Goal: Task Accomplishment & Management: Use online tool/utility

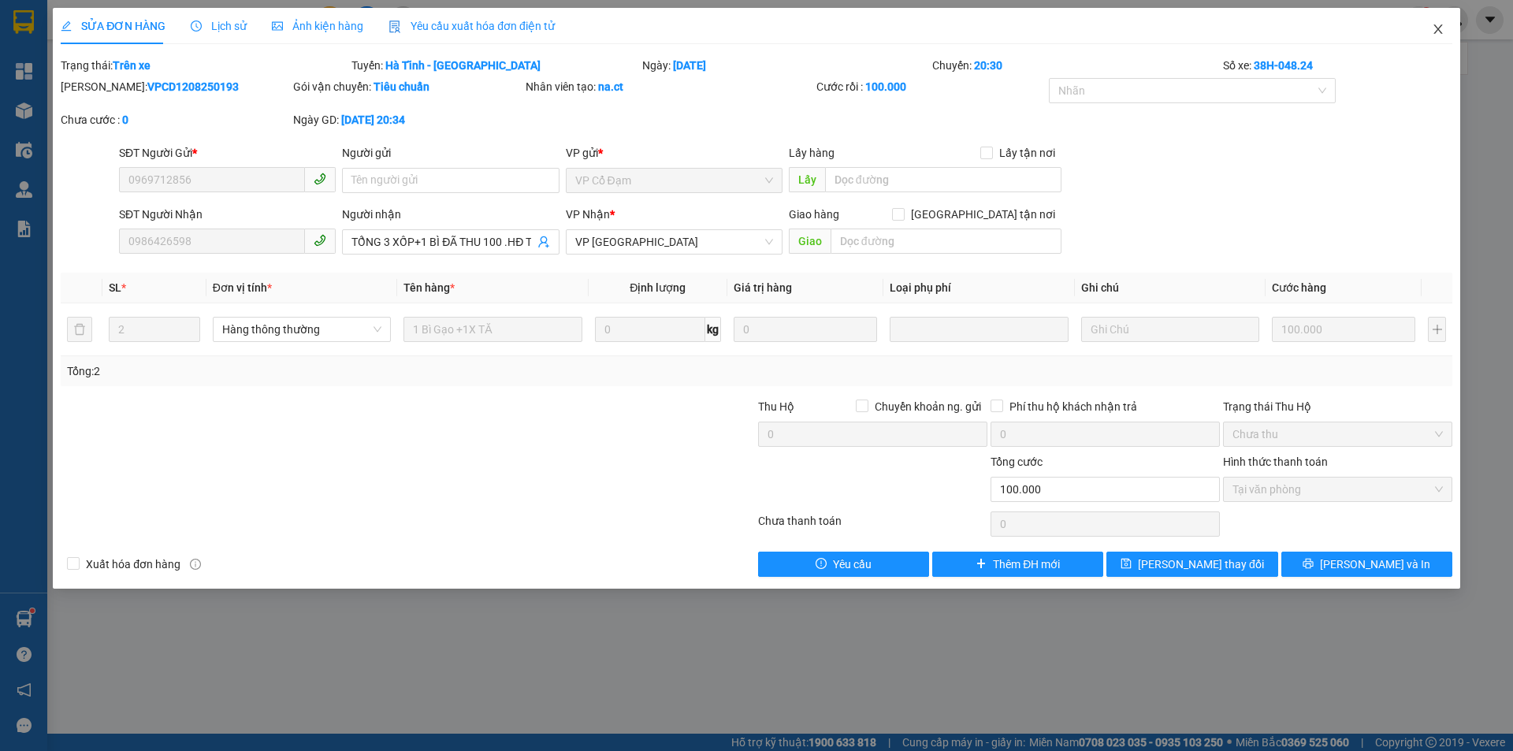
click at [1437, 33] on icon "close" at bounding box center [1438, 29] width 13 height 13
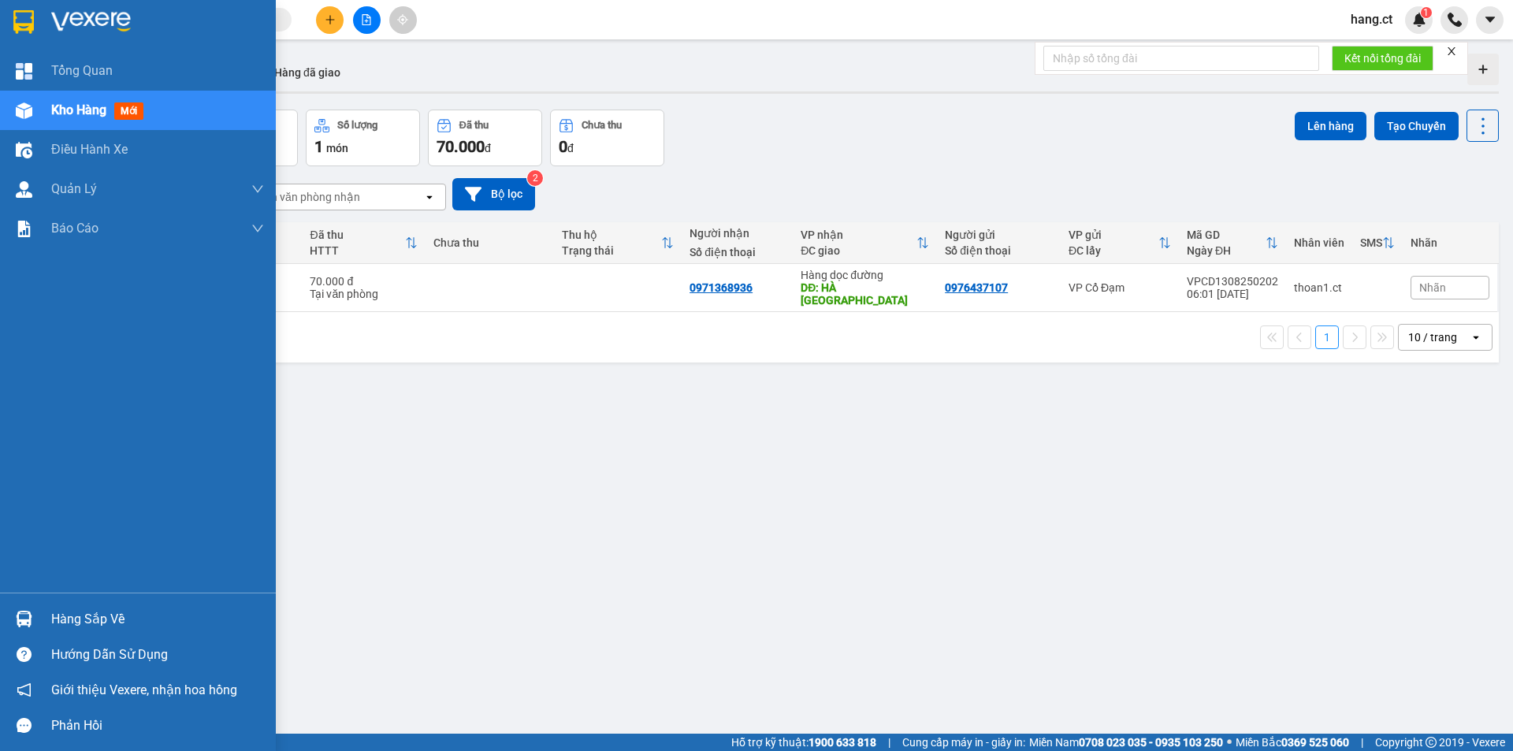
click at [133, 106] on span "mới" at bounding box center [128, 110] width 29 height 17
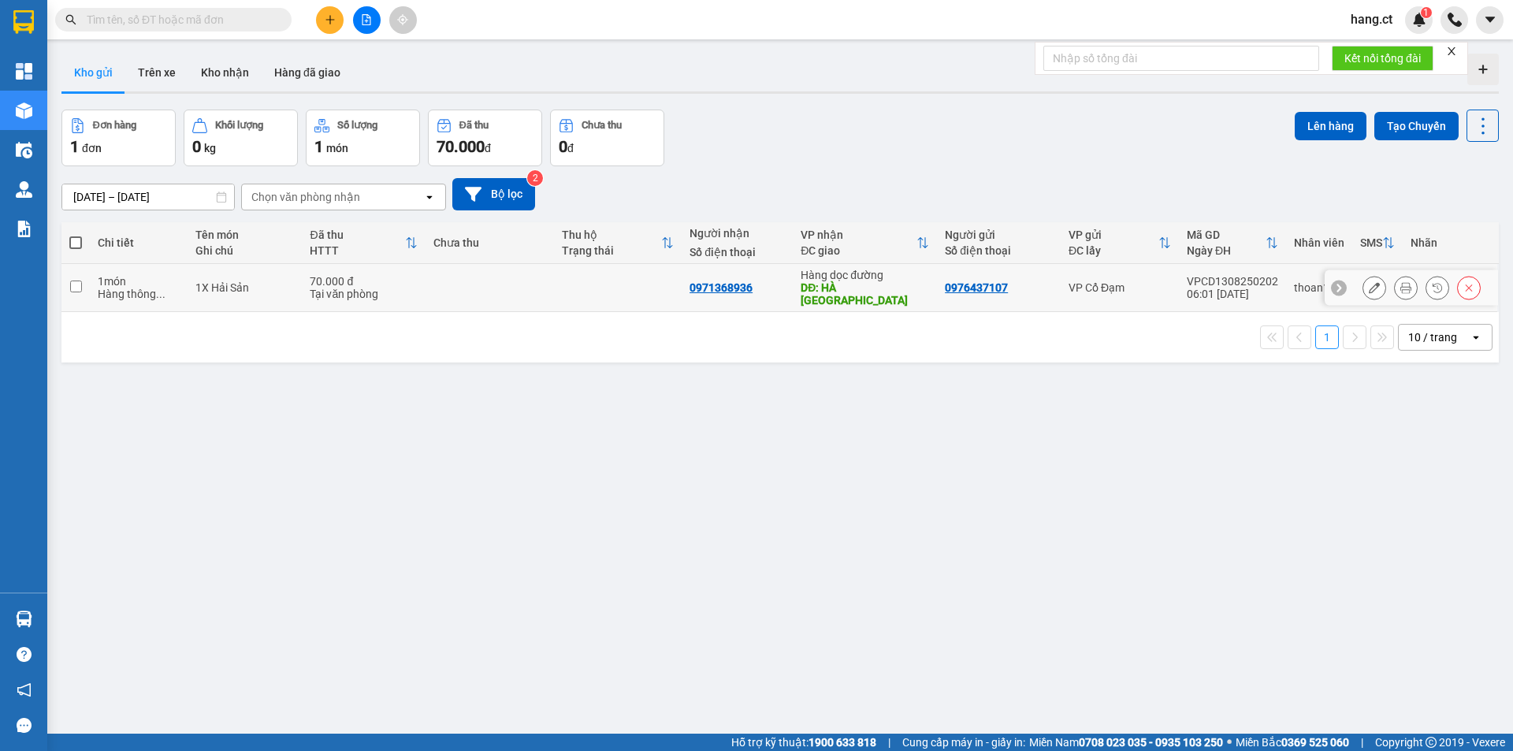
click at [73, 284] on input "checkbox" at bounding box center [76, 287] width 12 height 12
checkbox input "true"
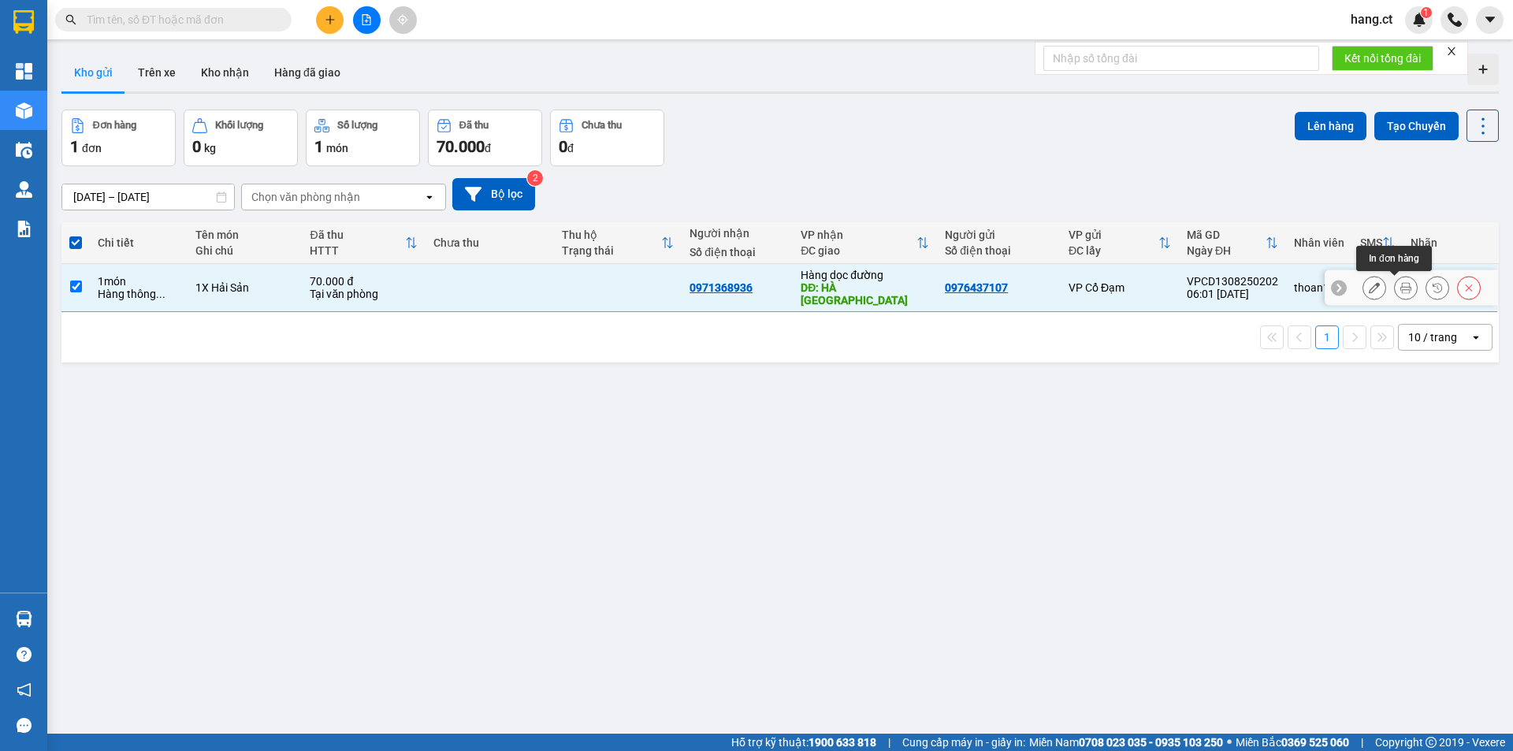
click at [1401, 287] on icon at bounding box center [1406, 287] width 11 height 11
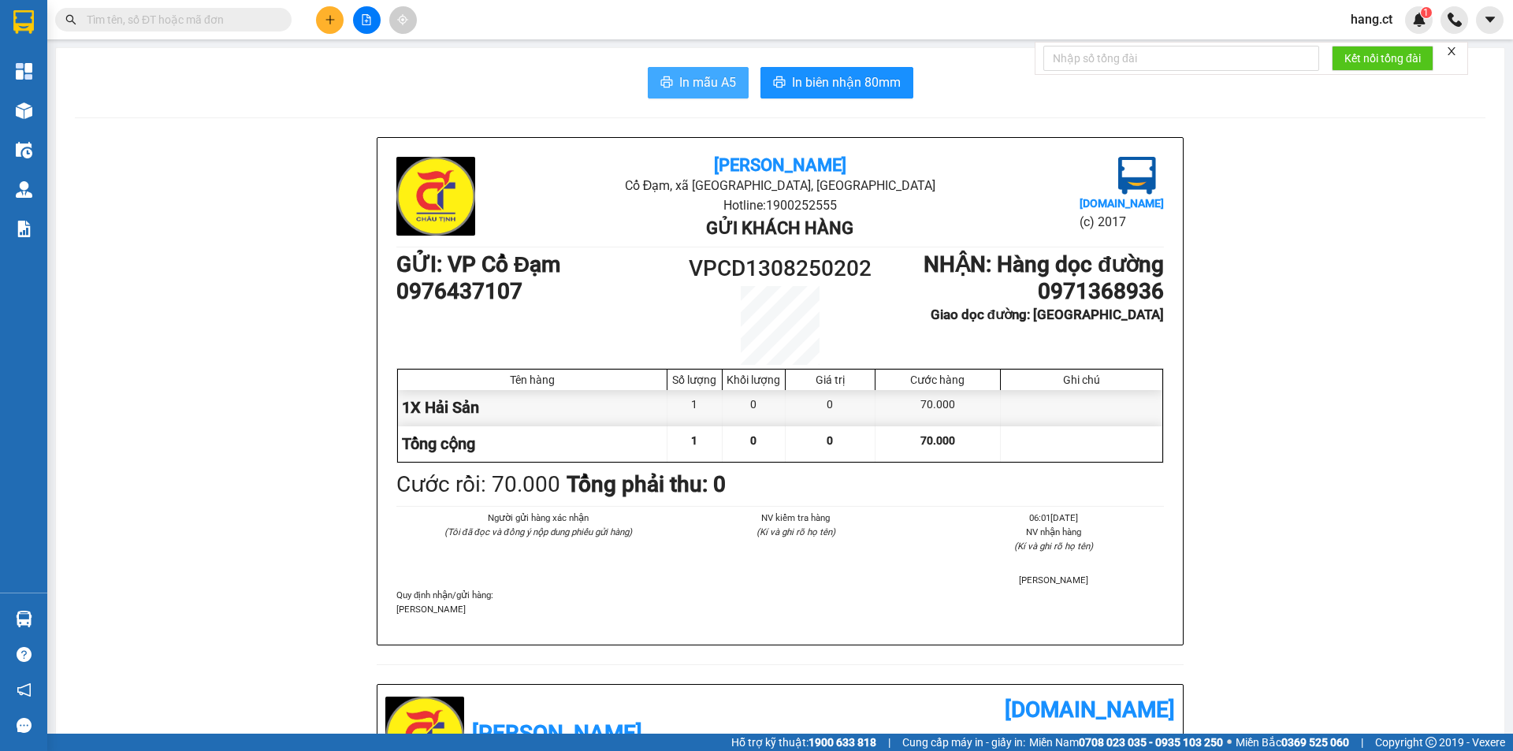
click at [720, 89] on span "In mẫu A5" at bounding box center [707, 83] width 57 height 20
click at [681, 89] on span "In mẫu A5" at bounding box center [707, 83] width 57 height 20
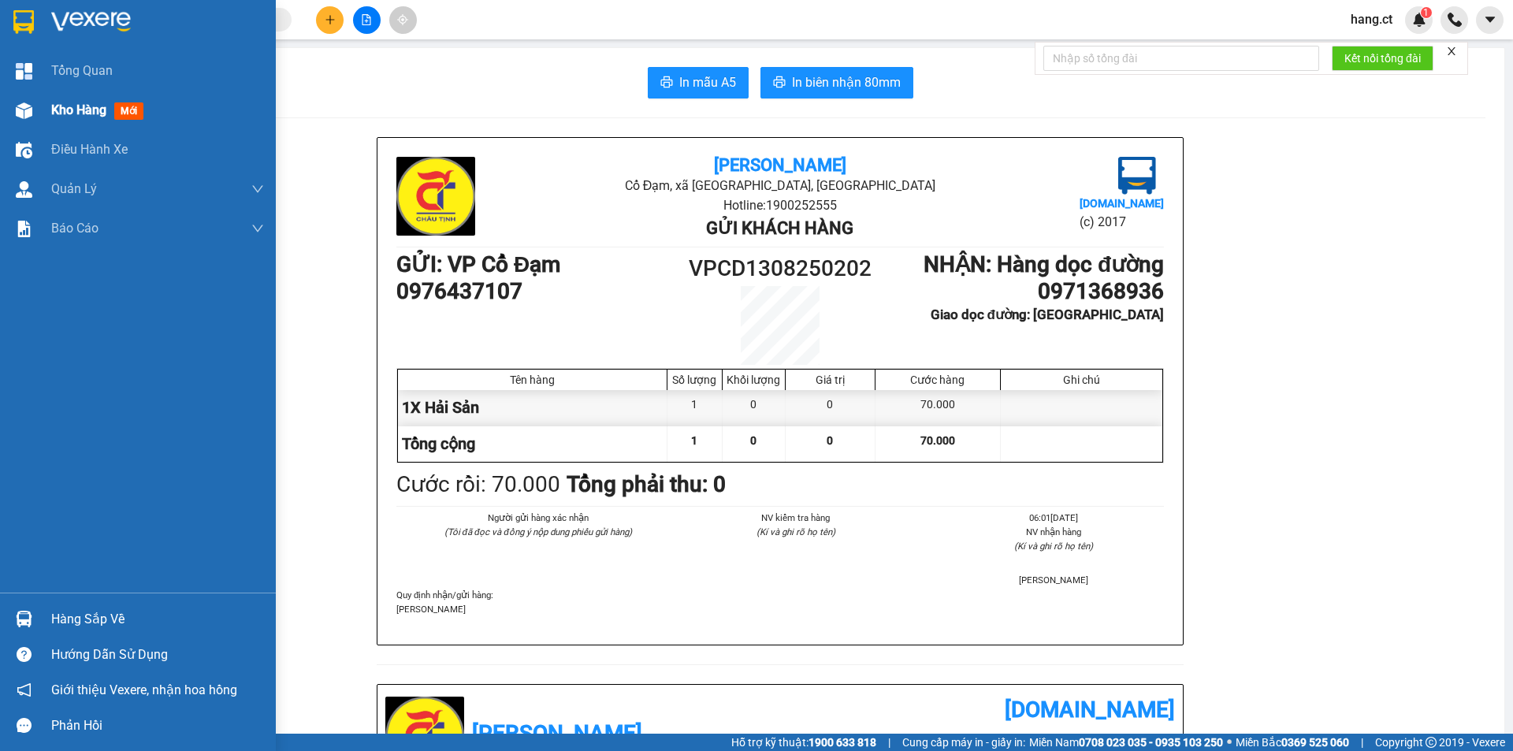
click at [85, 112] on span "Kho hàng" at bounding box center [78, 109] width 55 height 15
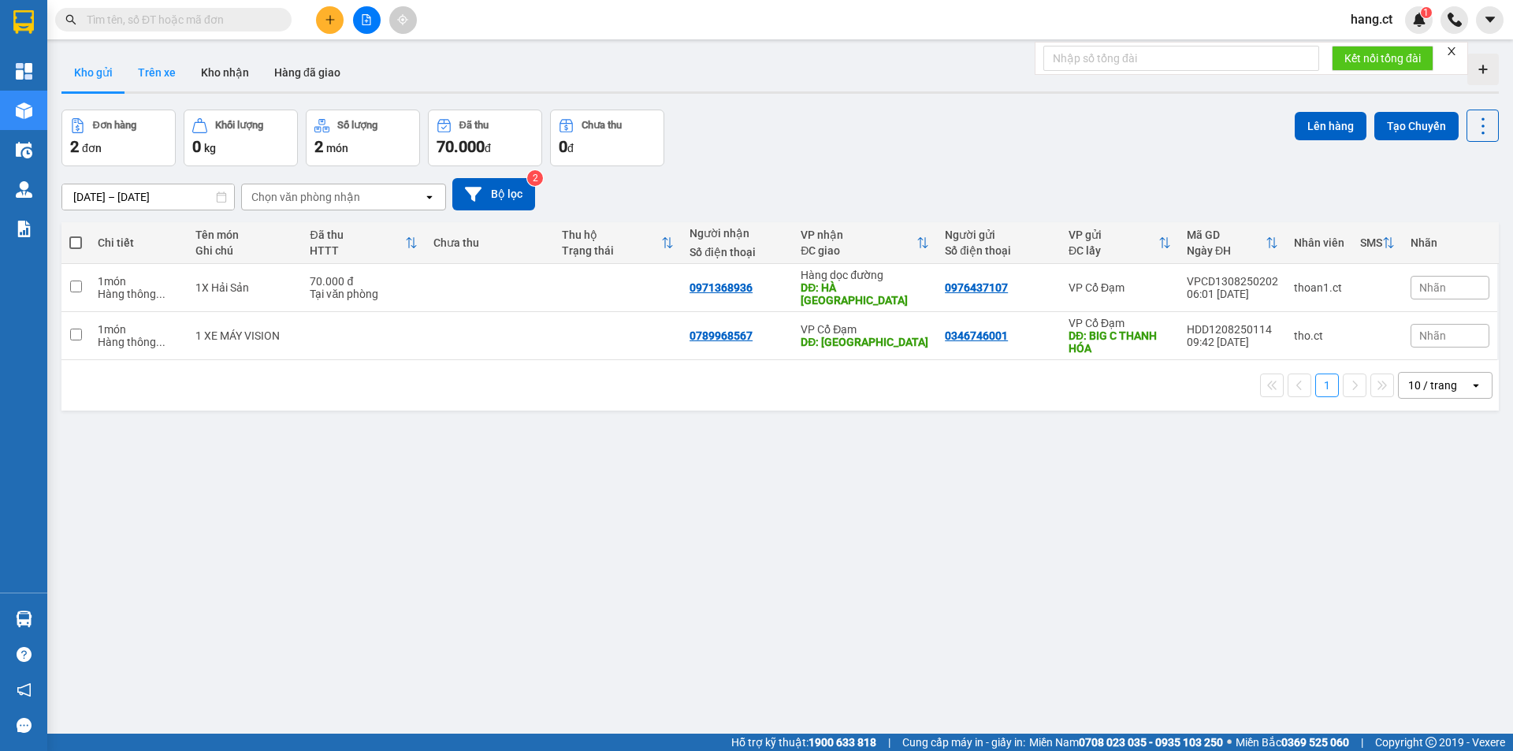
click at [179, 69] on button "Trên xe" at bounding box center [156, 73] width 63 height 38
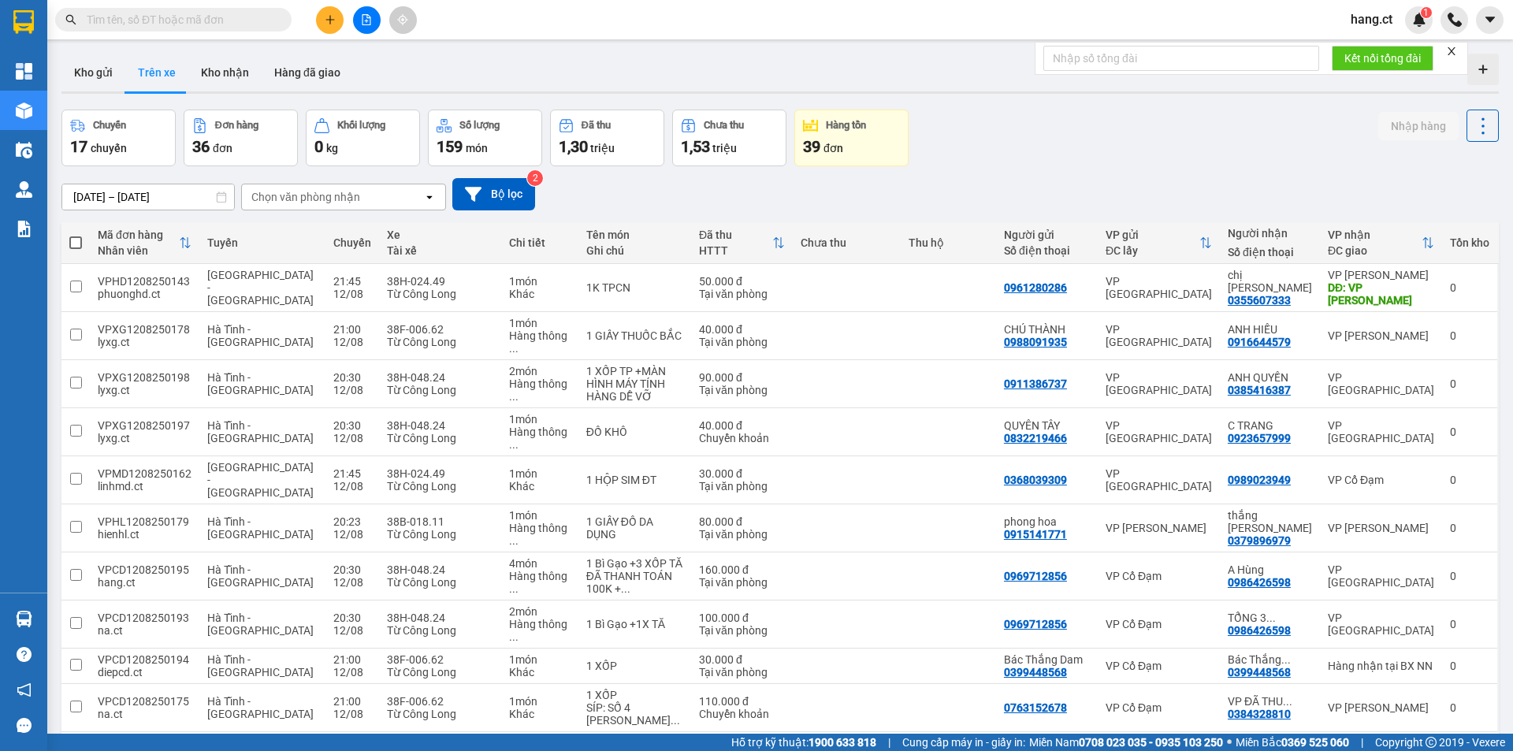
click at [383, 199] on div "Chọn văn phòng nhận" at bounding box center [332, 196] width 181 height 25
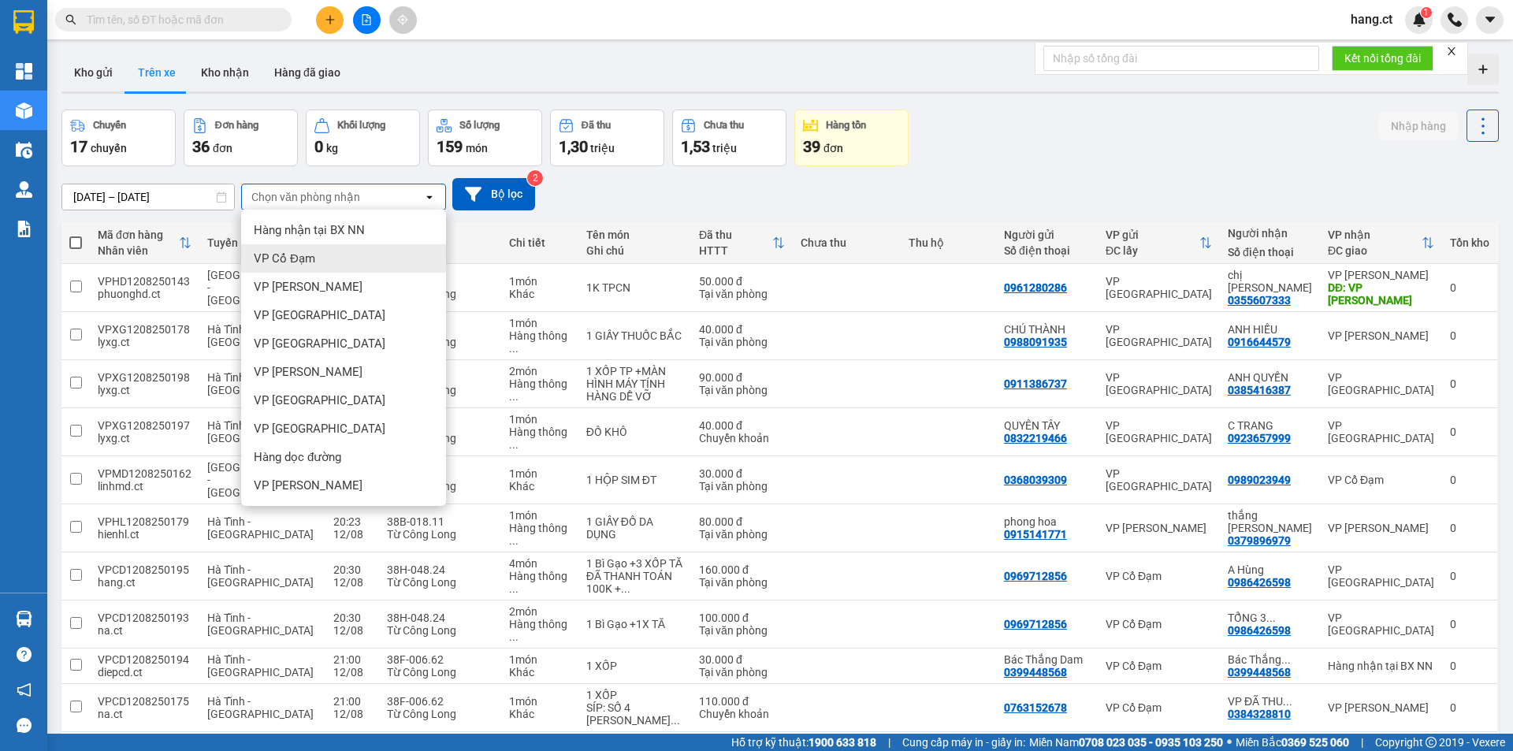
click at [307, 259] on span "VP Cổ Đạm" at bounding box center [284, 259] width 61 height 16
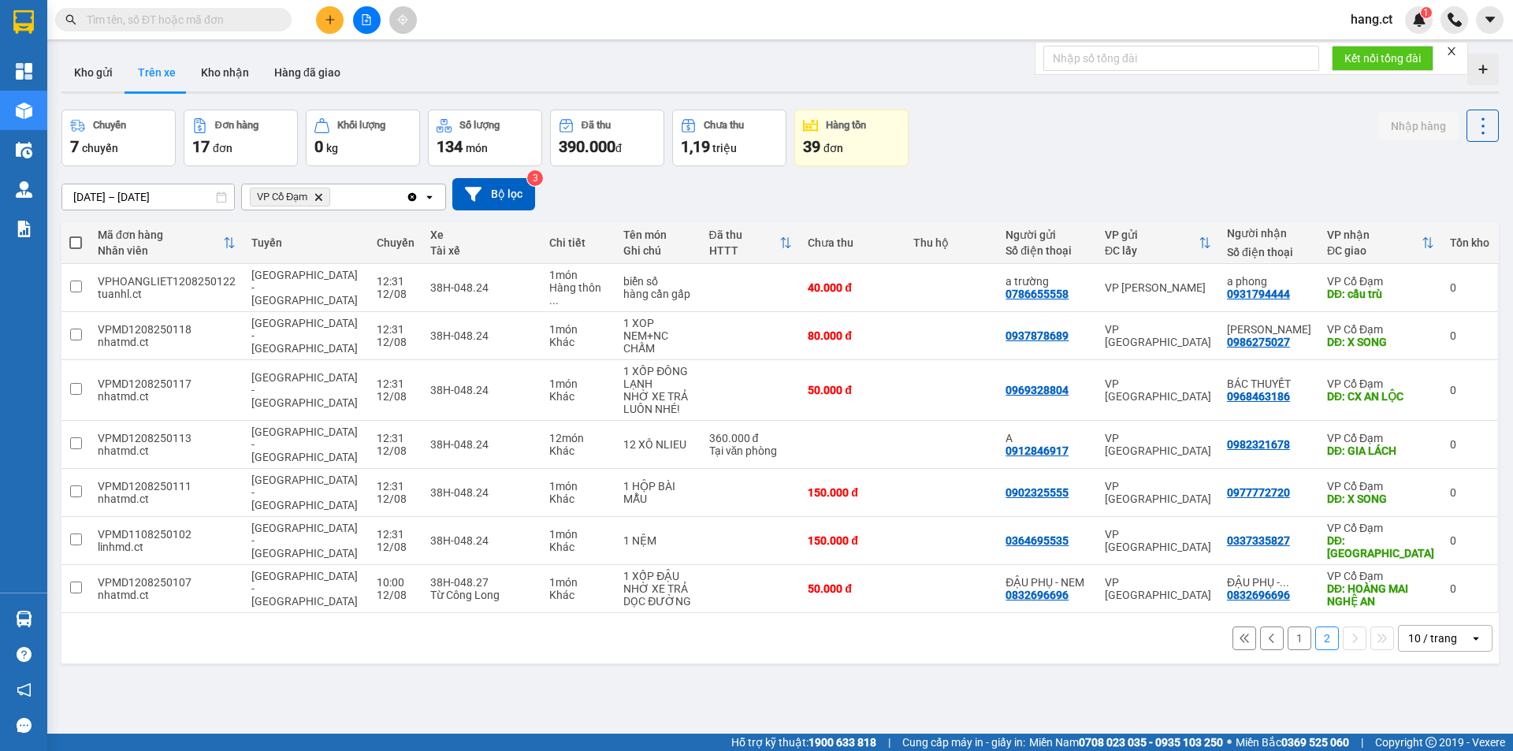
click at [1288, 627] on button "1" at bounding box center [1300, 639] width 24 height 24
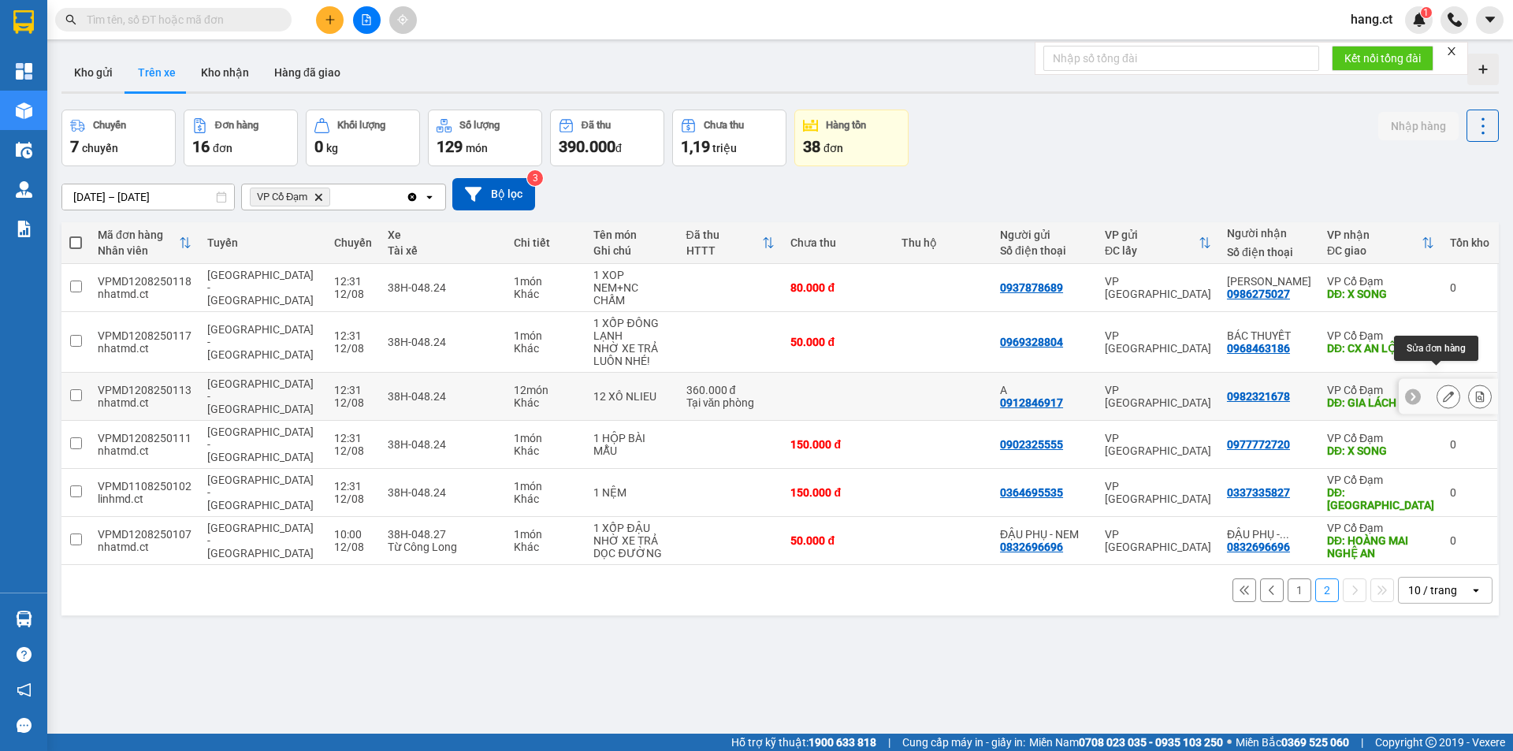
click at [1443, 391] on icon at bounding box center [1448, 396] width 11 height 11
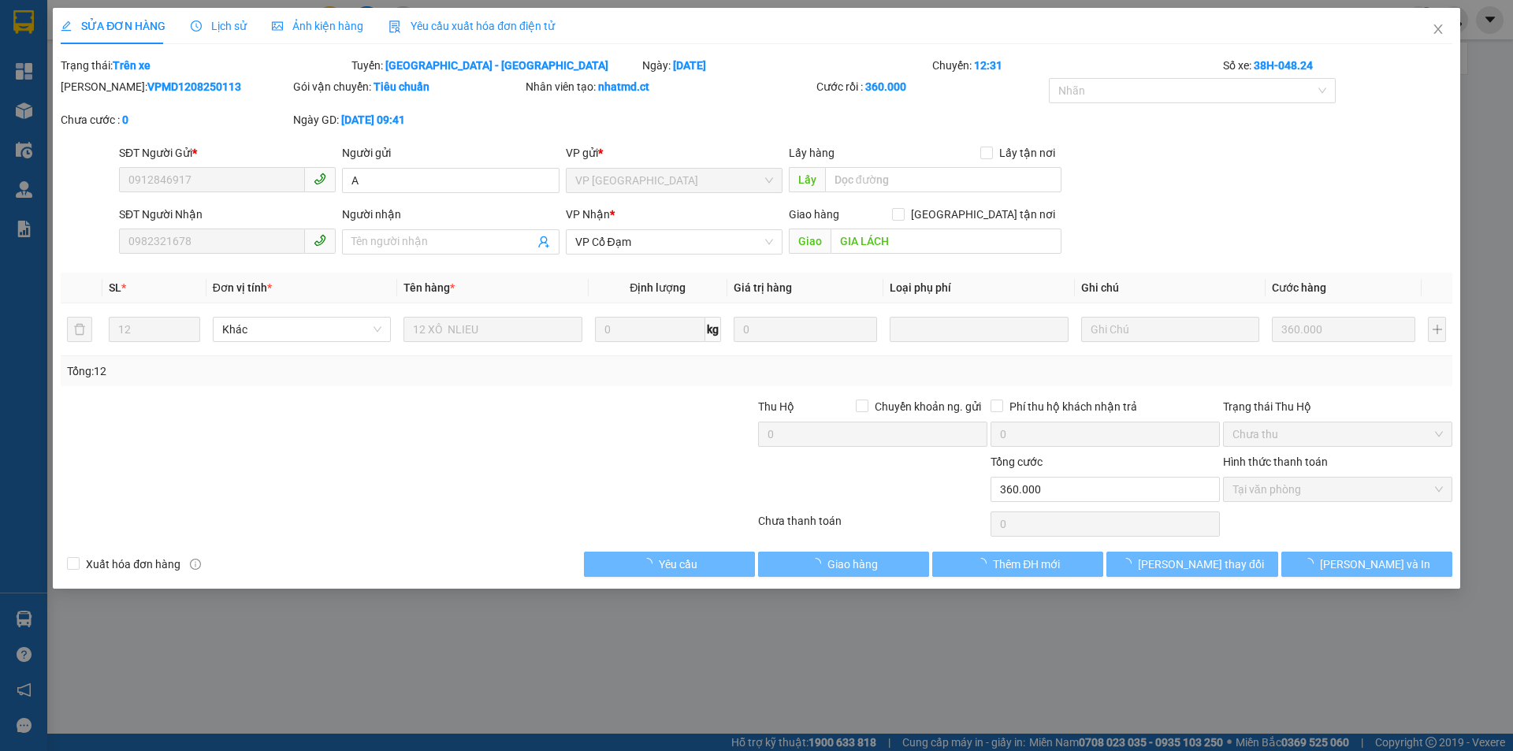
type input "0912846917"
type input "A"
type input "0982321678"
type input "GIA LÁCH"
type input "360.000"
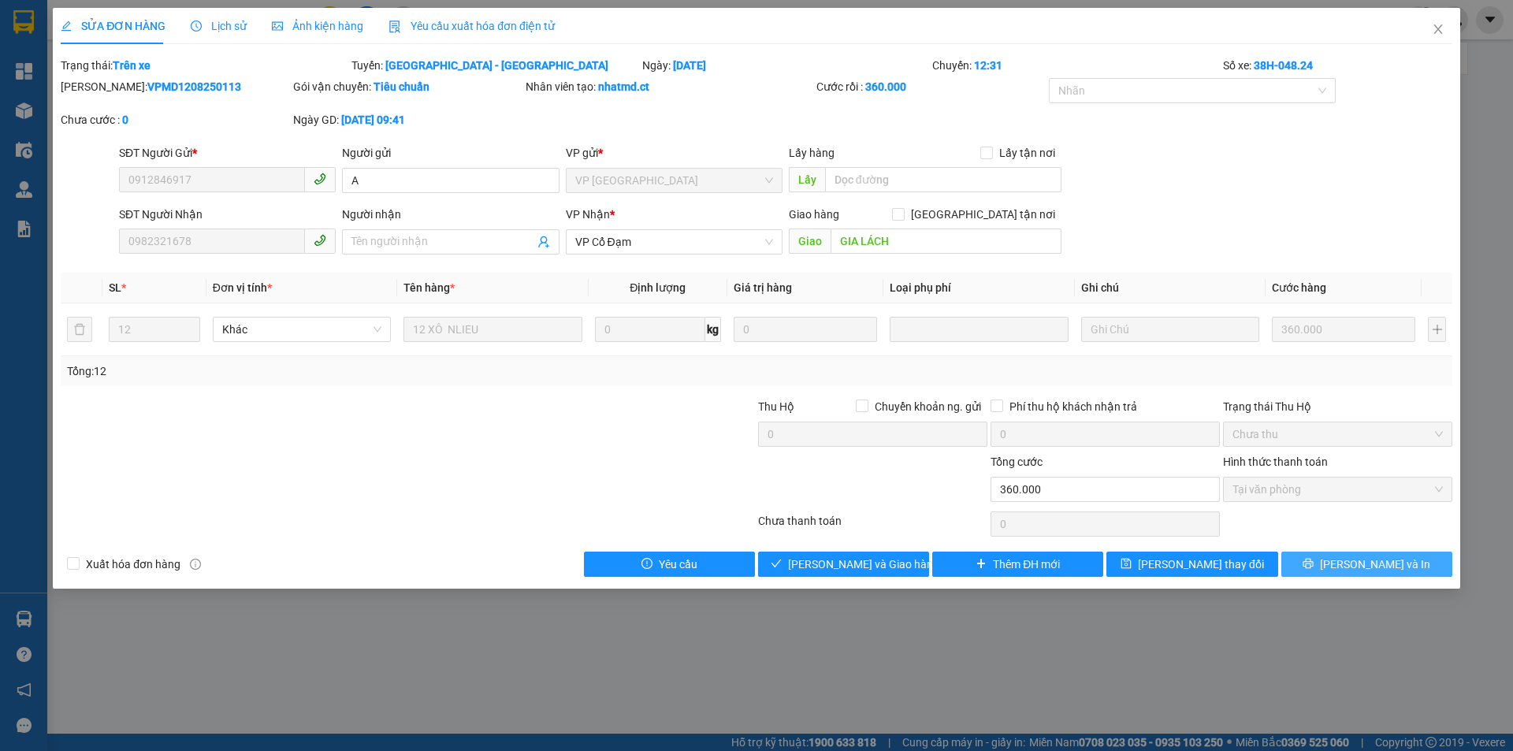
click at [1379, 564] on span "[PERSON_NAME] và In" at bounding box center [1375, 564] width 110 height 17
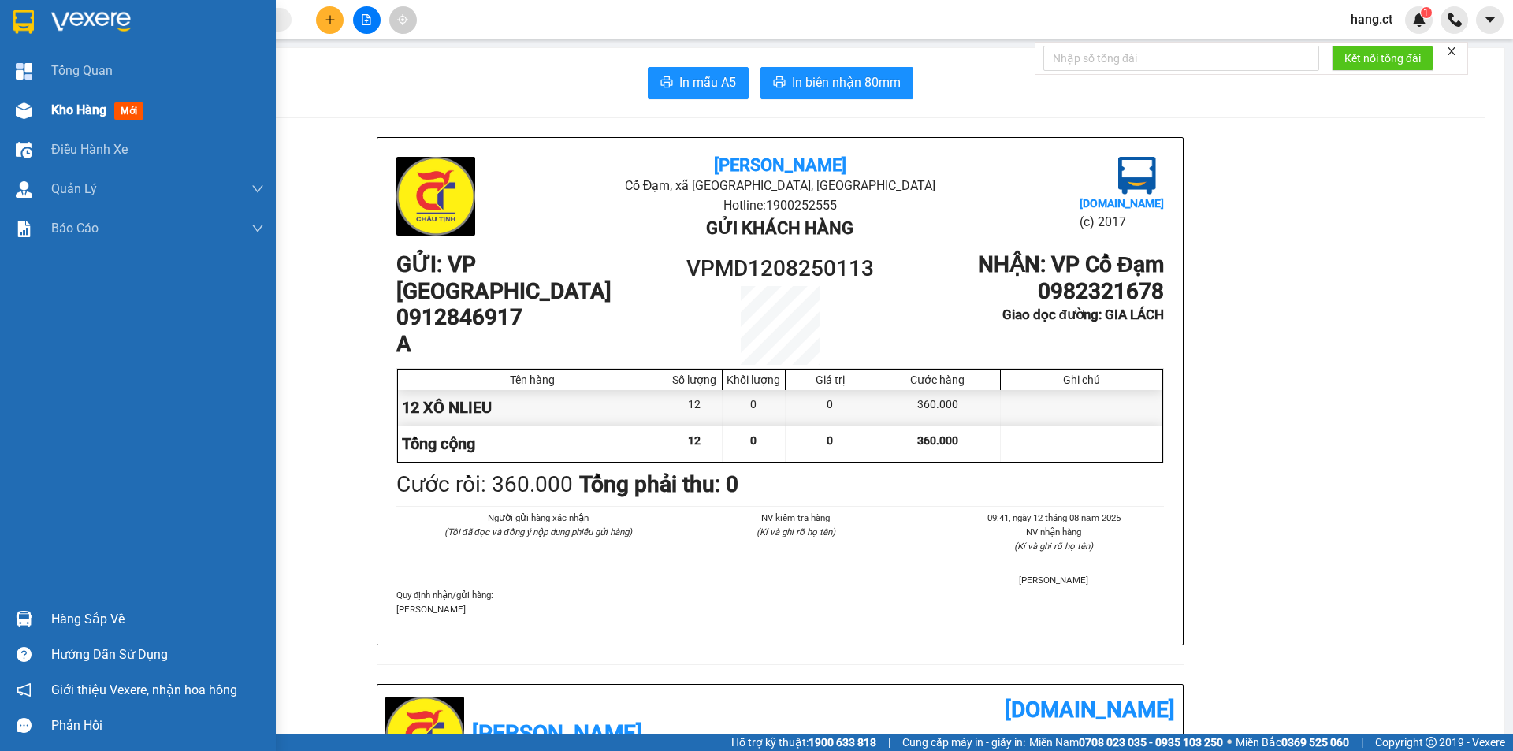
click at [41, 117] on div "Kho hàng mới" at bounding box center [138, 110] width 276 height 39
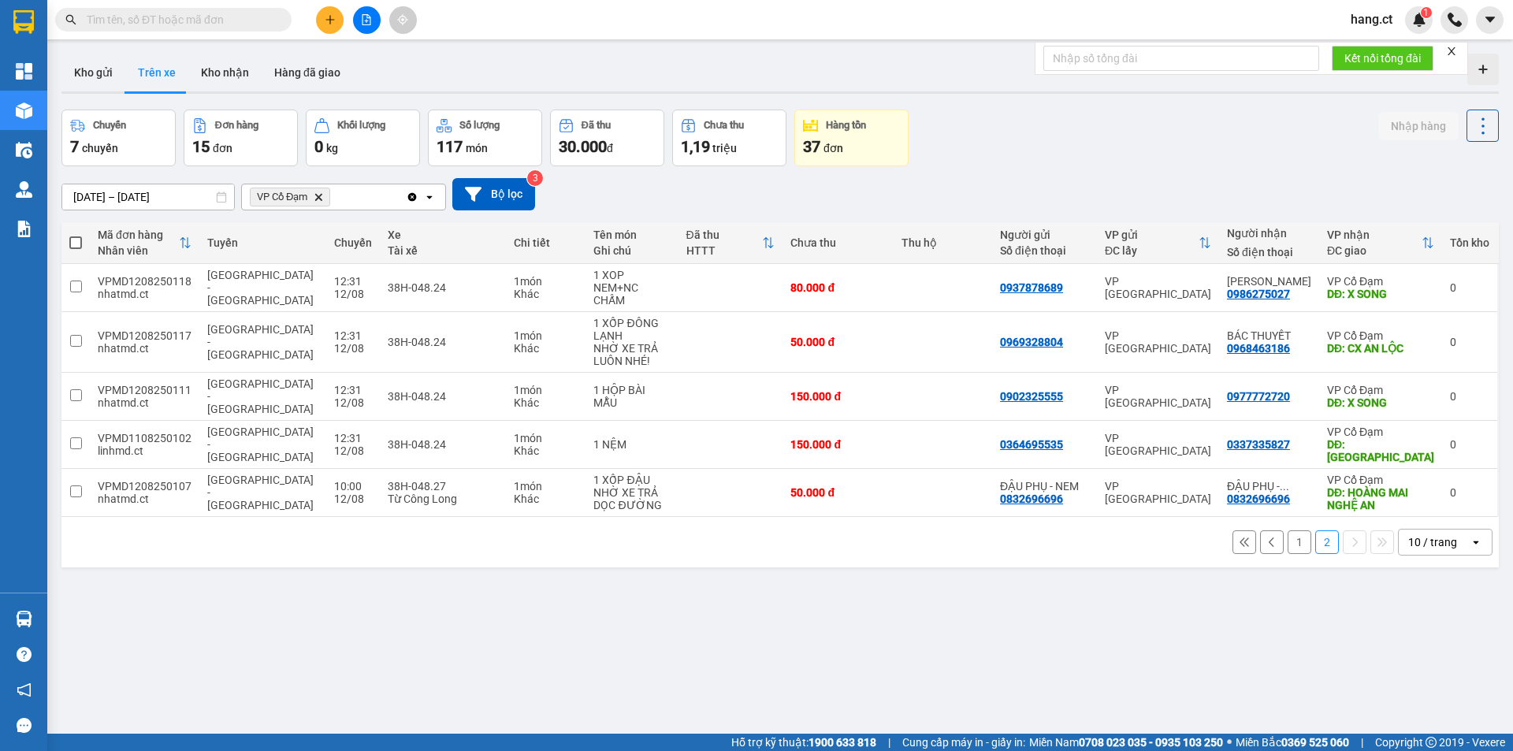
click at [1297, 530] on button "1" at bounding box center [1300, 542] width 24 height 24
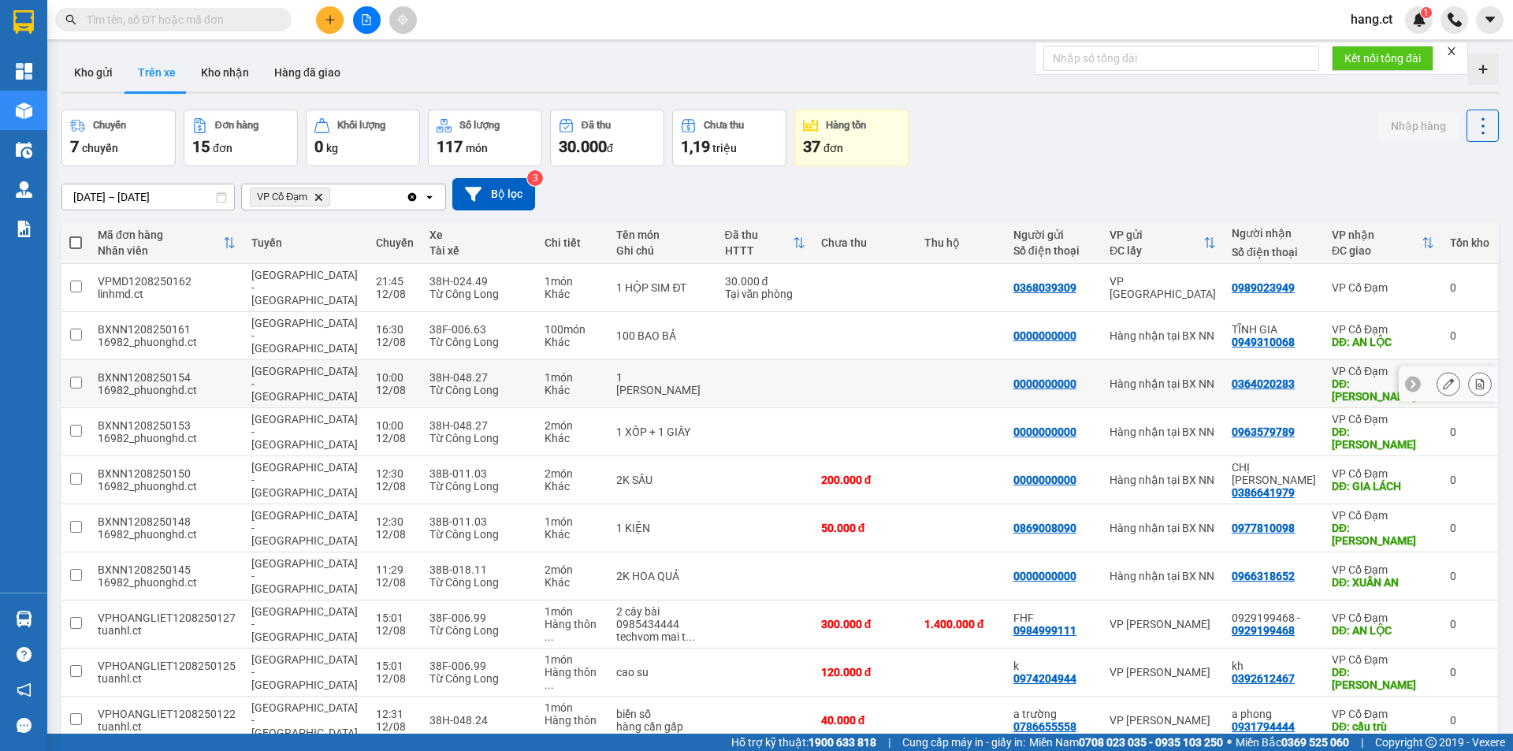
click at [1424, 367] on div at bounding box center [1448, 384] width 99 height 35
click at [1446, 370] on button at bounding box center [1449, 384] width 22 height 28
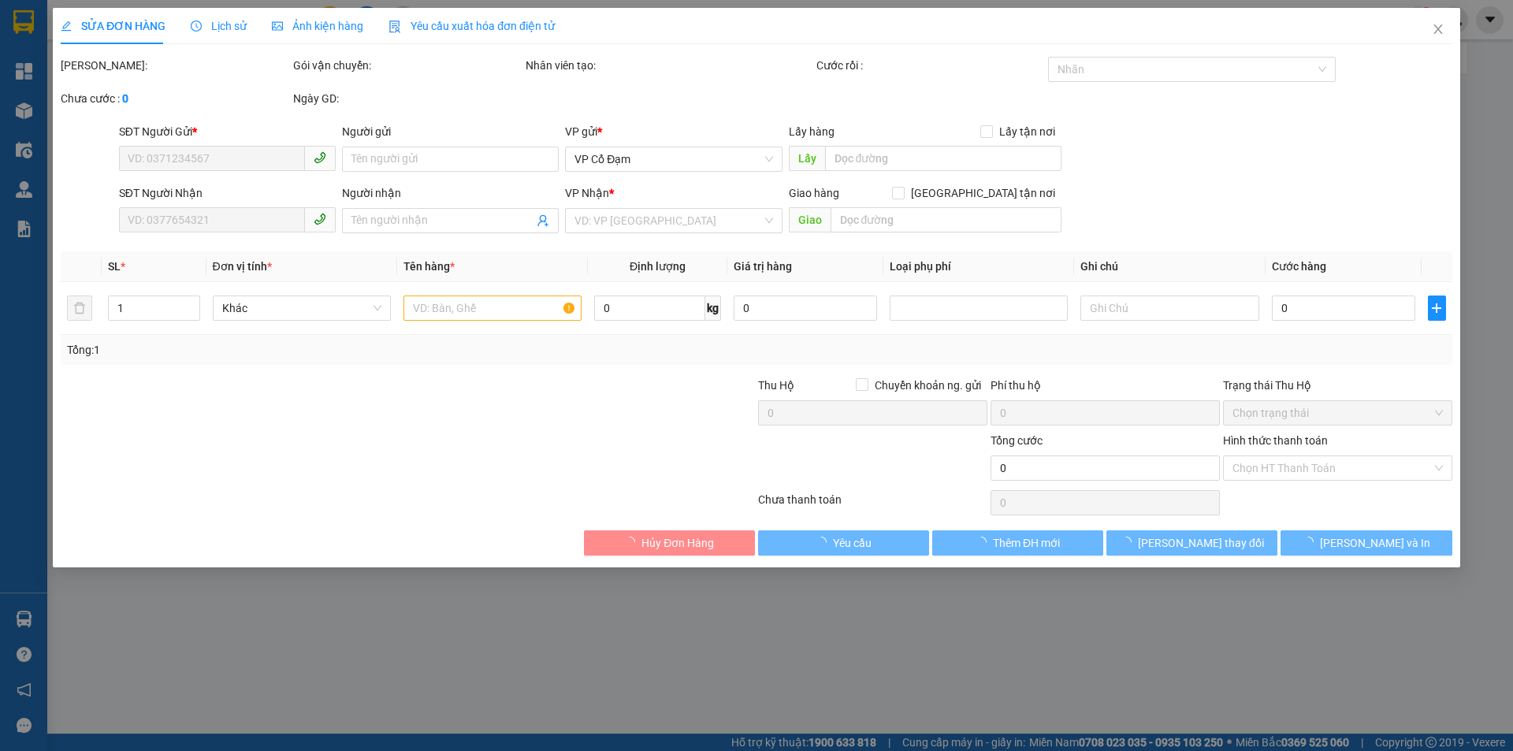
type input "0000000000"
type input "0364020283"
type input "[PERSON_NAME]"
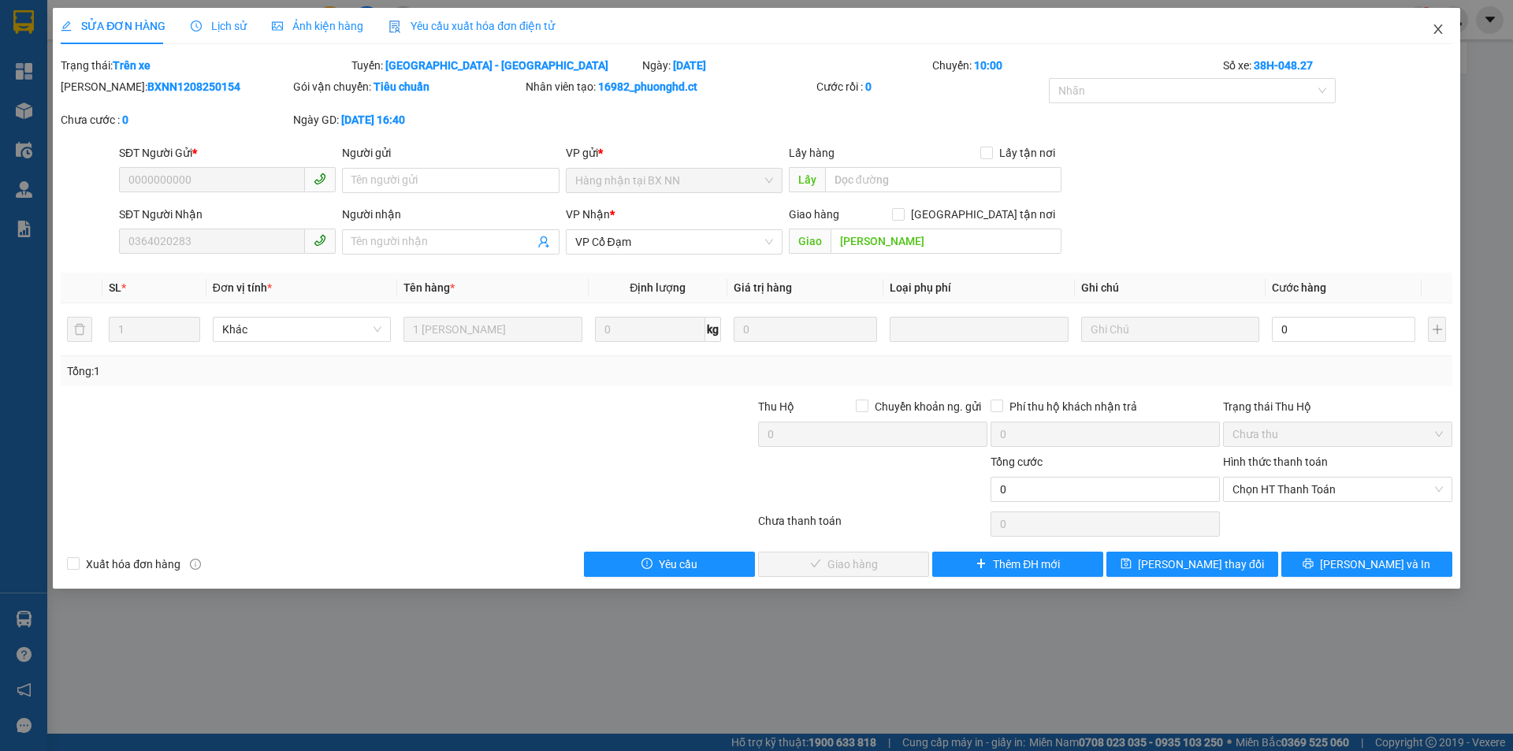
click at [1438, 31] on icon "close" at bounding box center [1438, 28] width 9 height 9
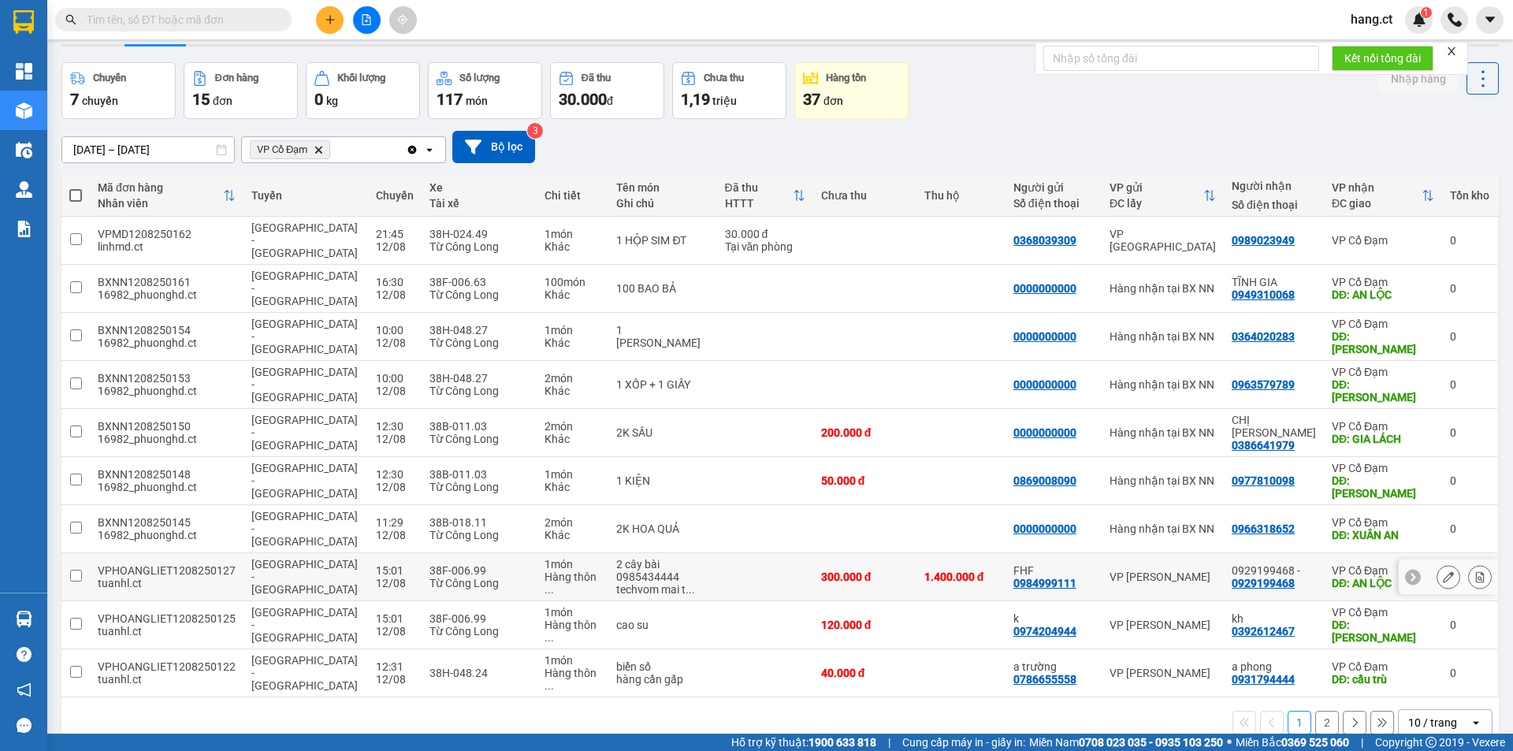
scroll to position [73, 0]
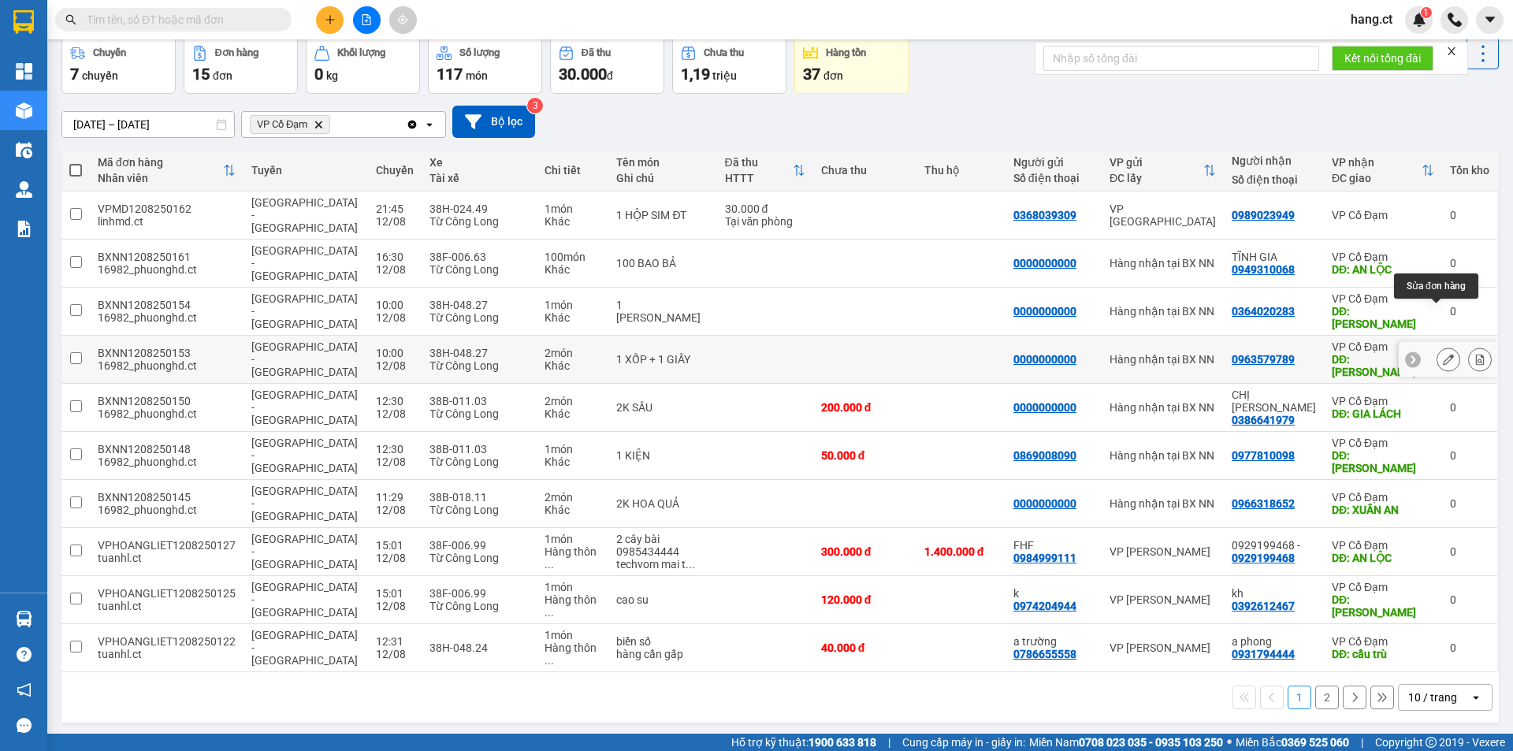
click at [1443, 354] on icon at bounding box center [1448, 359] width 11 height 11
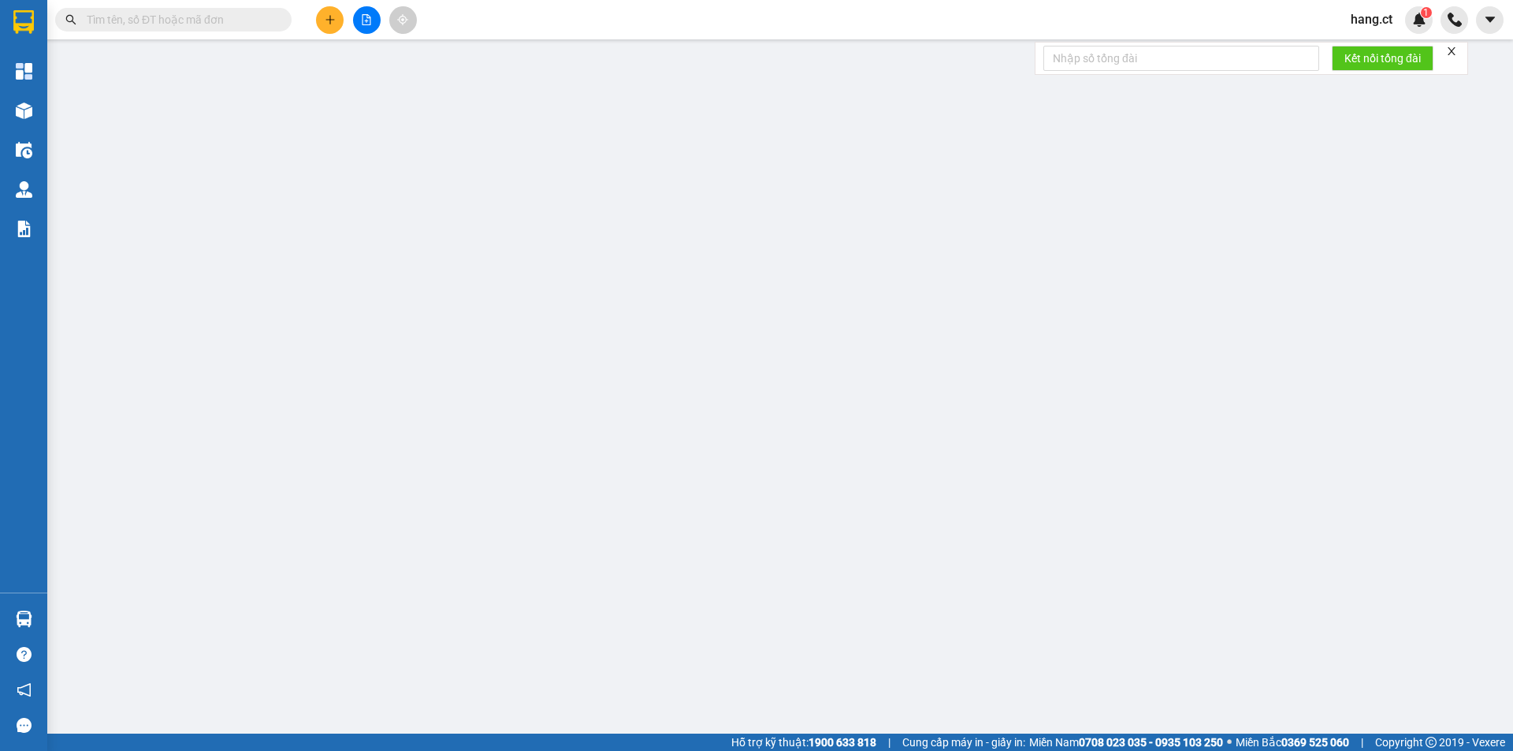
type input "0000000000"
type input "0963579789"
type input "[PERSON_NAME]"
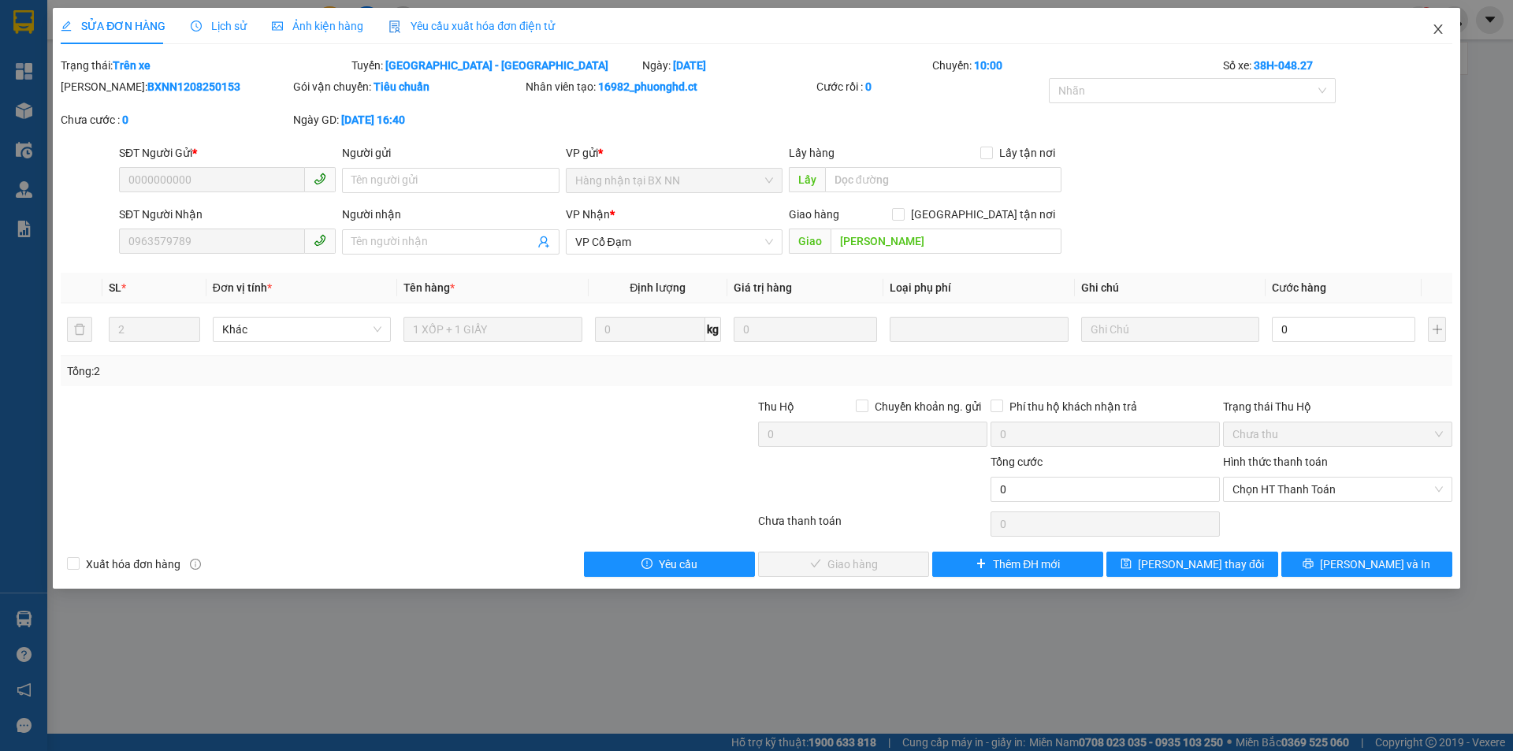
click at [1445, 40] on span "Close" at bounding box center [1438, 30] width 44 height 44
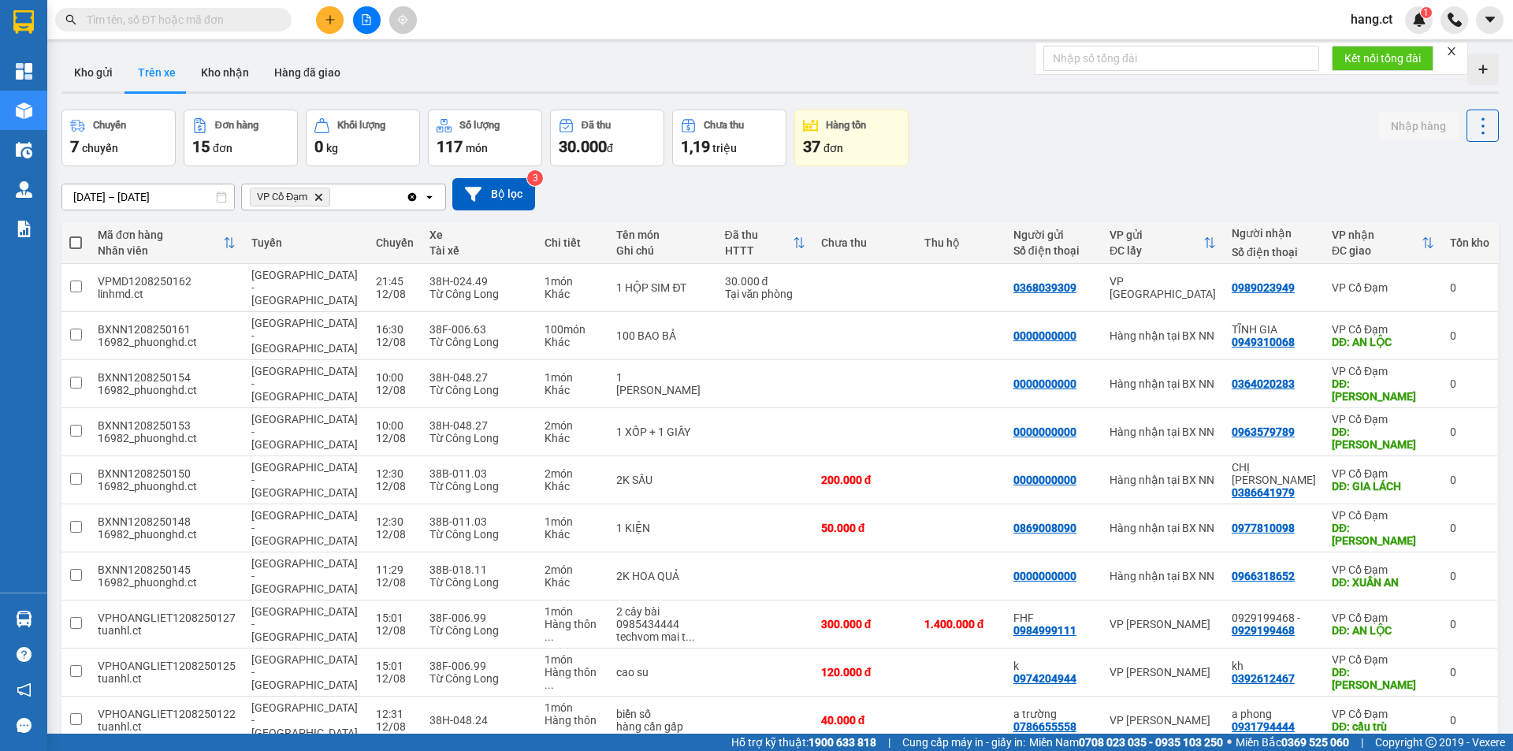
click at [208, 20] on input "text" at bounding box center [180, 19] width 186 height 17
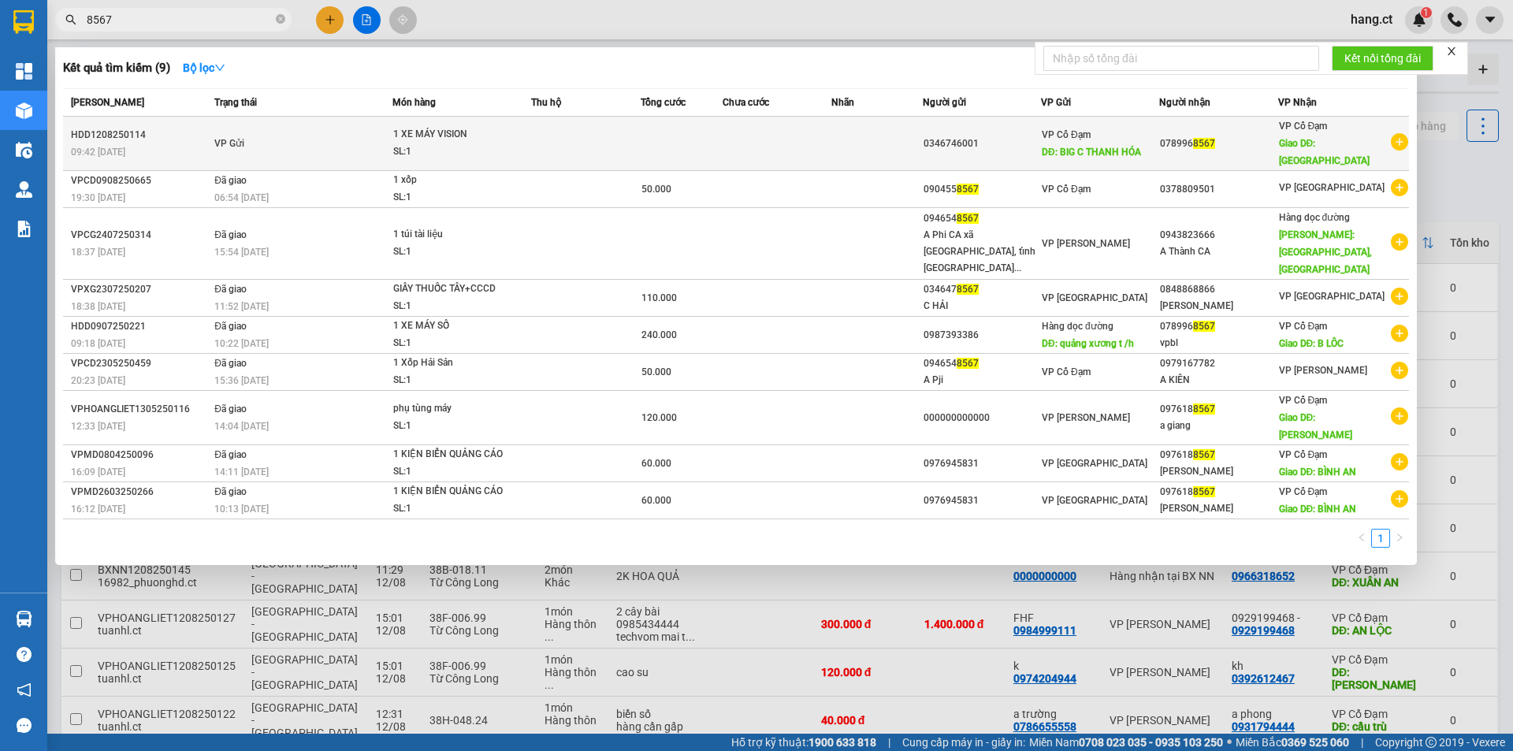
type input "8567"
click at [507, 143] on div "SL: 1" at bounding box center [452, 151] width 118 height 17
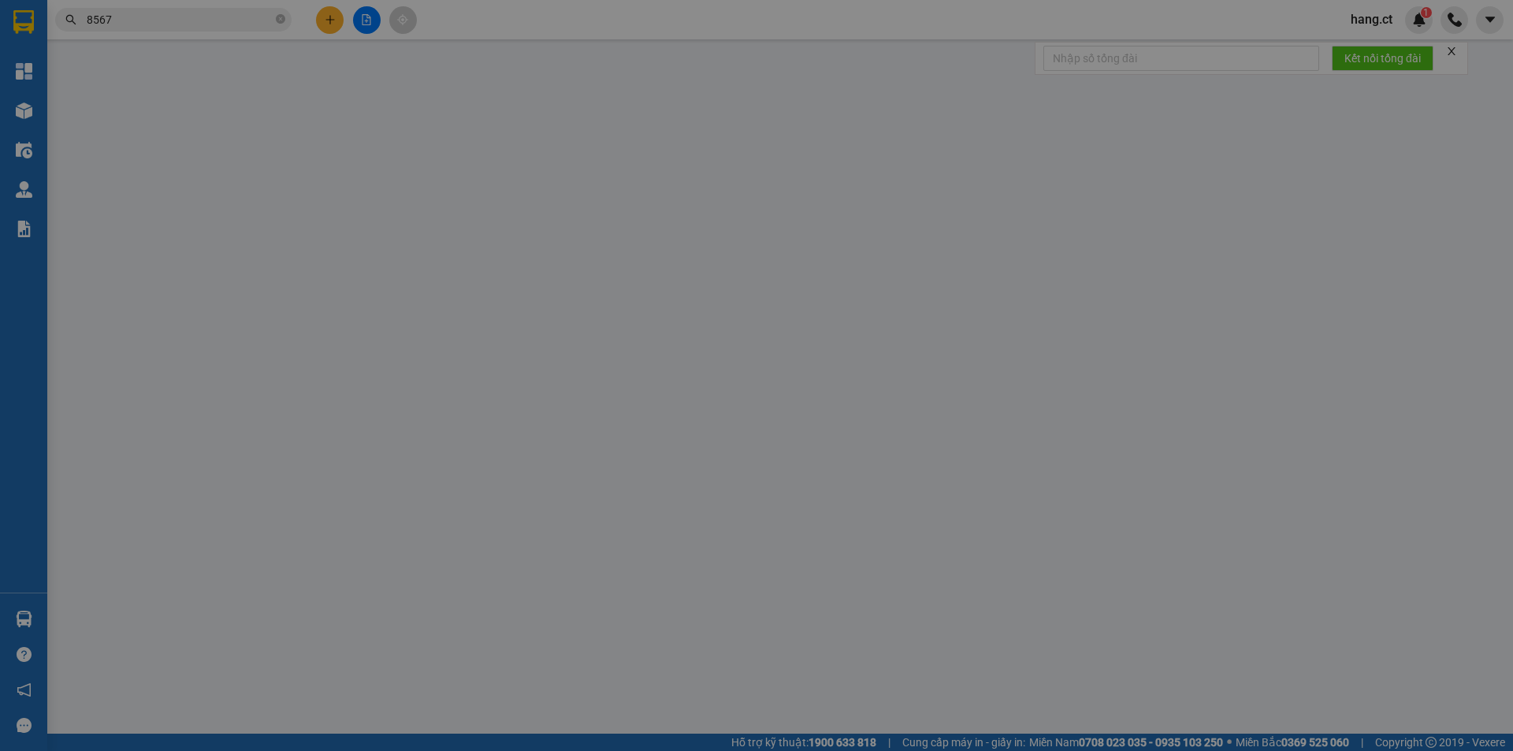
type input "0346746001"
type input "BIG C THANH HÓA"
type input "0789968567"
type input "BÌNH LỘC"
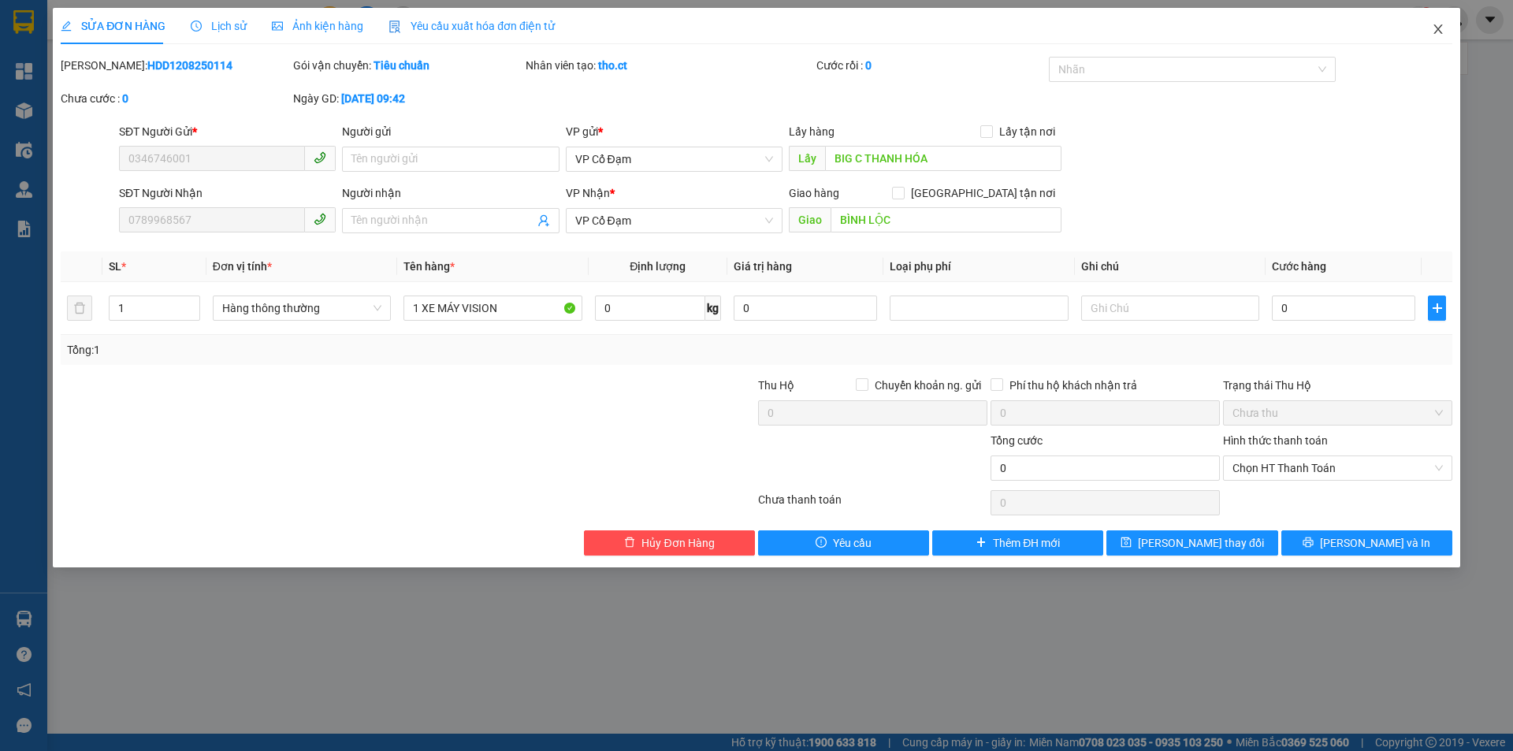
click at [1440, 17] on span "Close" at bounding box center [1438, 30] width 44 height 44
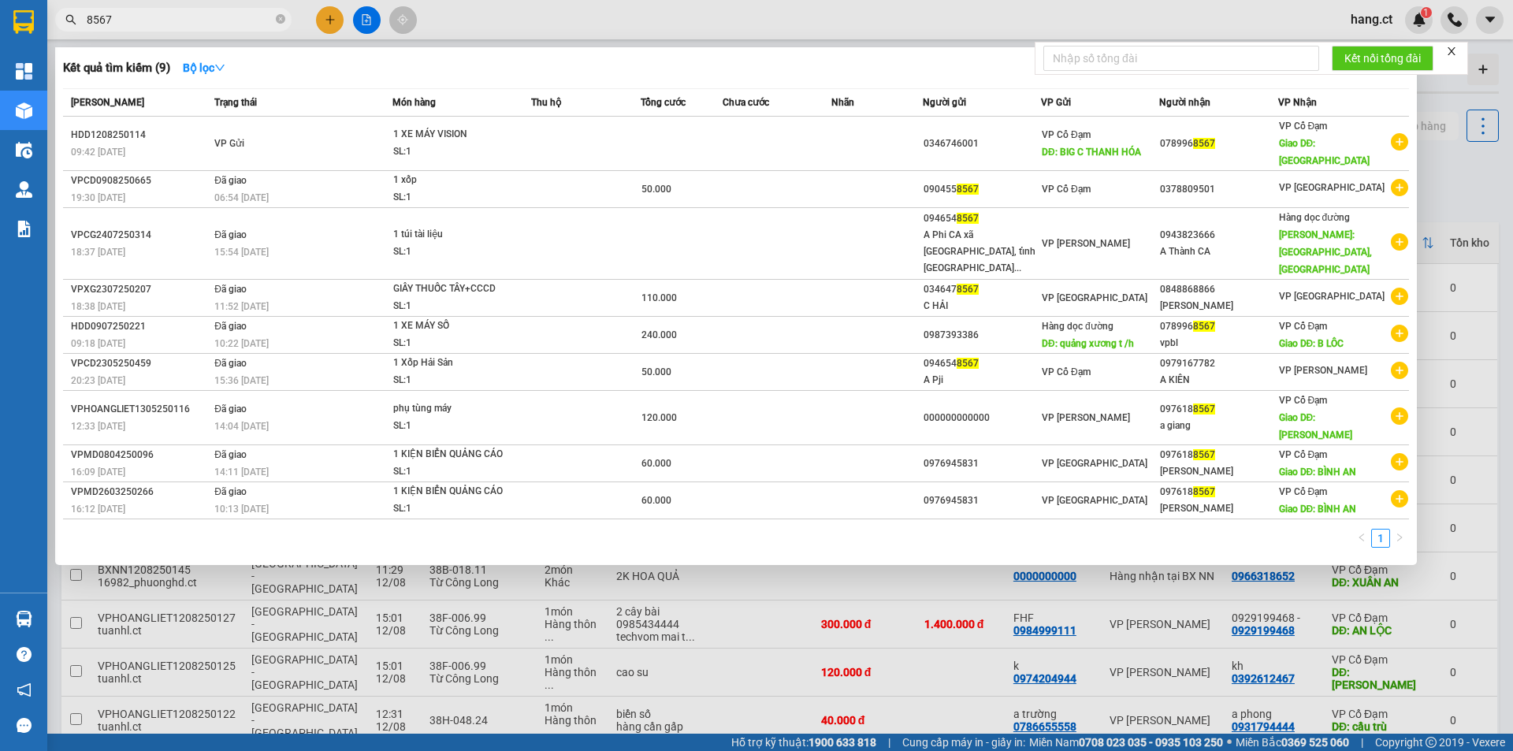
click at [251, 17] on input "8567" at bounding box center [180, 19] width 186 height 17
click at [1450, 92] on div at bounding box center [756, 375] width 1513 height 751
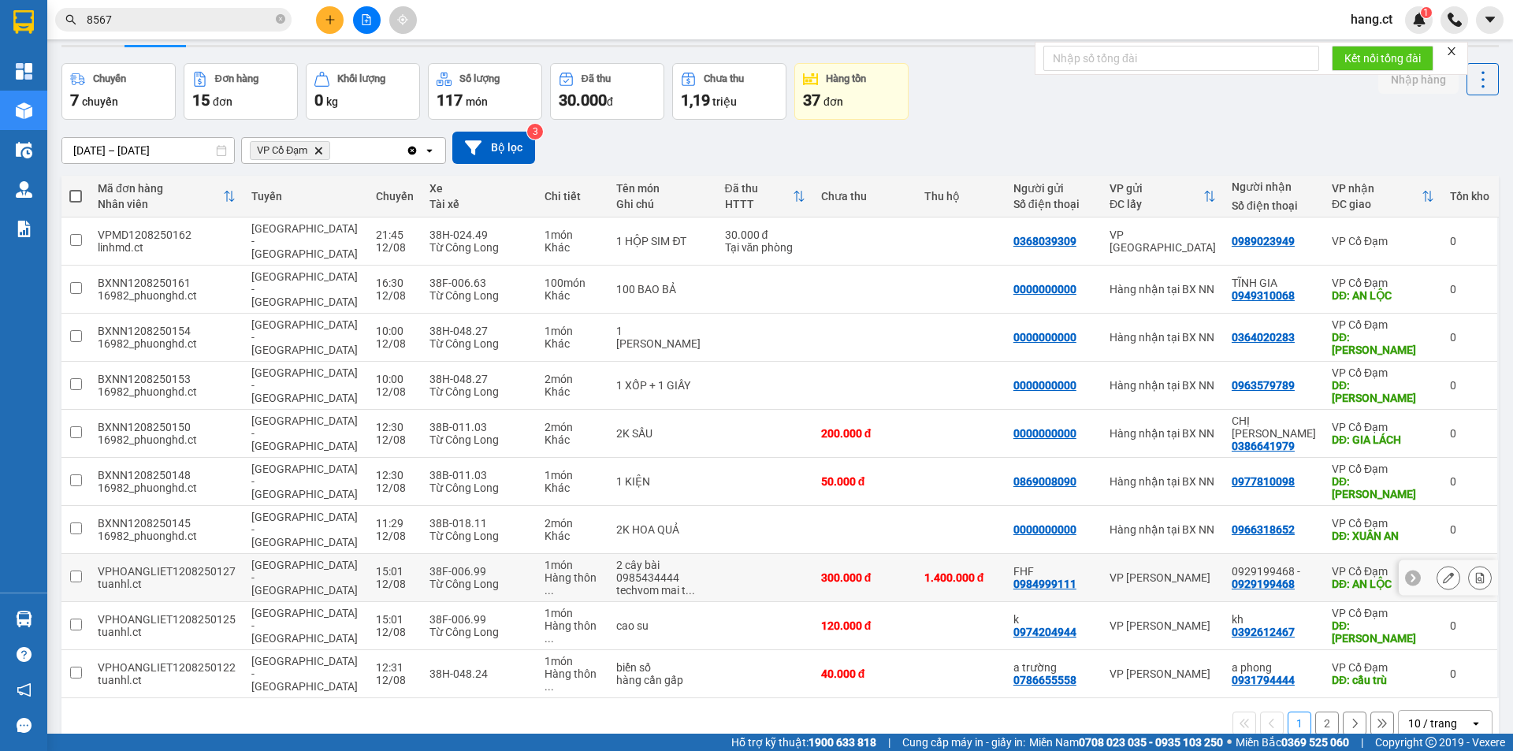
scroll to position [73, 0]
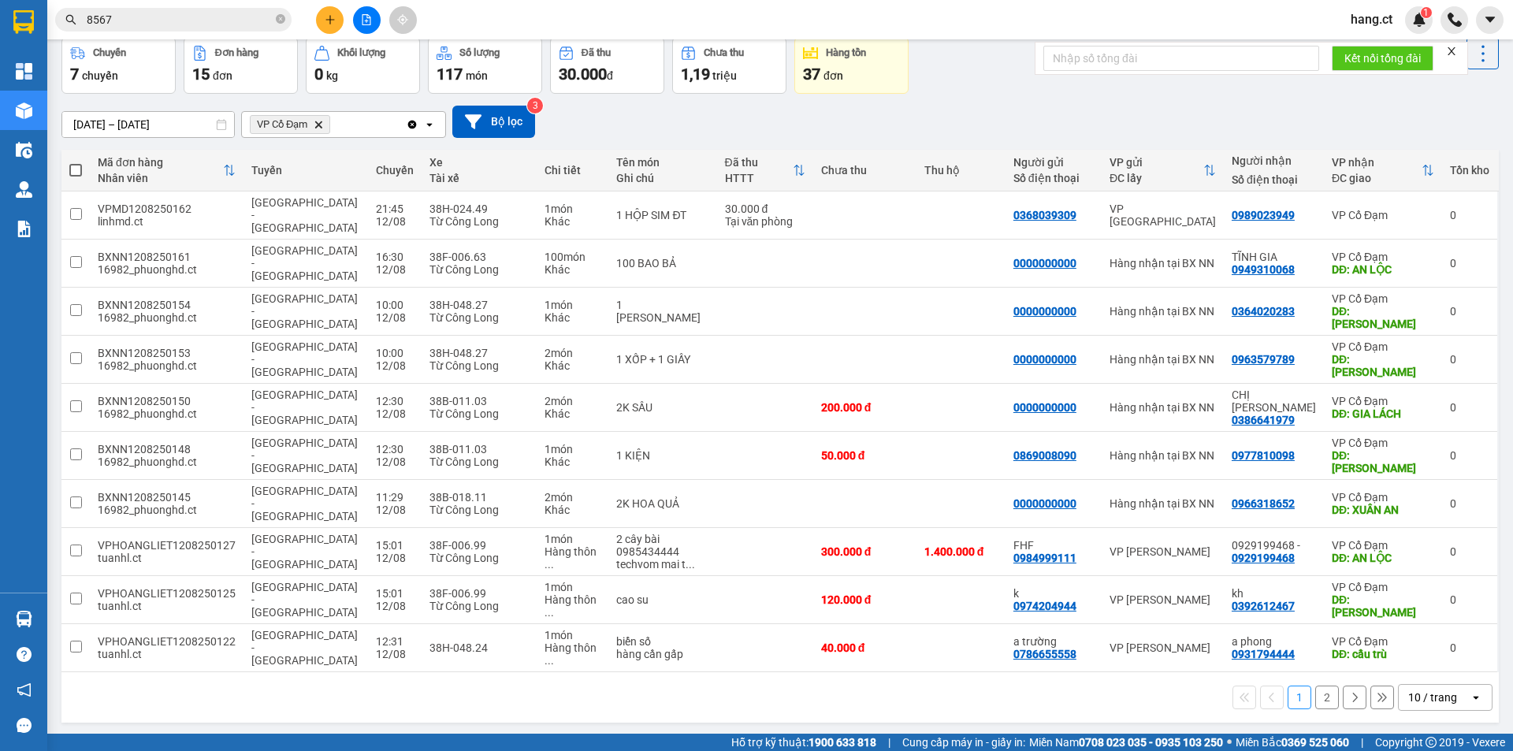
click at [1323, 686] on button "2" at bounding box center [1328, 698] width 24 height 24
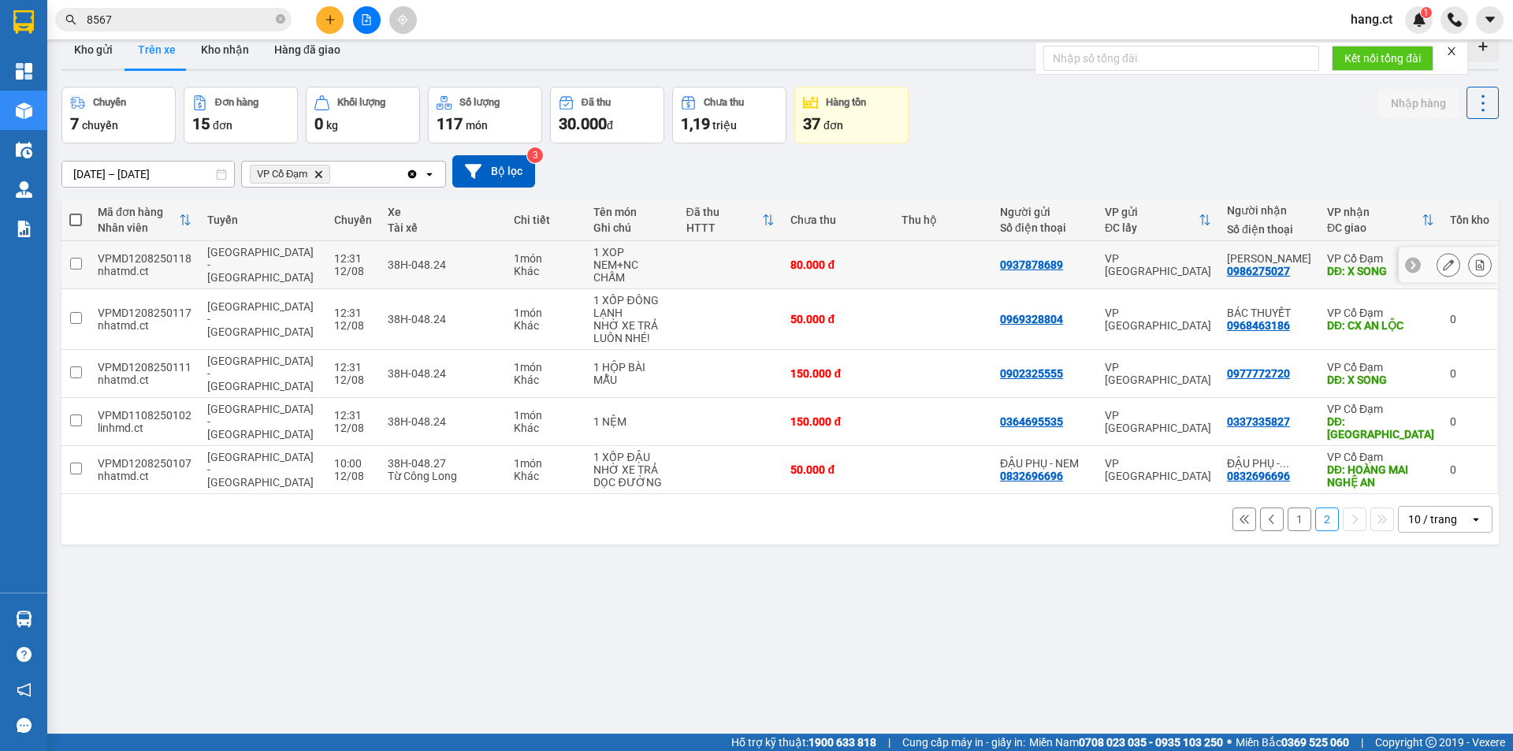
scroll to position [0, 0]
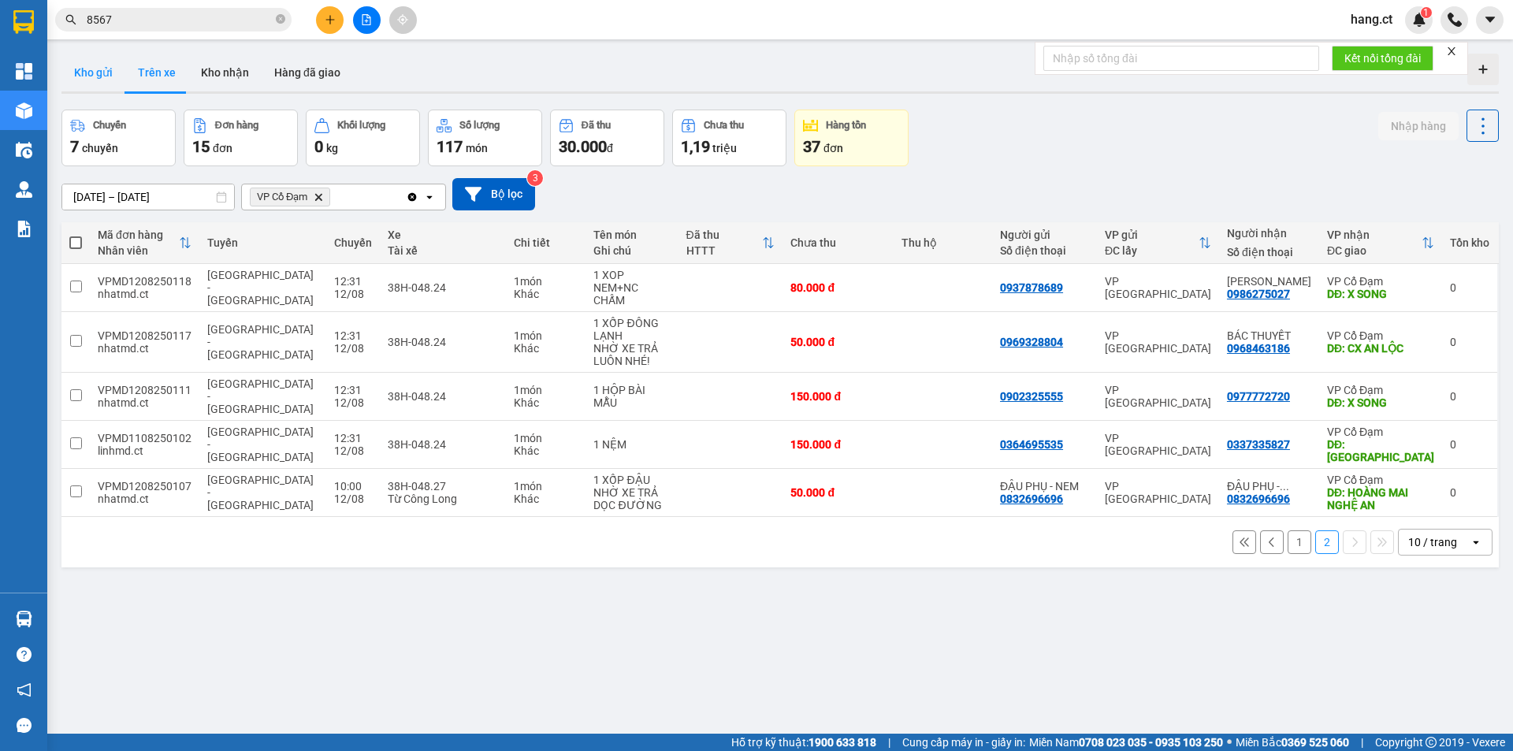
click at [107, 69] on button "Kho gửi" at bounding box center [93, 73] width 64 height 38
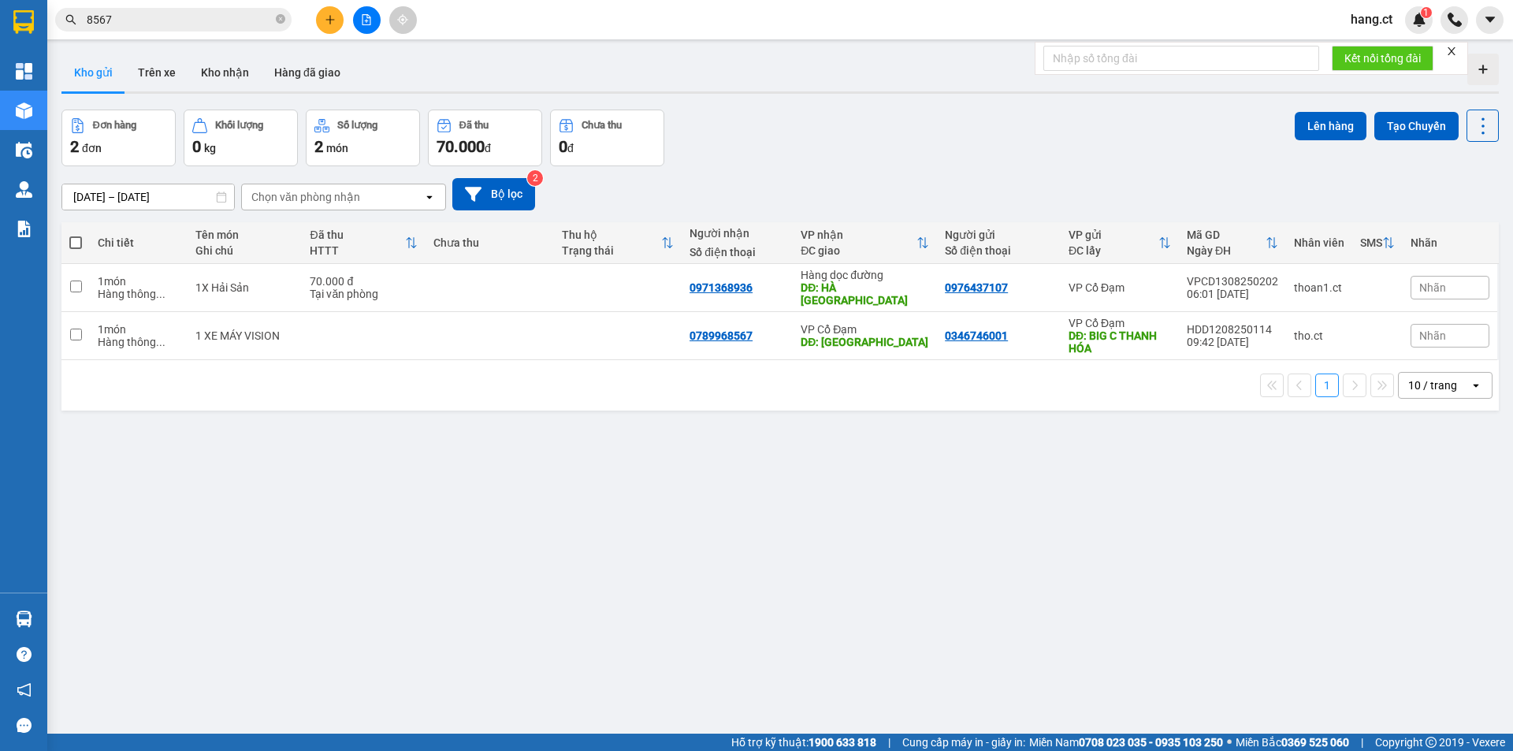
click at [142, 24] on input "8567" at bounding box center [180, 19] width 186 height 17
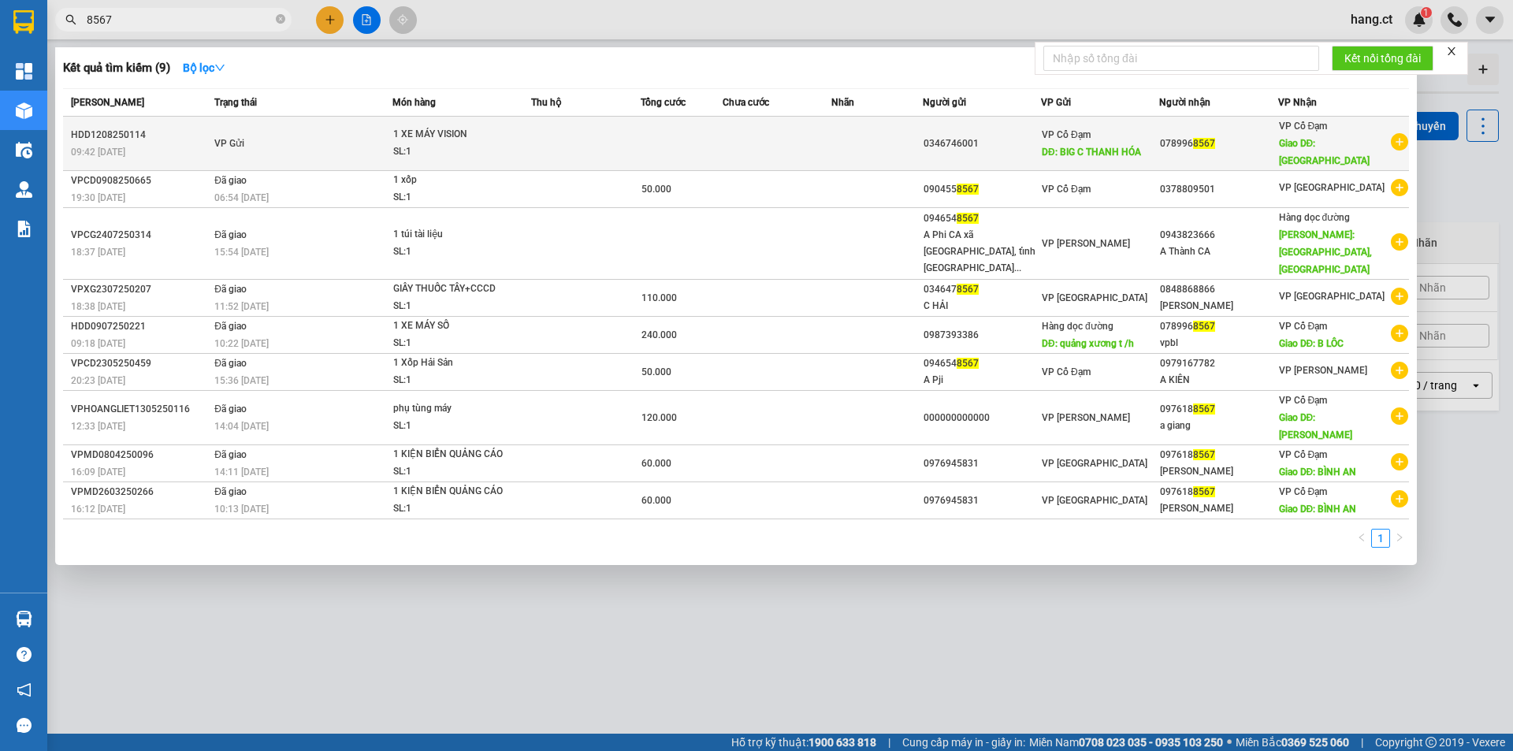
click at [749, 144] on td at bounding box center [778, 144] width 110 height 54
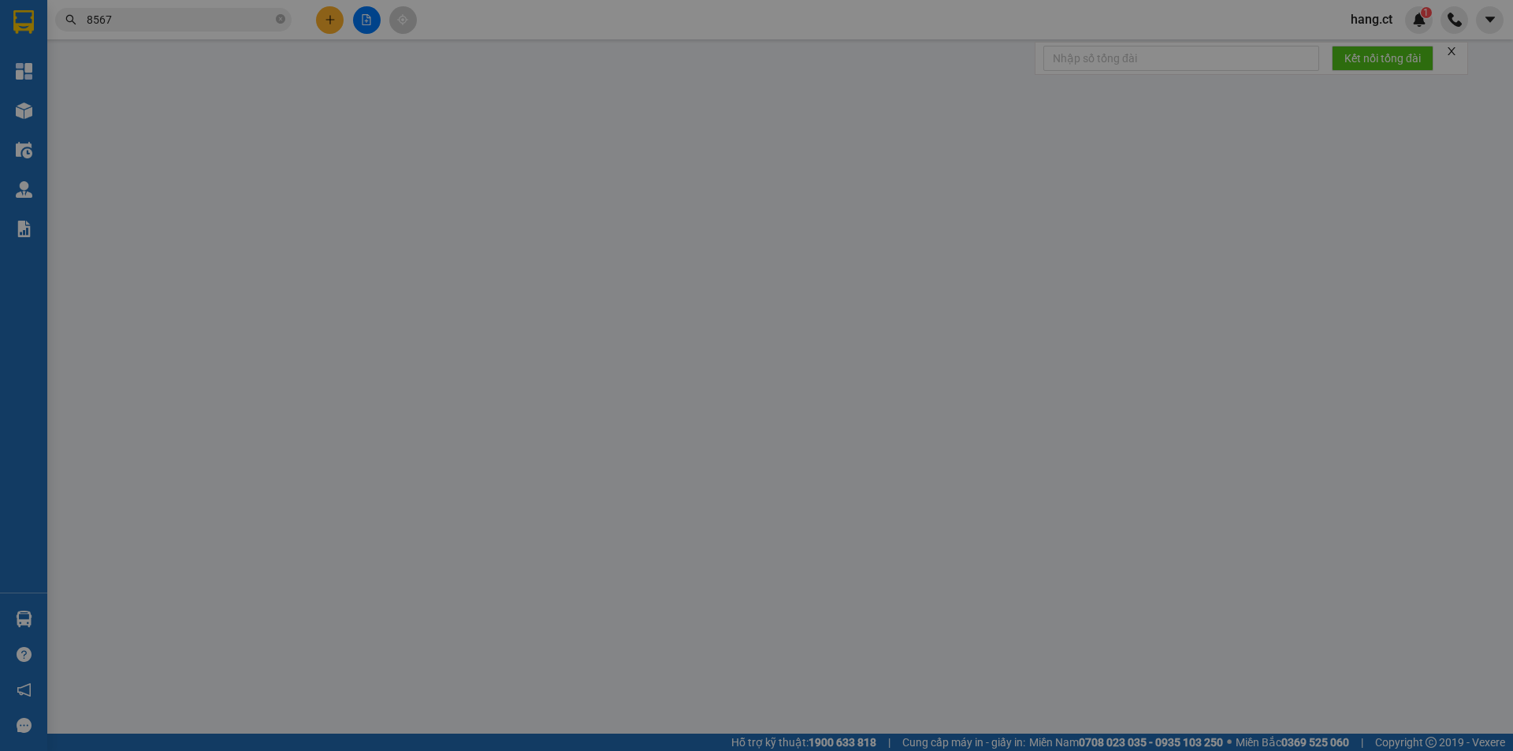
type input "0346746001"
type input "BIG C THANH HÓA"
type input "0789968567"
type input "BÌNH LỘC"
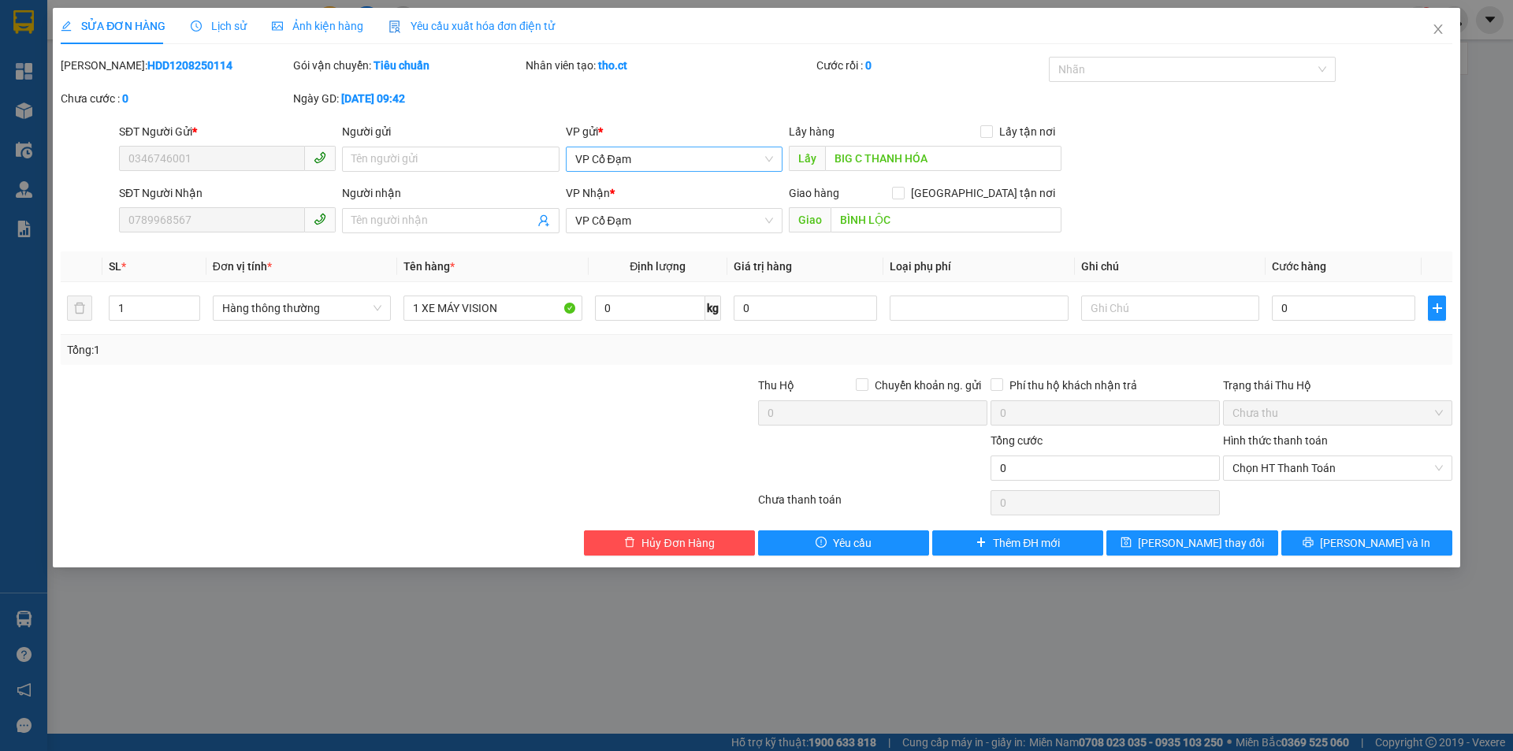
click at [642, 159] on span "VP Cổ Đạm" at bounding box center [674, 159] width 198 height 24
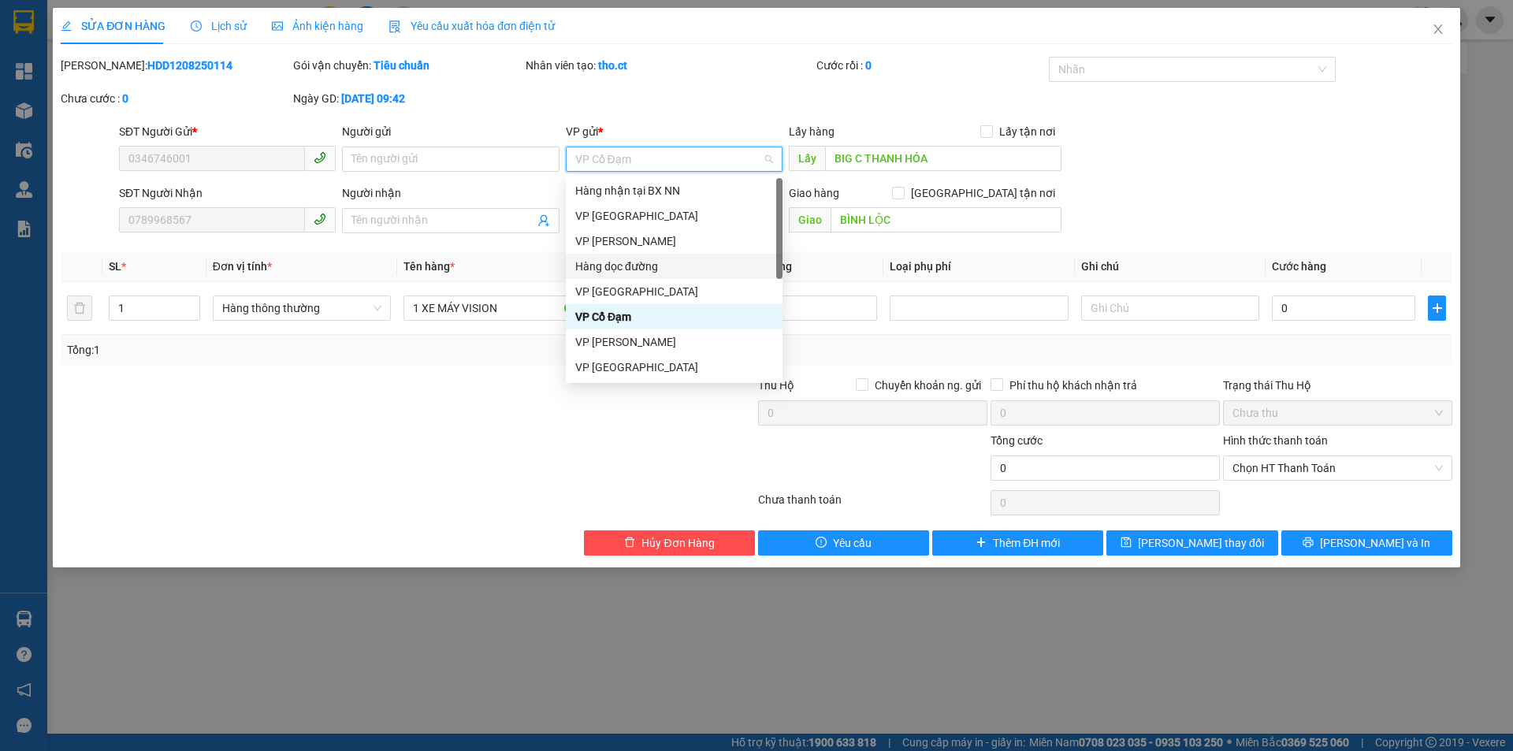
click at [639, 263] on div "Hàng dọc đường" at bounding box center [674, 266] width 198 height 17
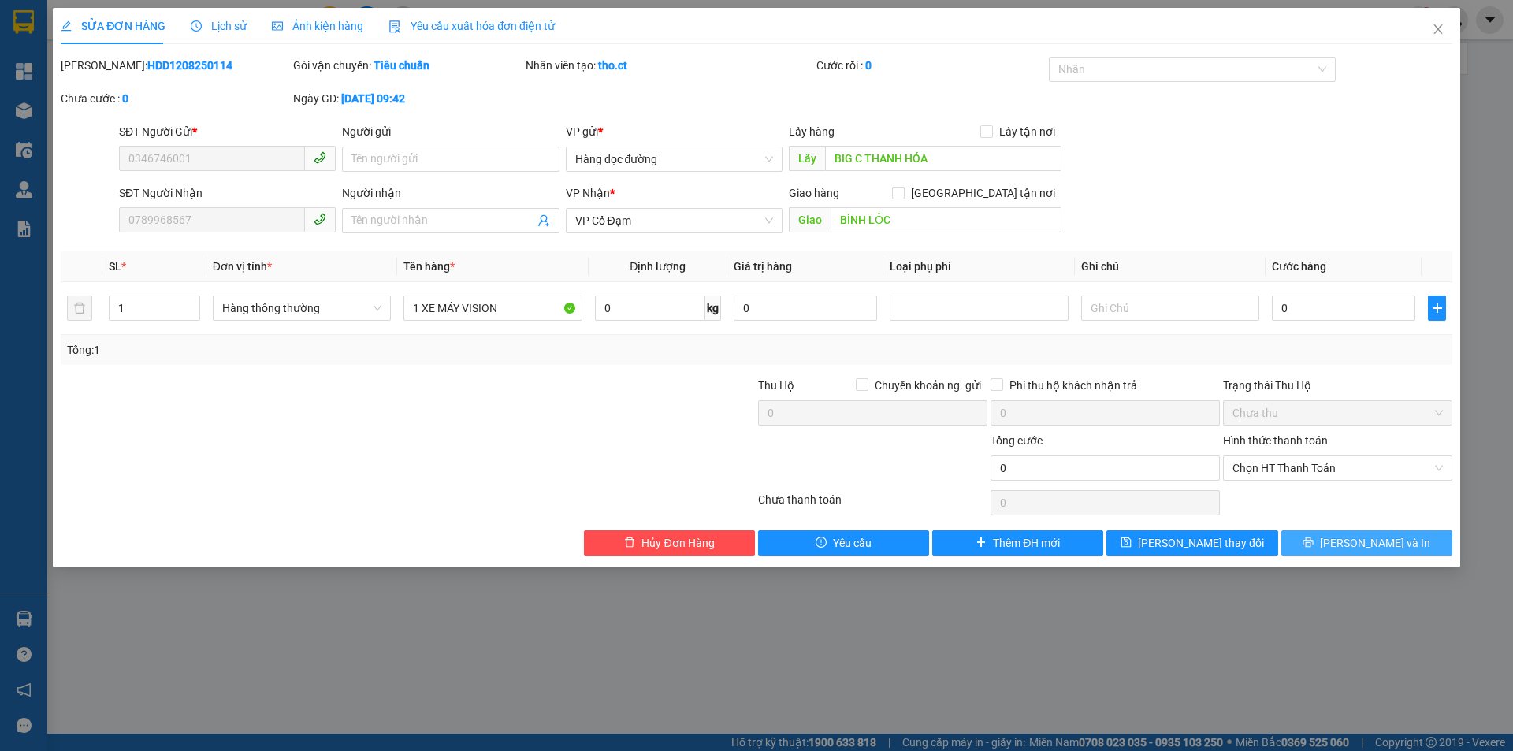
click at [1379, 538] on span "[PERSON_NAME] và In" at bounding box center [1375, 542] width 110 height 17
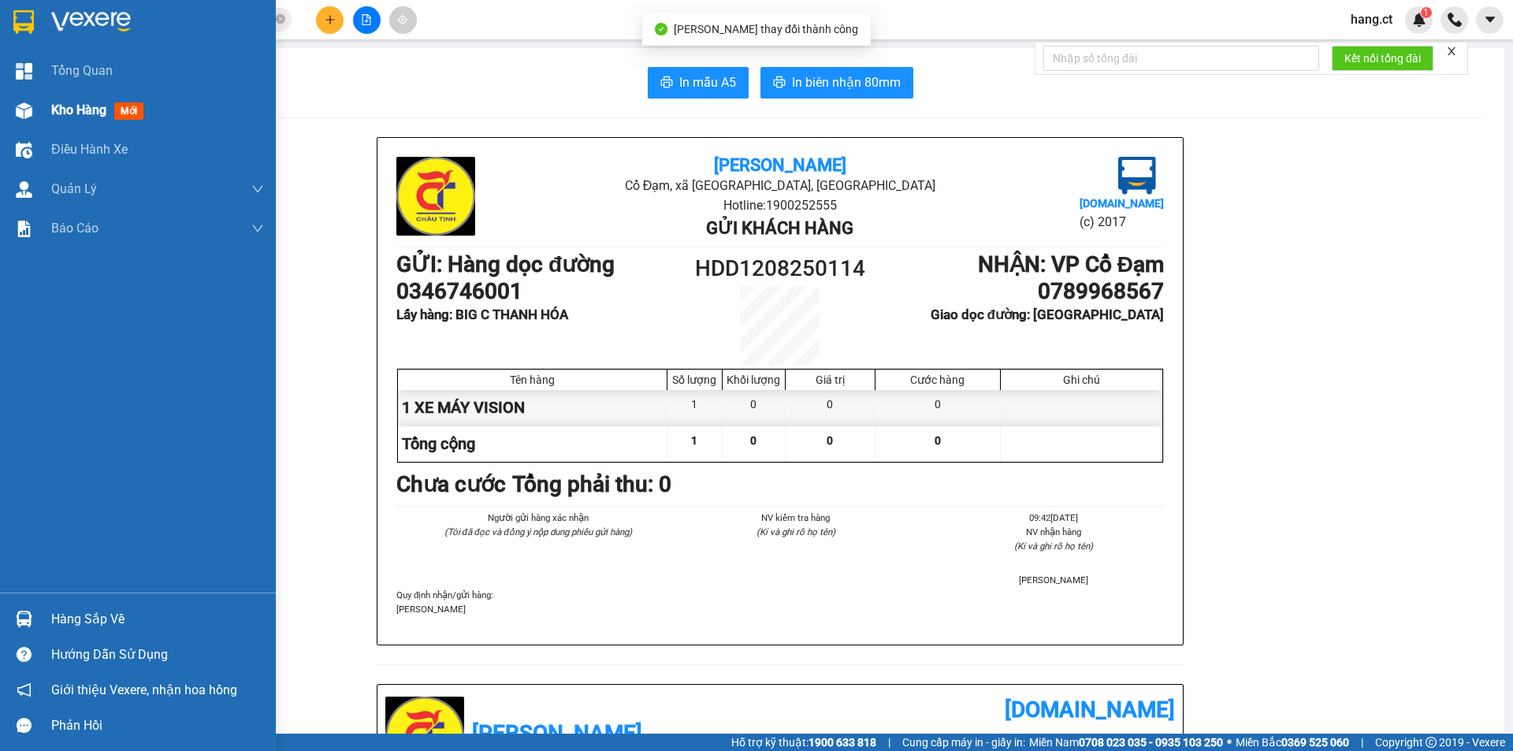
click at [64, 110] on span "Kho hàng" at bounding box center [78, 109] width 55 height 15
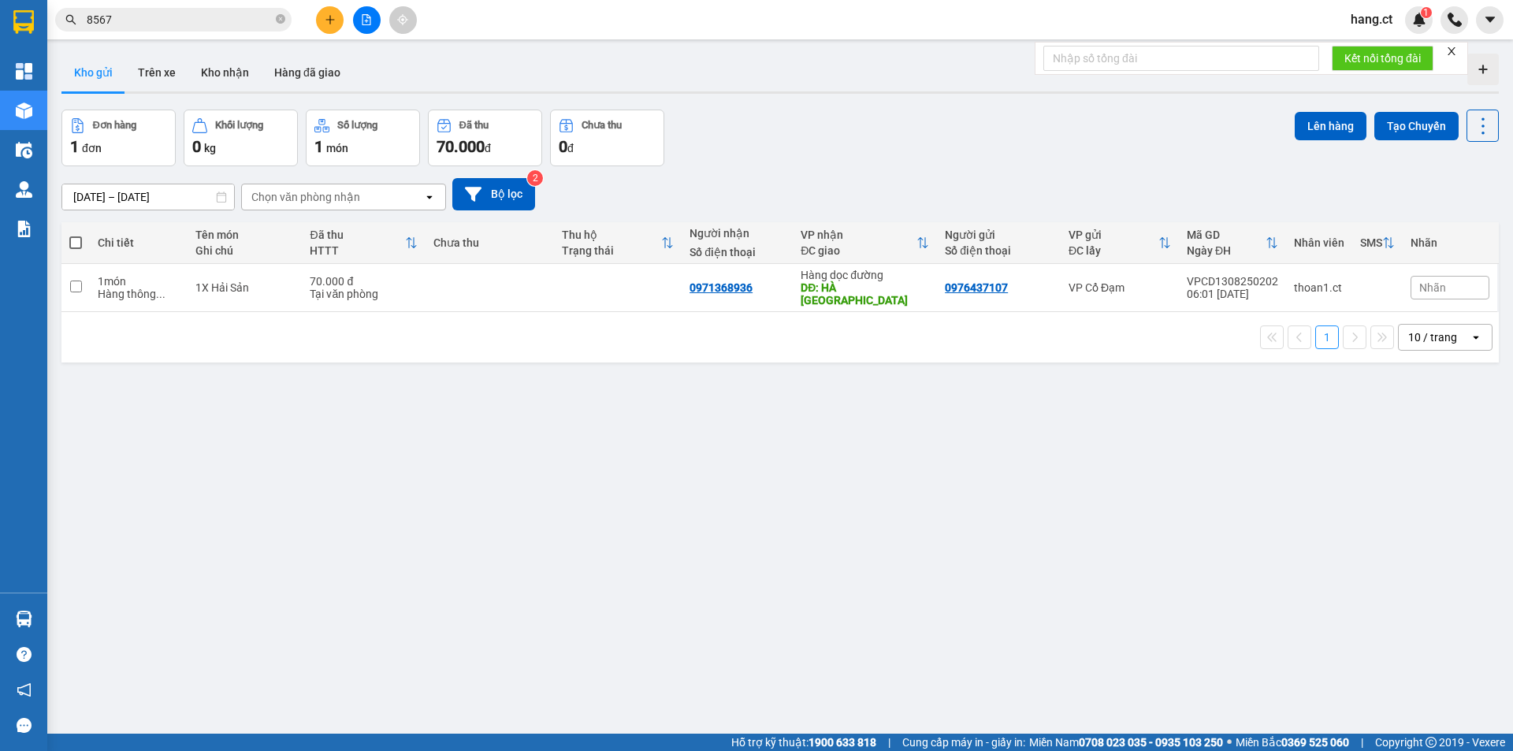
click at [338, 184] on div "Chọn văn phòng nhận open" at bounding box center [343, 197] width 205 height 27
click at [161, 69] on button "Trên xe" at bounding box center [156, 73] width 63 height 38
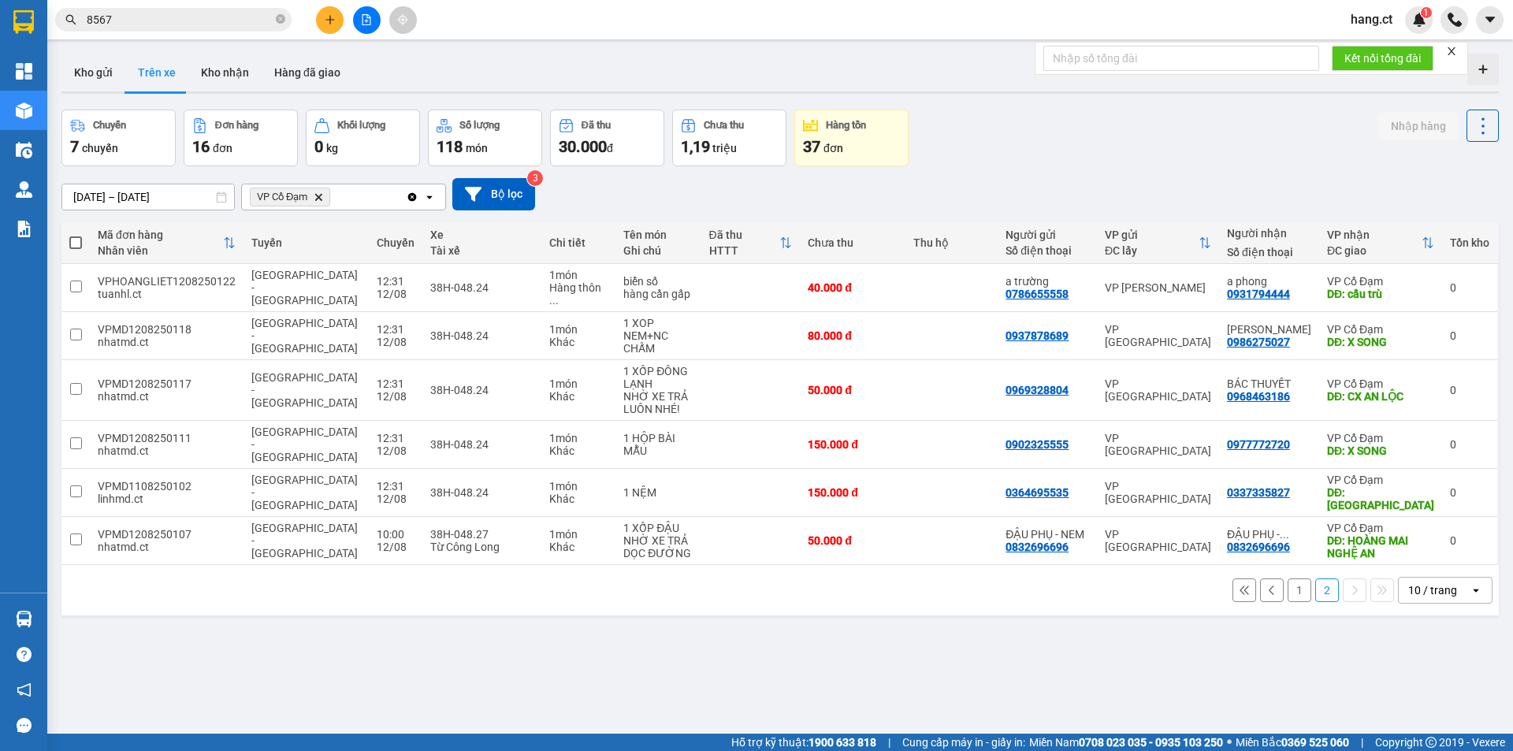
click at [1288, 579] on button "1" at bounding box center [1300, 591] width 24 height 24
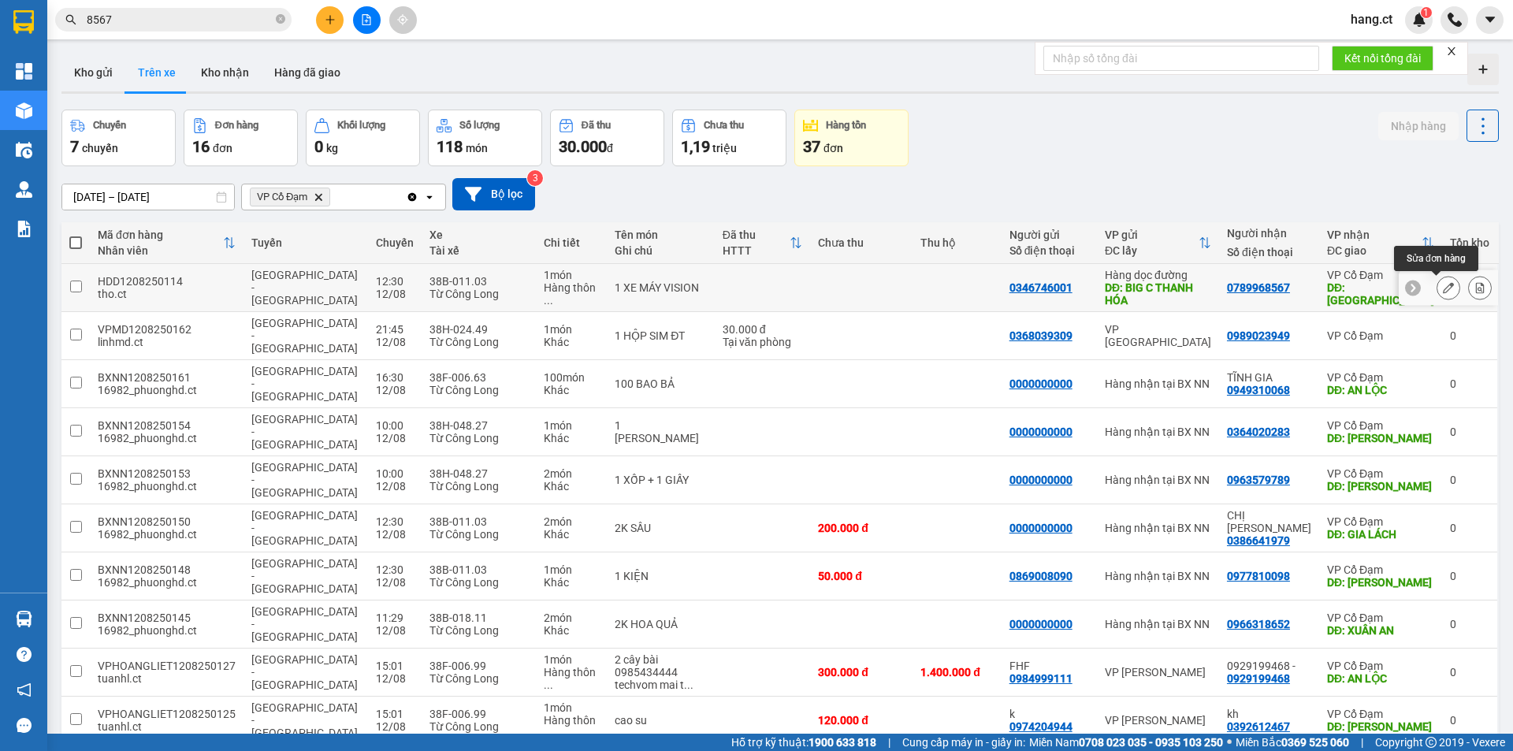
click at [1438, 284] on button at bounding box center [1449, 288] width 22 height 28
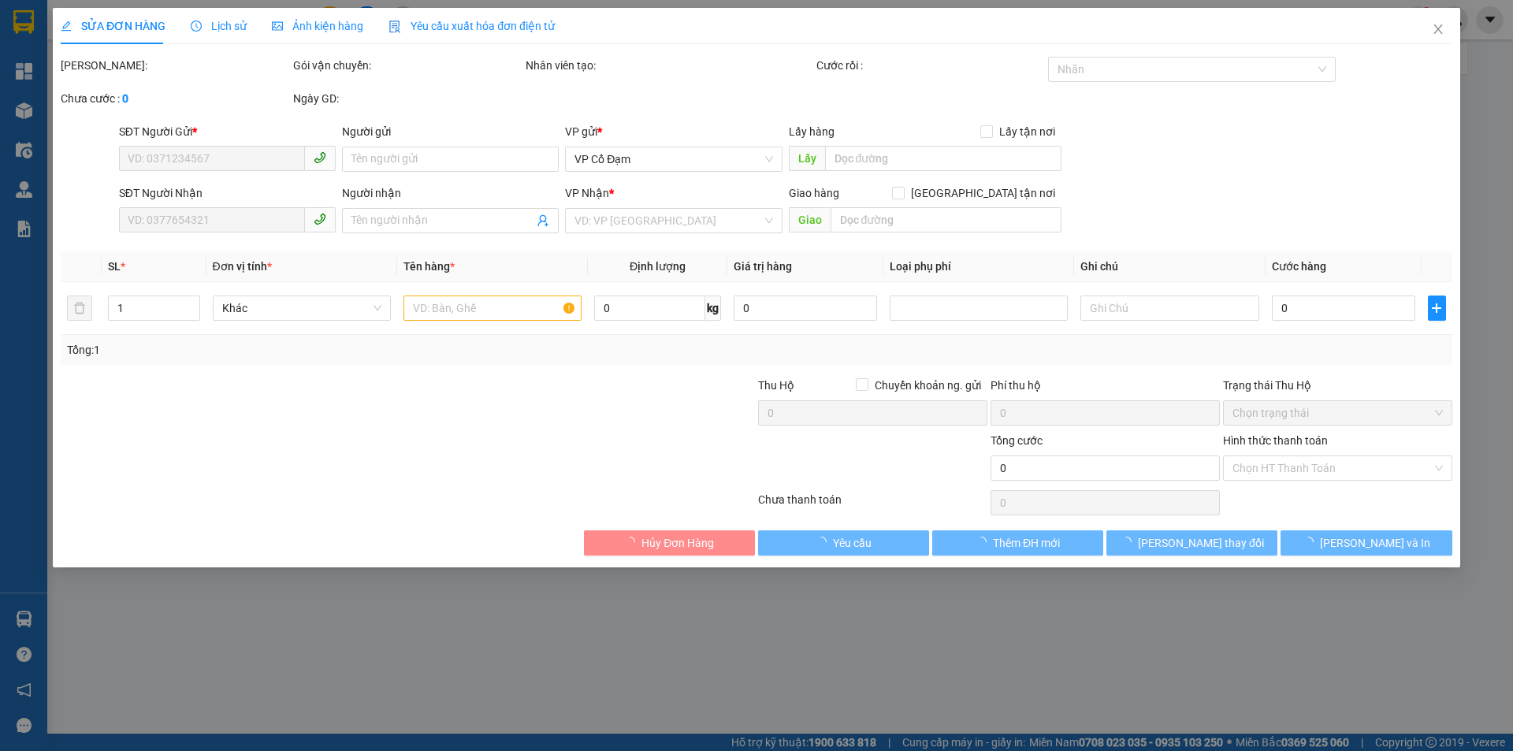
type input "0346746001"
type input "BIG C THANH HÓA"
type input "0789968567"
type input "BÌNH LỘC"
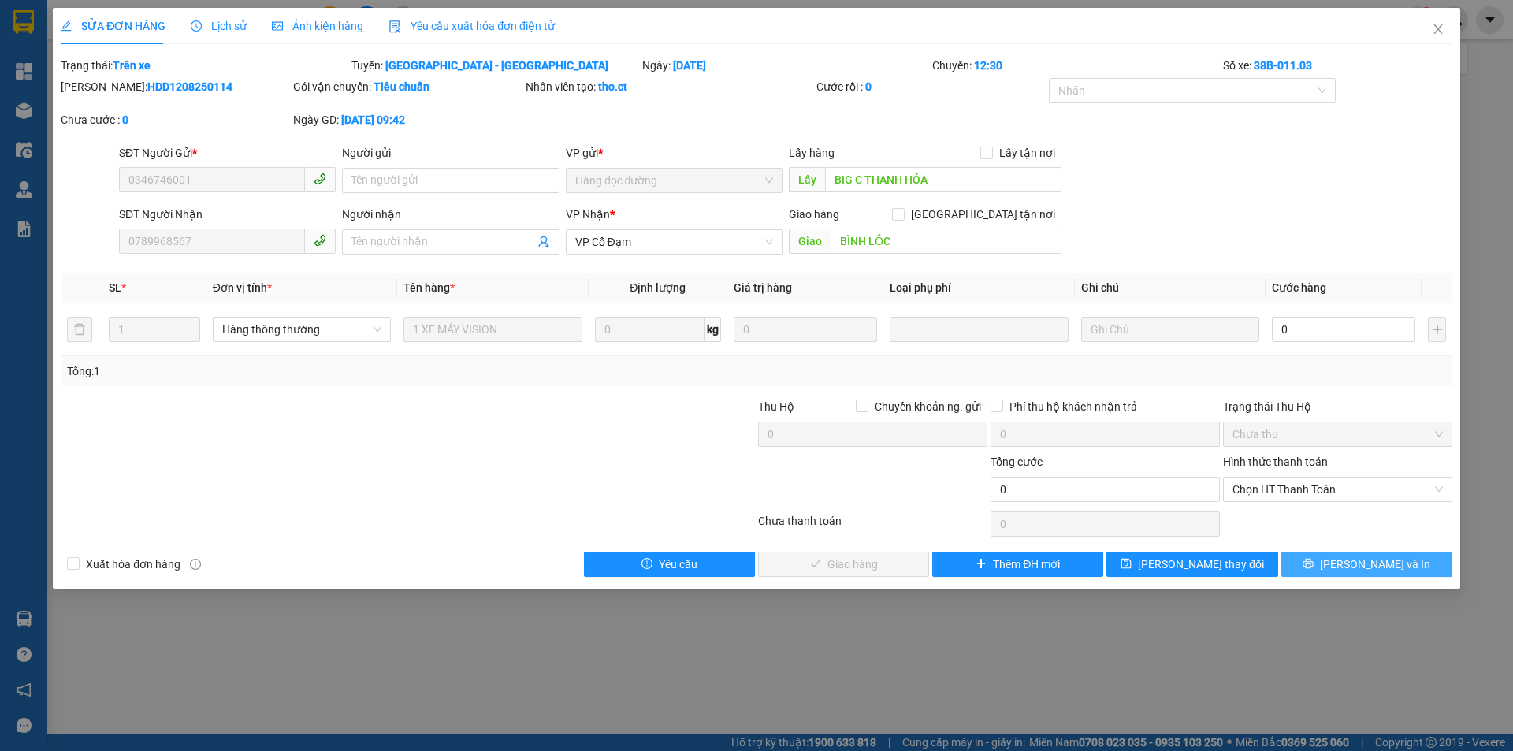
click at [1396, 566] on span "[PERSON_NAME] và In" at bounding box center [1375, 564] width 110 height 17
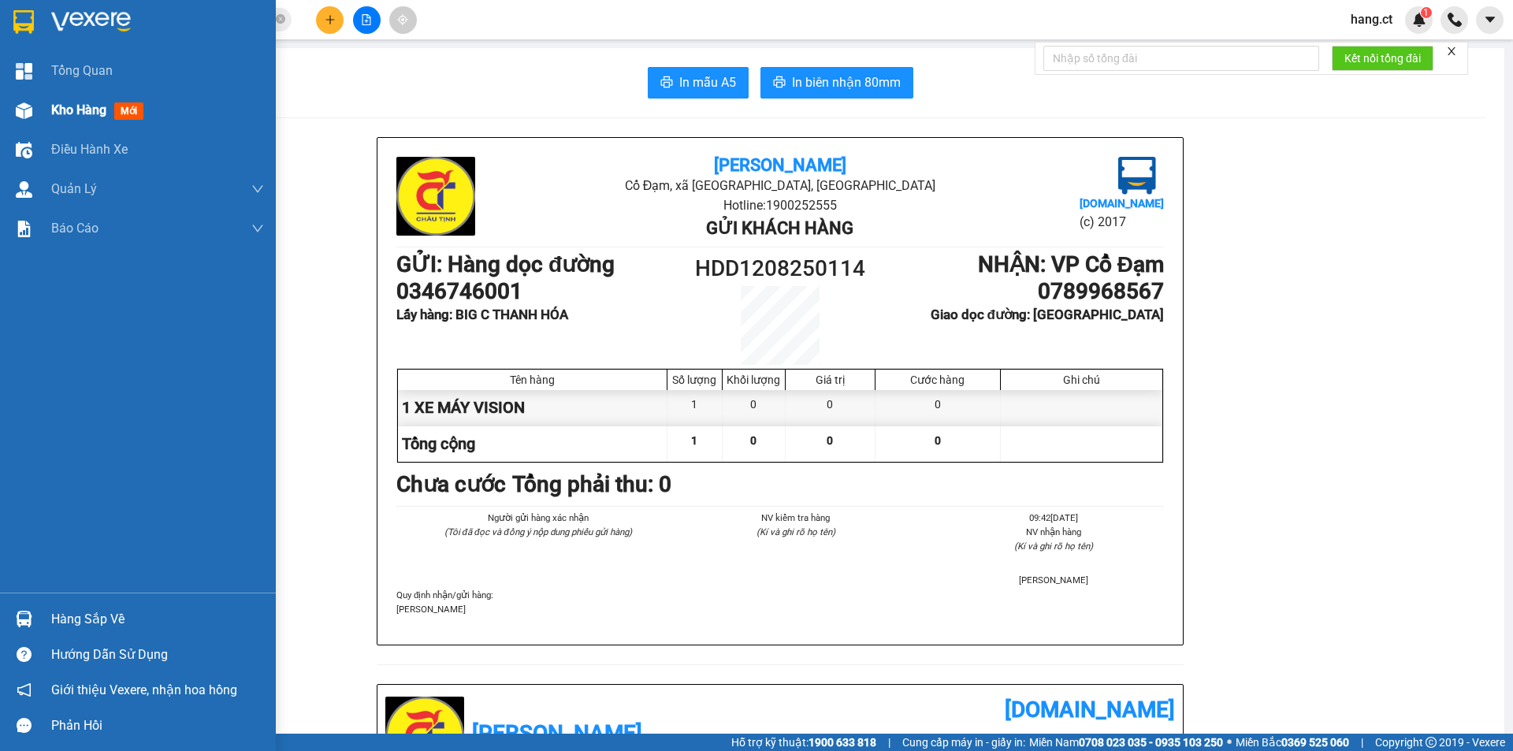
click at [79, 110] on span "Kho hàng" at bounding box center [78, 109] width 55 height 15
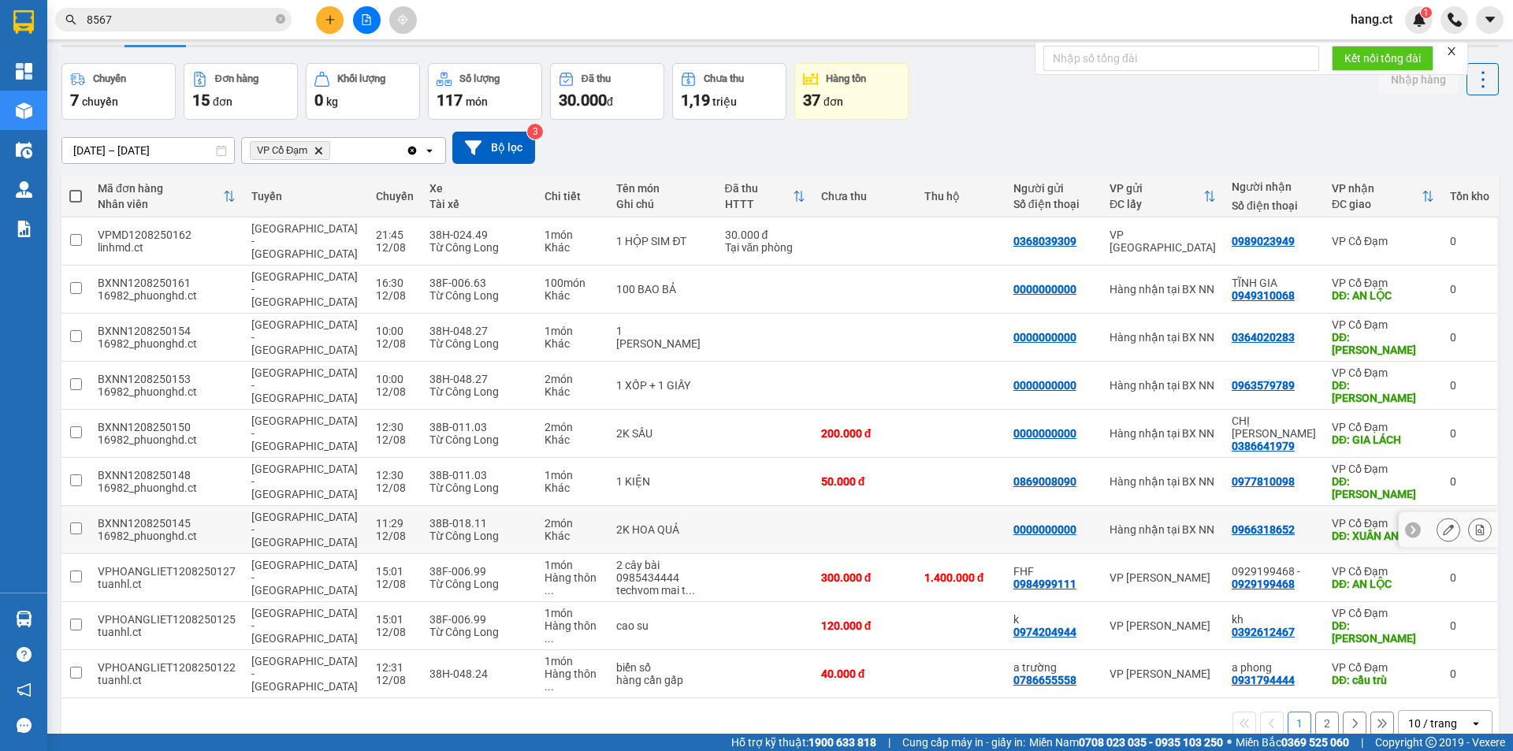
scroll to position [73, 0]
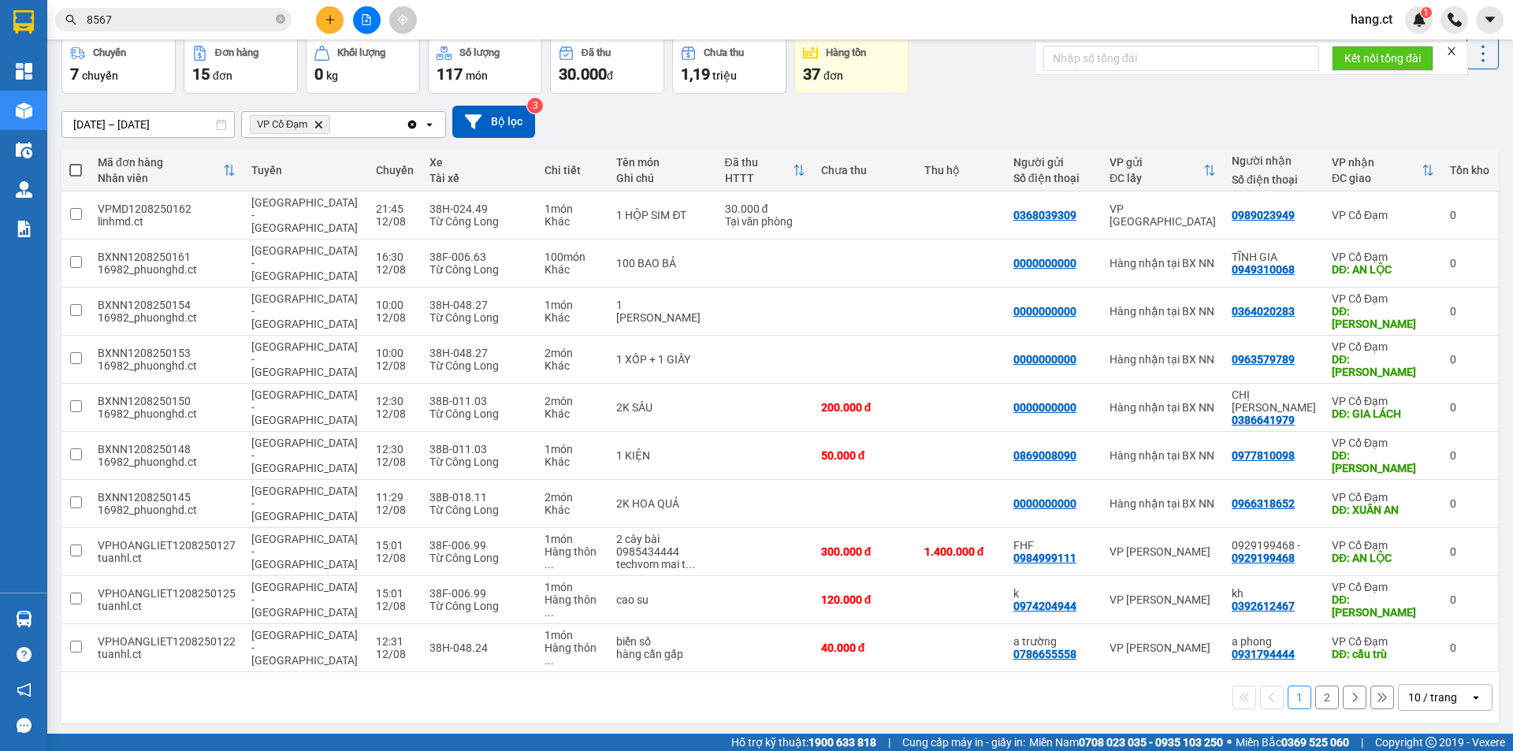
click at [1316, 686] on button "2" at bounding box center [1328, 698] width 24 height 24
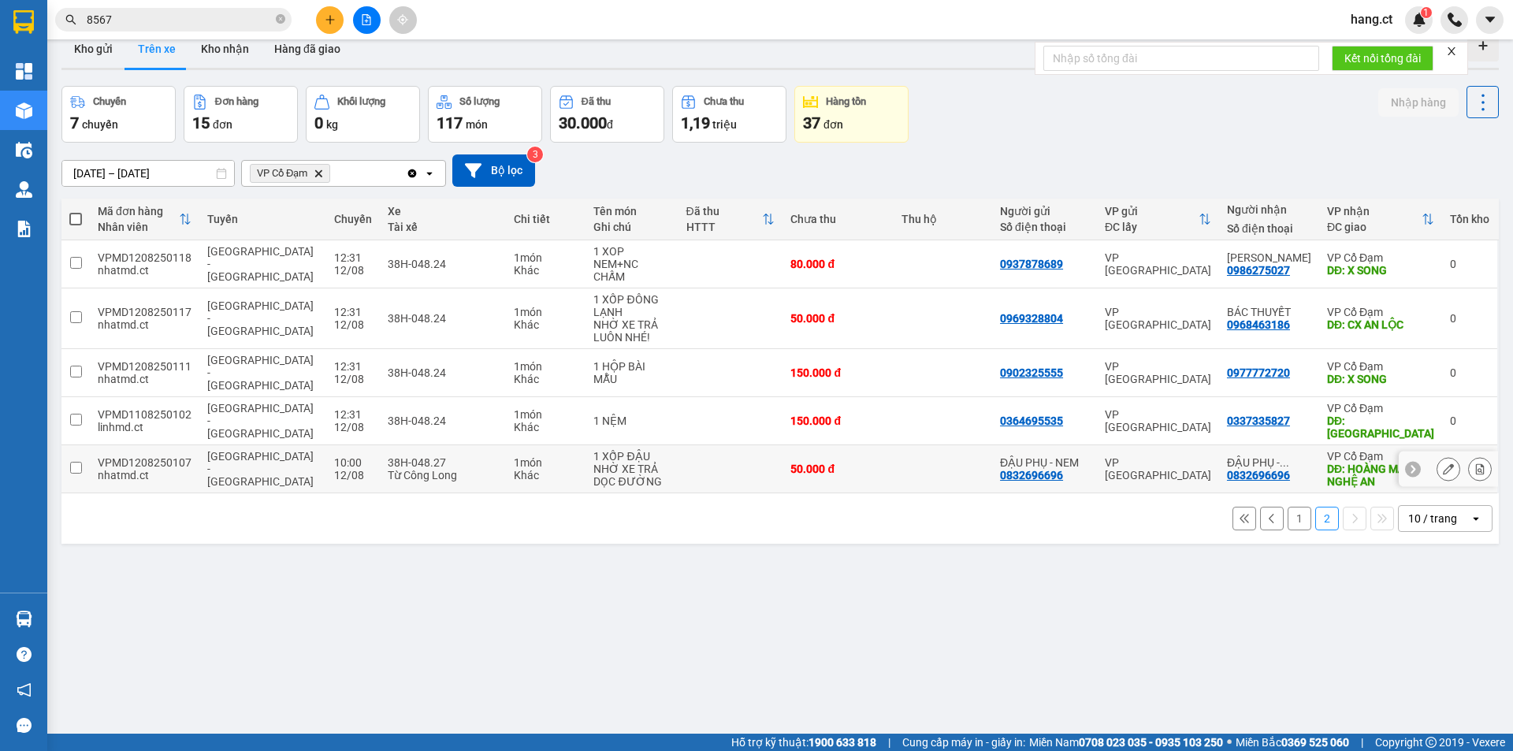
scroll to position [0, 0]
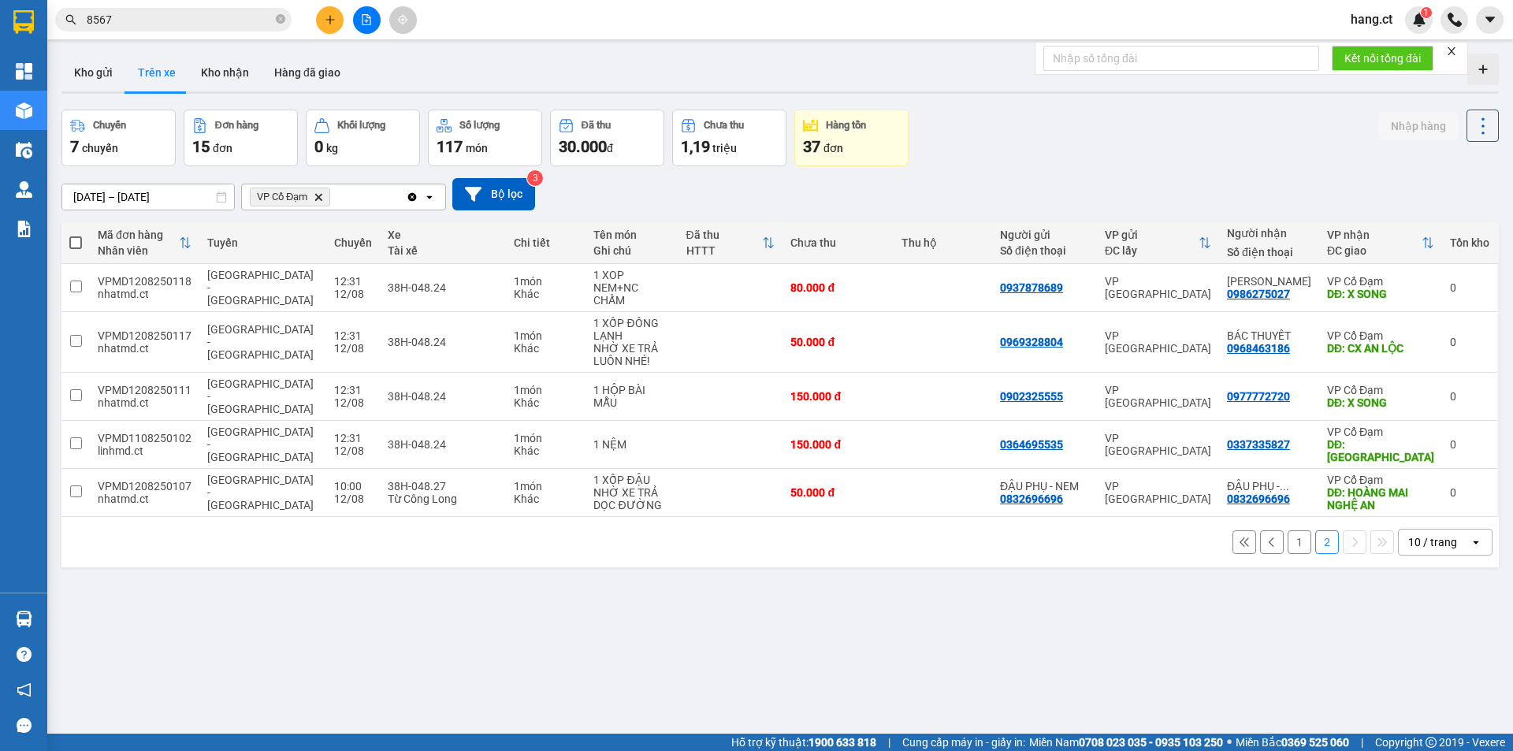
click at [1288, 530] on button "1" at bounding box center [1300, 542] width 24 height 24
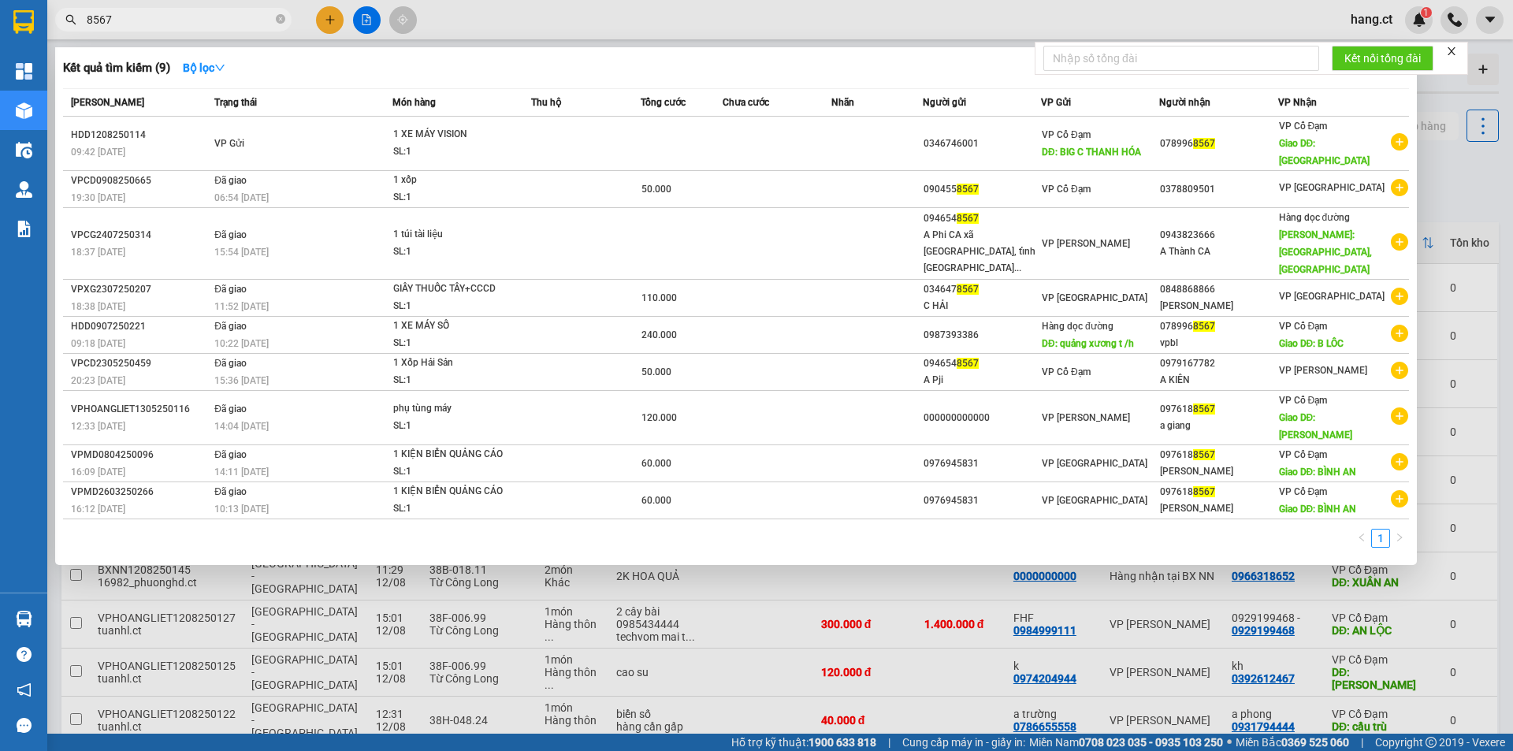
click at [218, 25] on input "8567" at bounding box center [180, 19] width 186 height 17
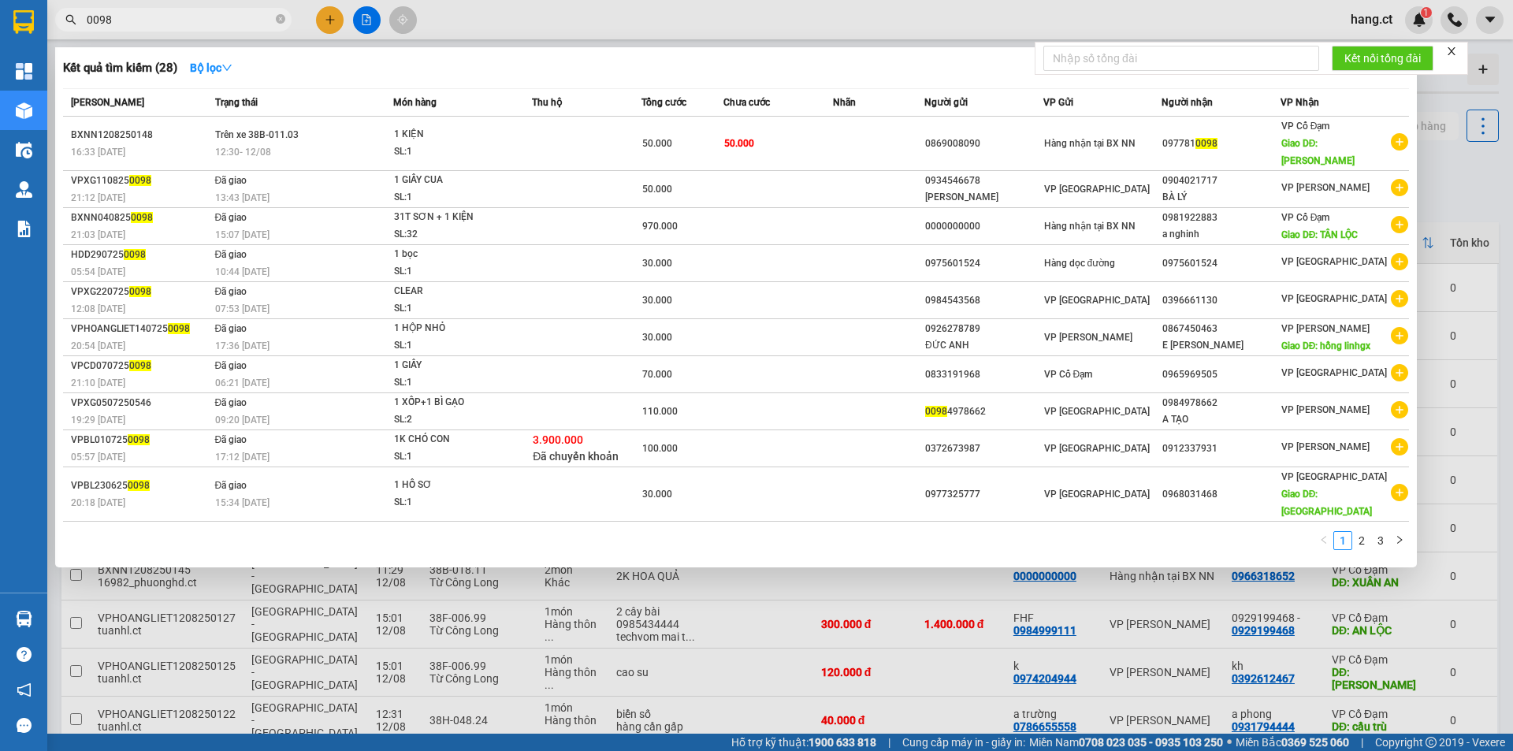
type input "0098"
click at [738, 616] on div at bounding box center [756, 375] width 1513 height 751
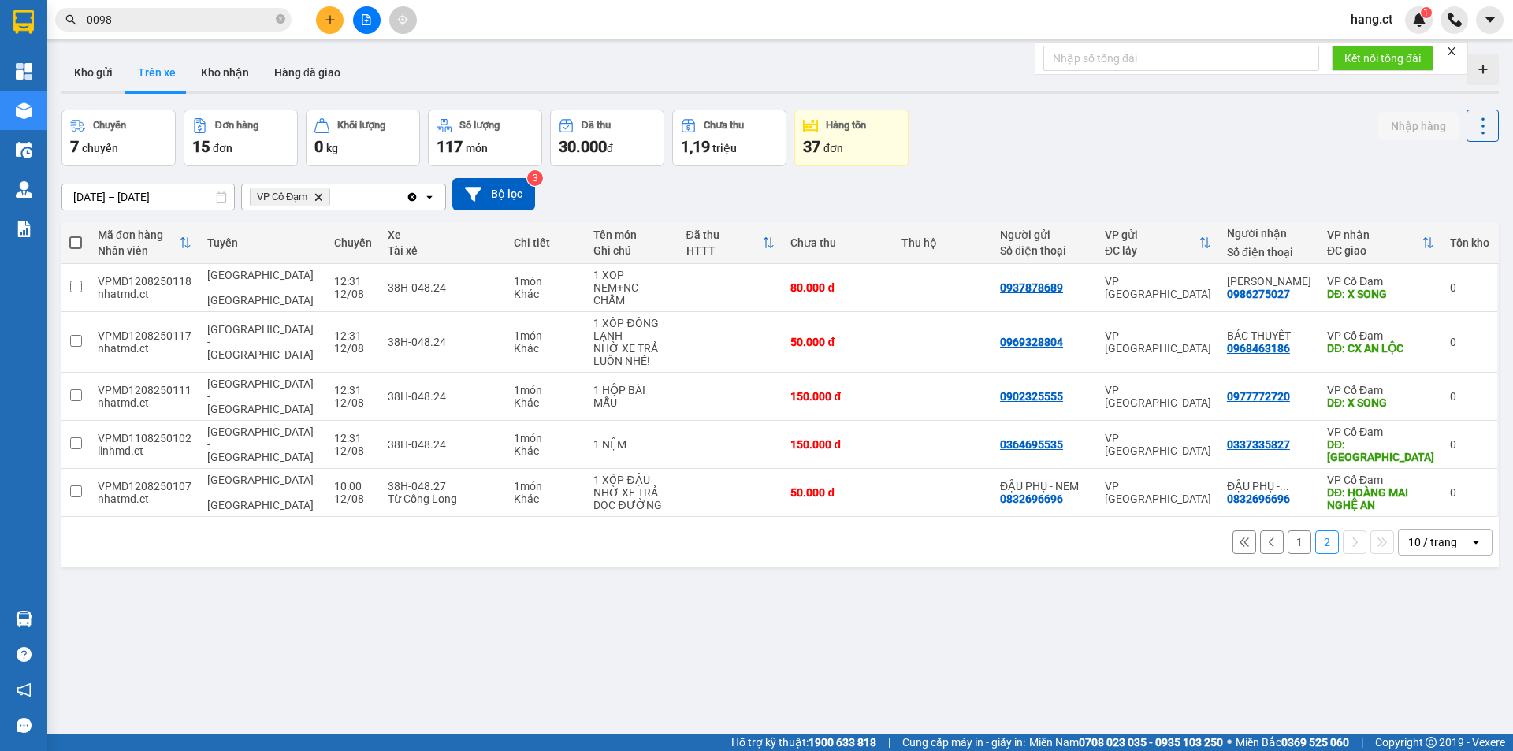
click at [956, 529] on div "1 2 10 / trang open" at bounding box center [780, 542] width 1425 height 27
click at [791, 614] on div "ver 1.8.138 Kho gửi Trên xe Kho nhận Hàng đã giao Chuyến 7 chuyến Đơn hàng 15 đ…" at bounding box center [780, 422] width 1450 height 751
click at [964, 166] on div "[DATE] – [DATE] Press the down arrow key to interact with the calendar and sele…" at bounding box center [780, 194] width 1438 height 56
click at [1288, 530] on button "1" at bounding box center [1300, 542] width 24 height 24
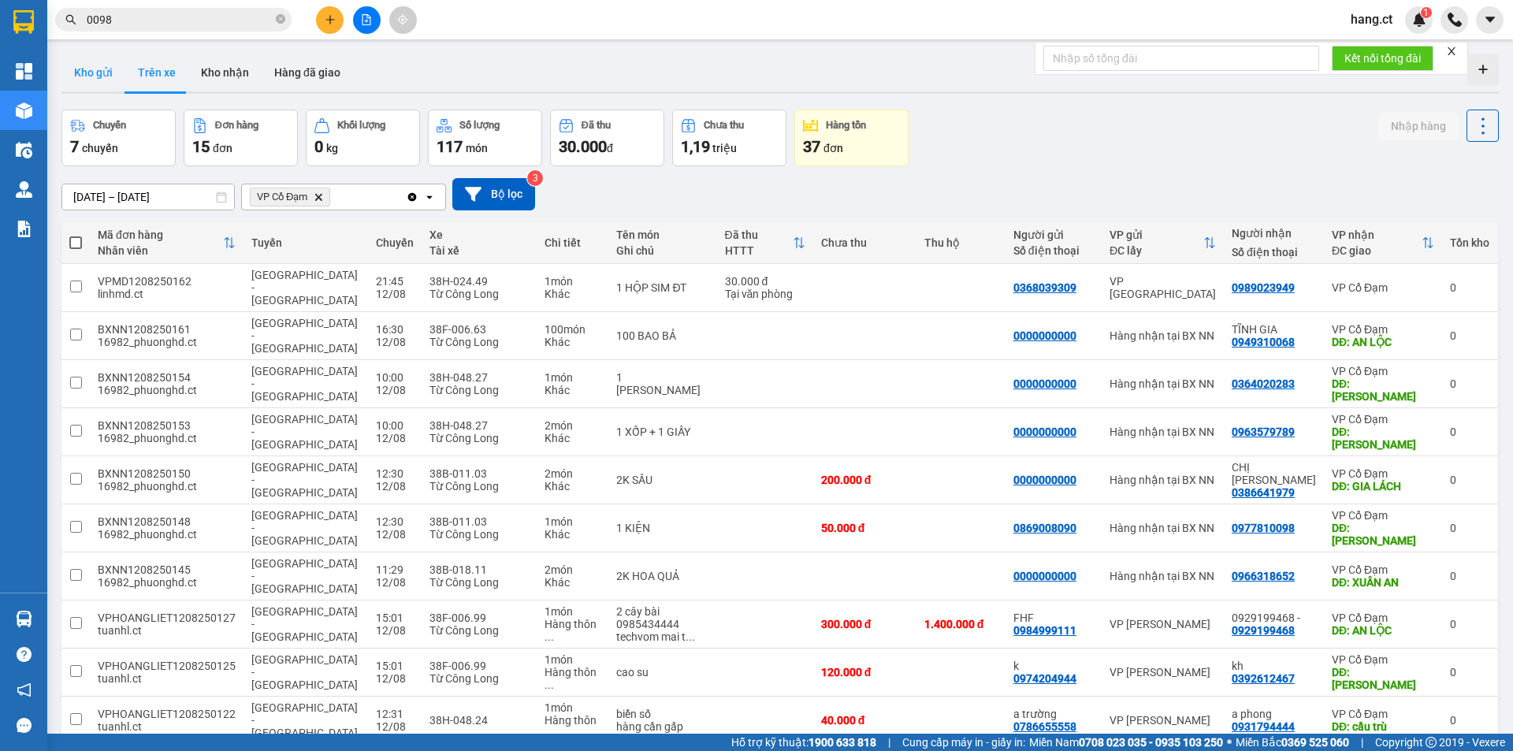
click at [79, 76] on button "Kho gửi" at bounding box center [93, 73] width 64 height 38
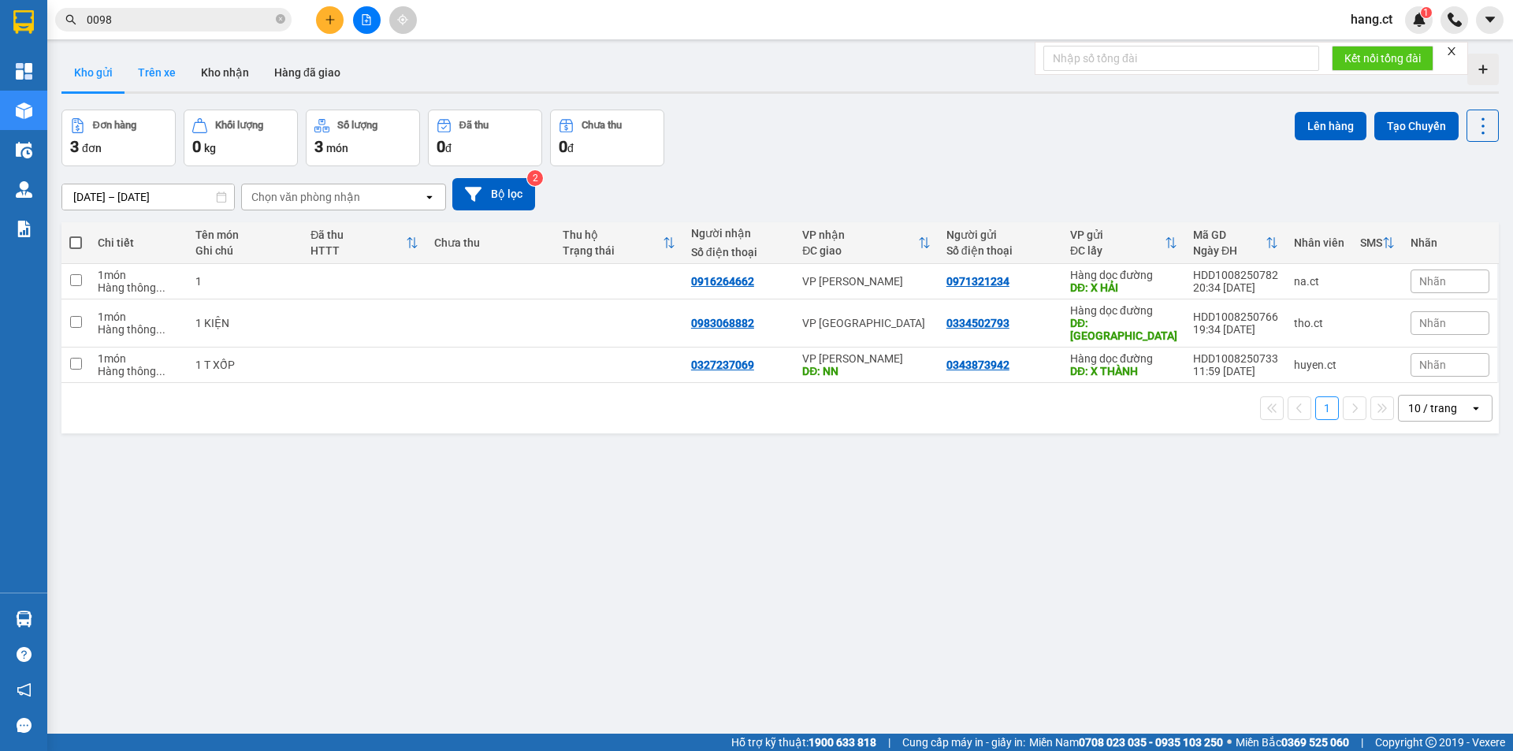
click at [159, 79] on button "Trên xe" at bounding box center [156, 73] width 63 height 38
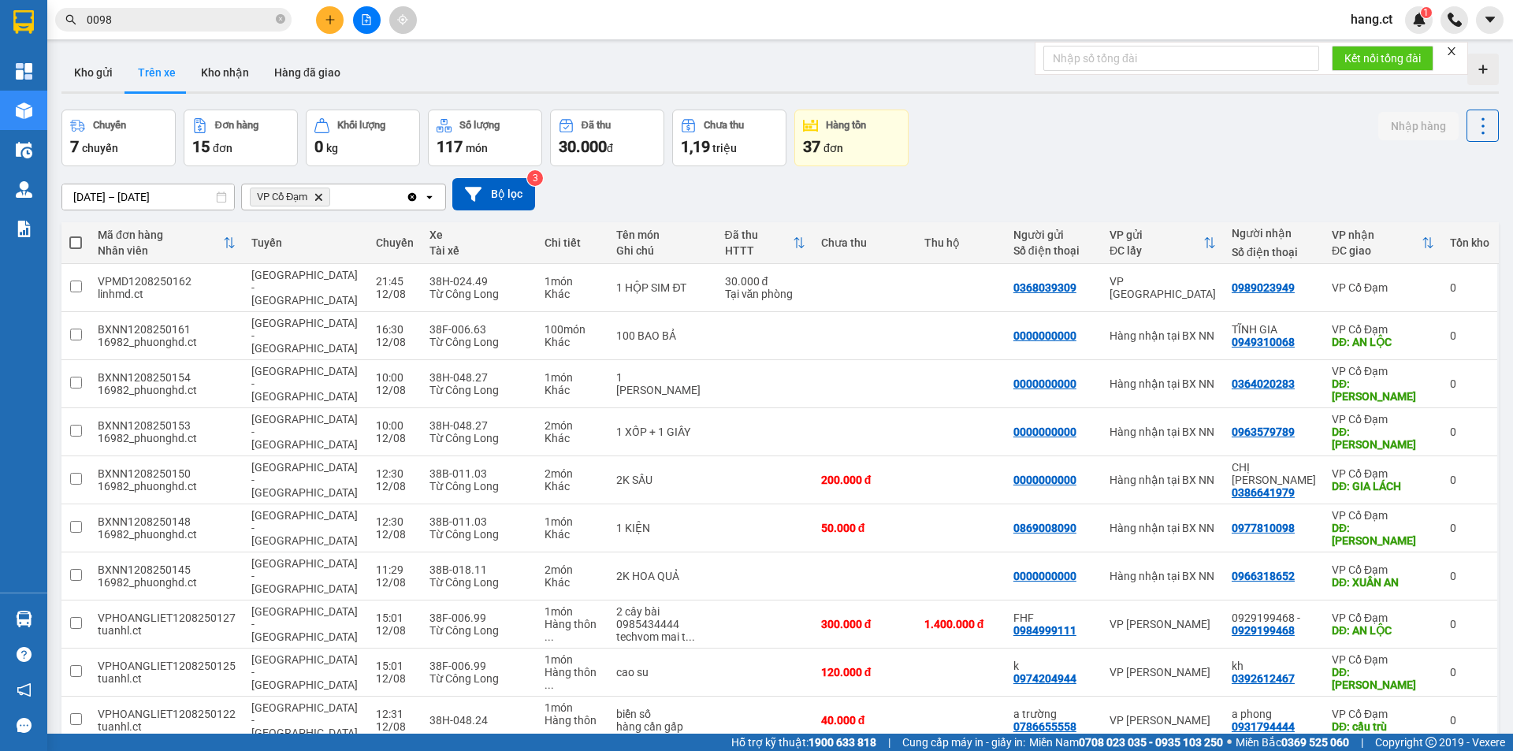
click at [317, 194] on icon "VP Cổ Đạm, close by backspace" at bounding box center [318, 196] width 7 height 7
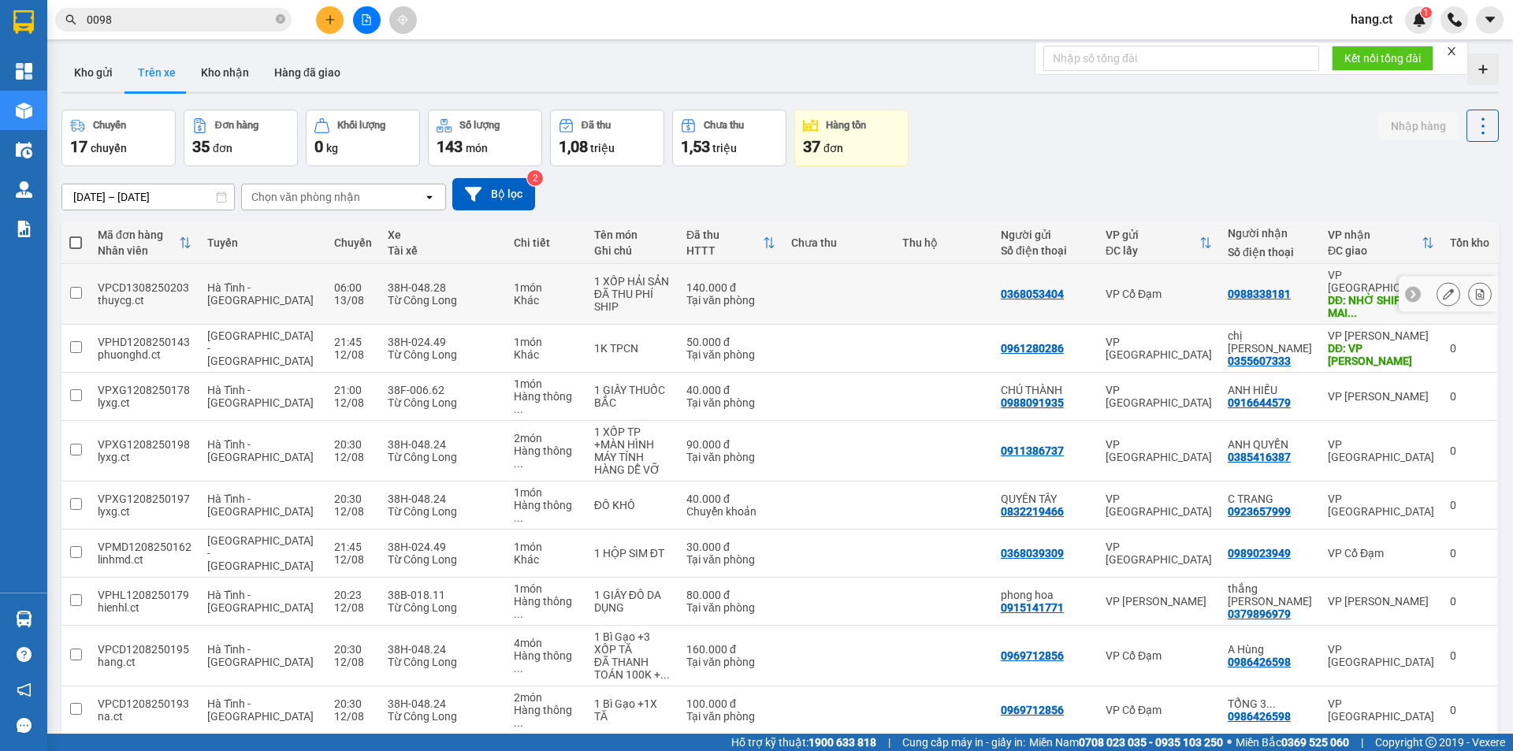
click at [1443, 290] on icon at bounding box center [1448, 293] width 11 height 11
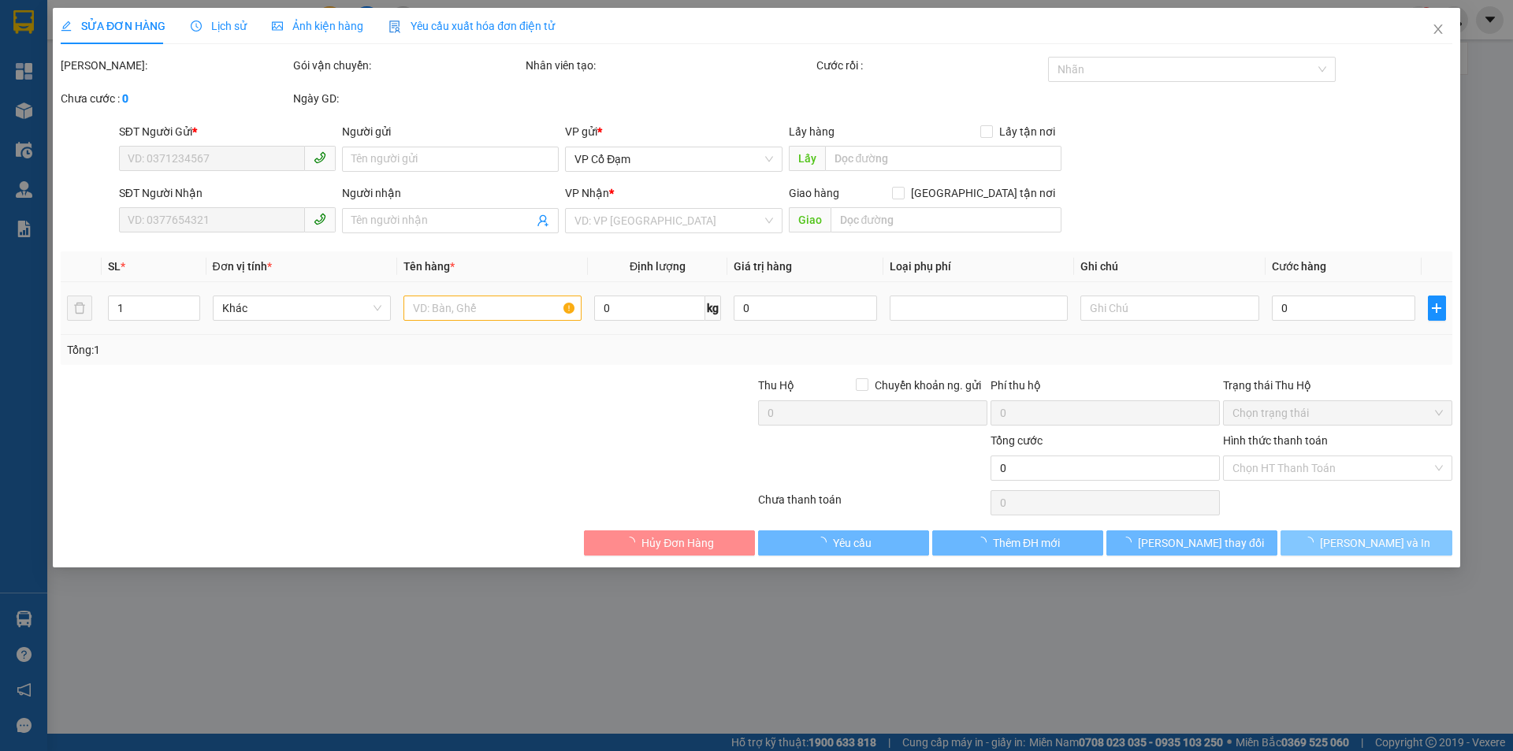
type input "0368053404"
type input "0988338181"
type input "NHỜ [GEOGRAPHIC_DATA] TÒA [GEOGRAPHIC_DATA], [GEOGRAPHIC_DATA]"
type input "140.000"
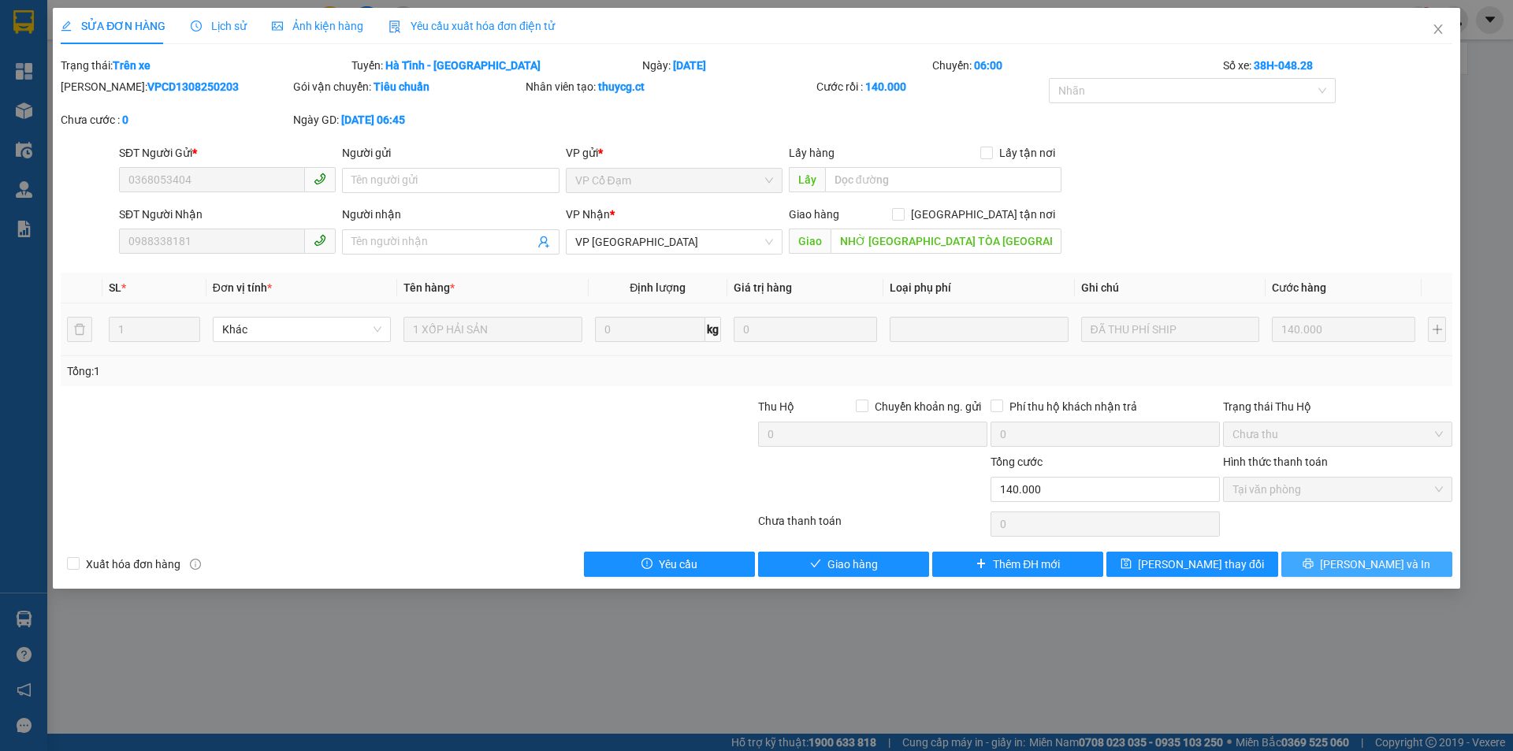
click at [1371, 559] on span "[PERSON_NAME] và In" at bounding box center [1375, 564] width 110 height 17
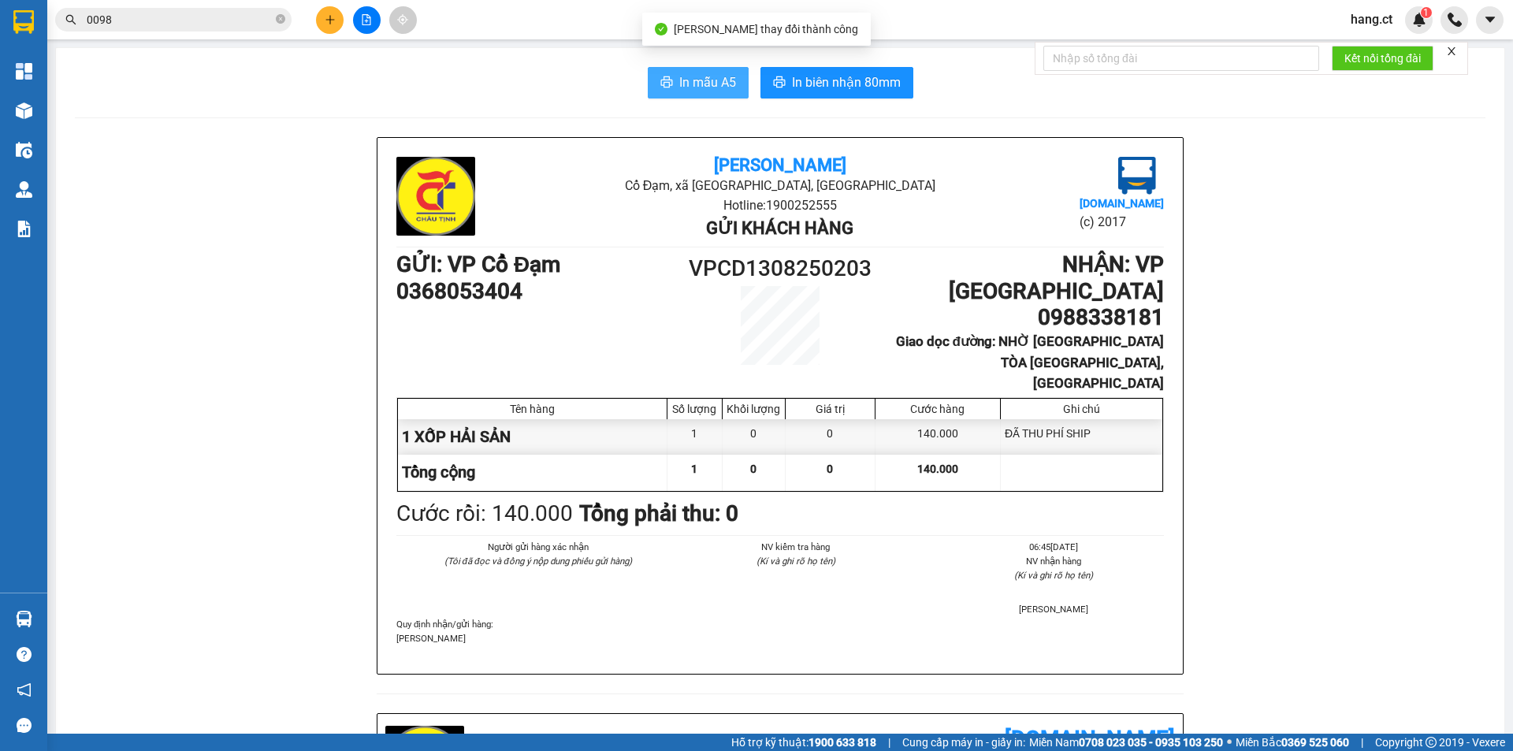
click at [683, 72] on button "In mẫu A5" at bounding box center [698, 83] width 101 height 32
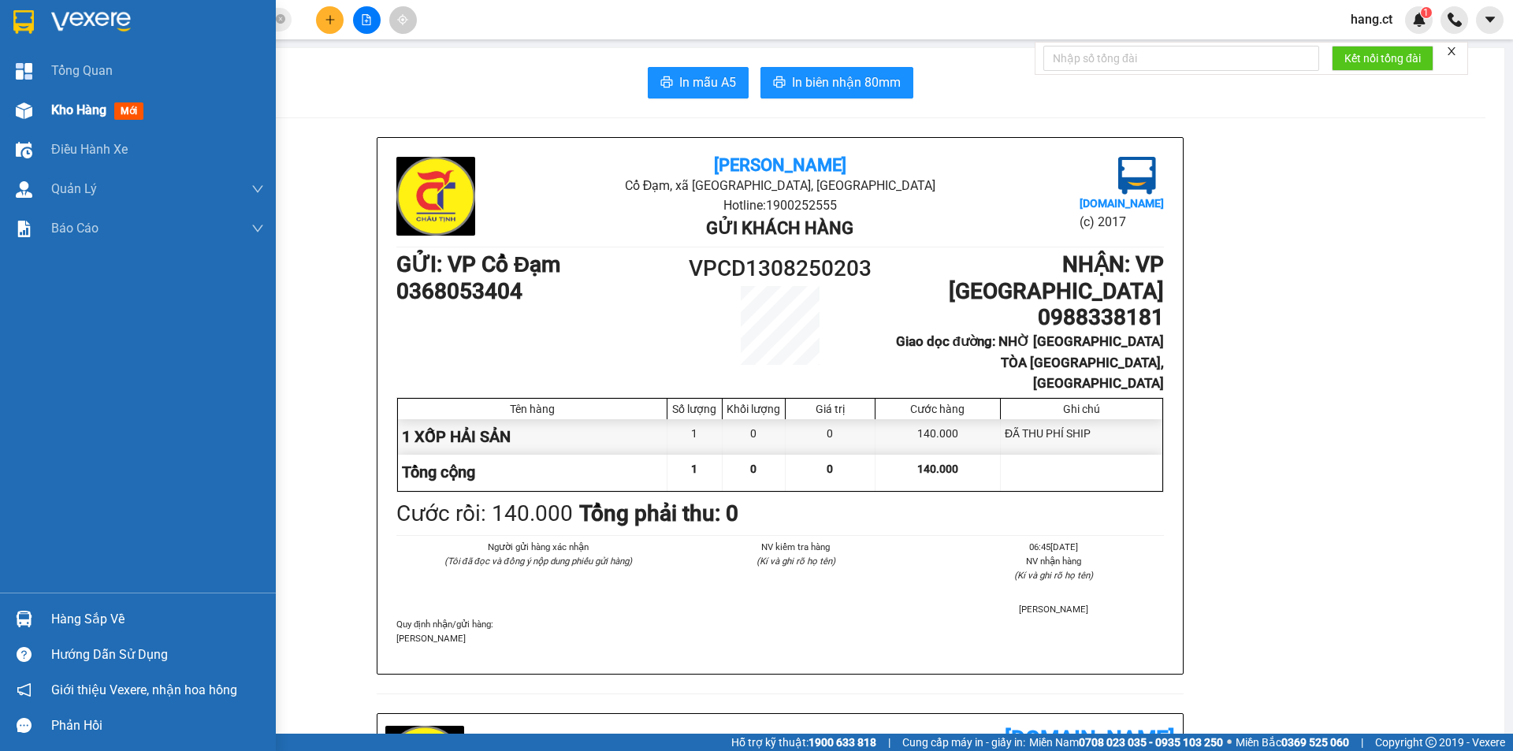
click at [97, 106] on span "Kho hàng" at bounding box center [78, 109] width 55 height 15
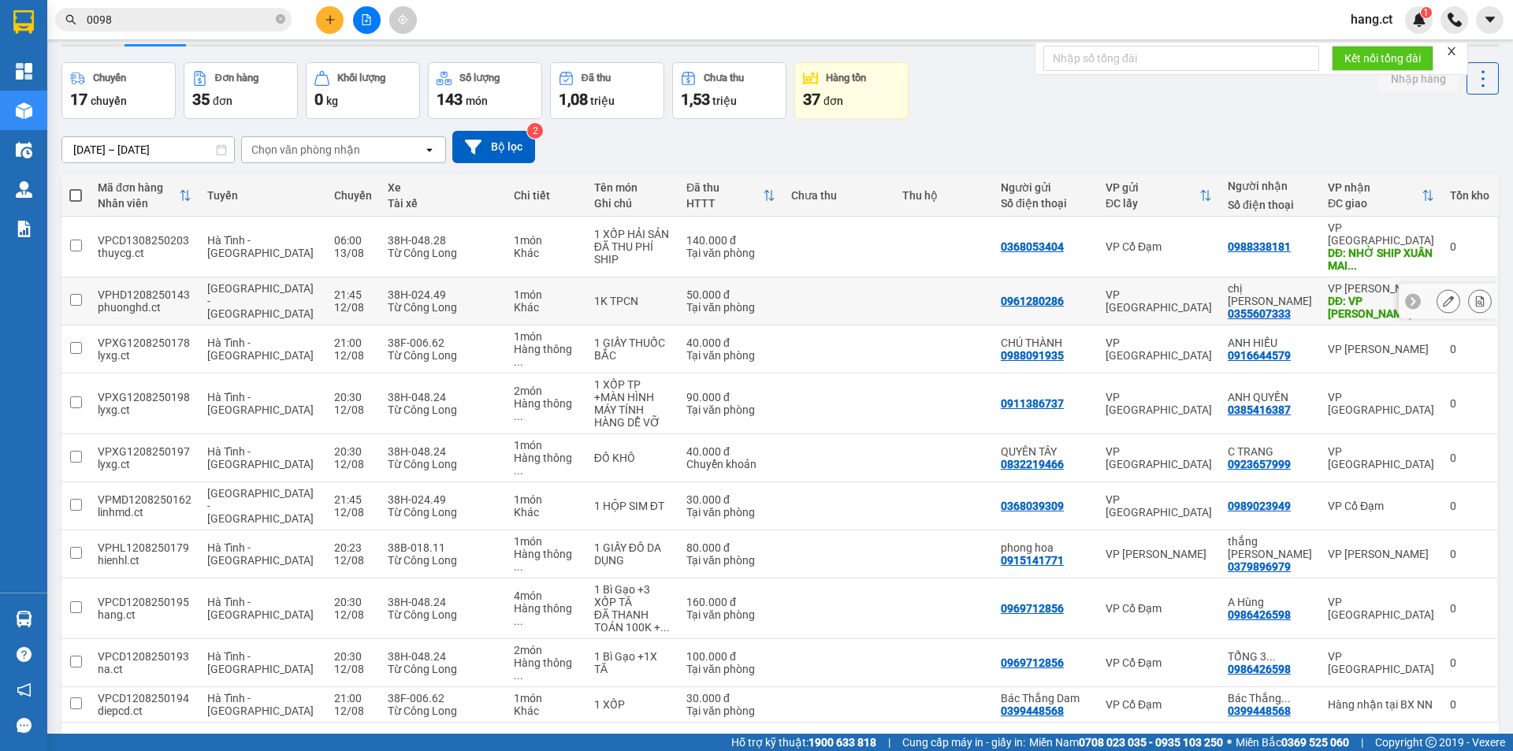
scroll to position [73, 0]
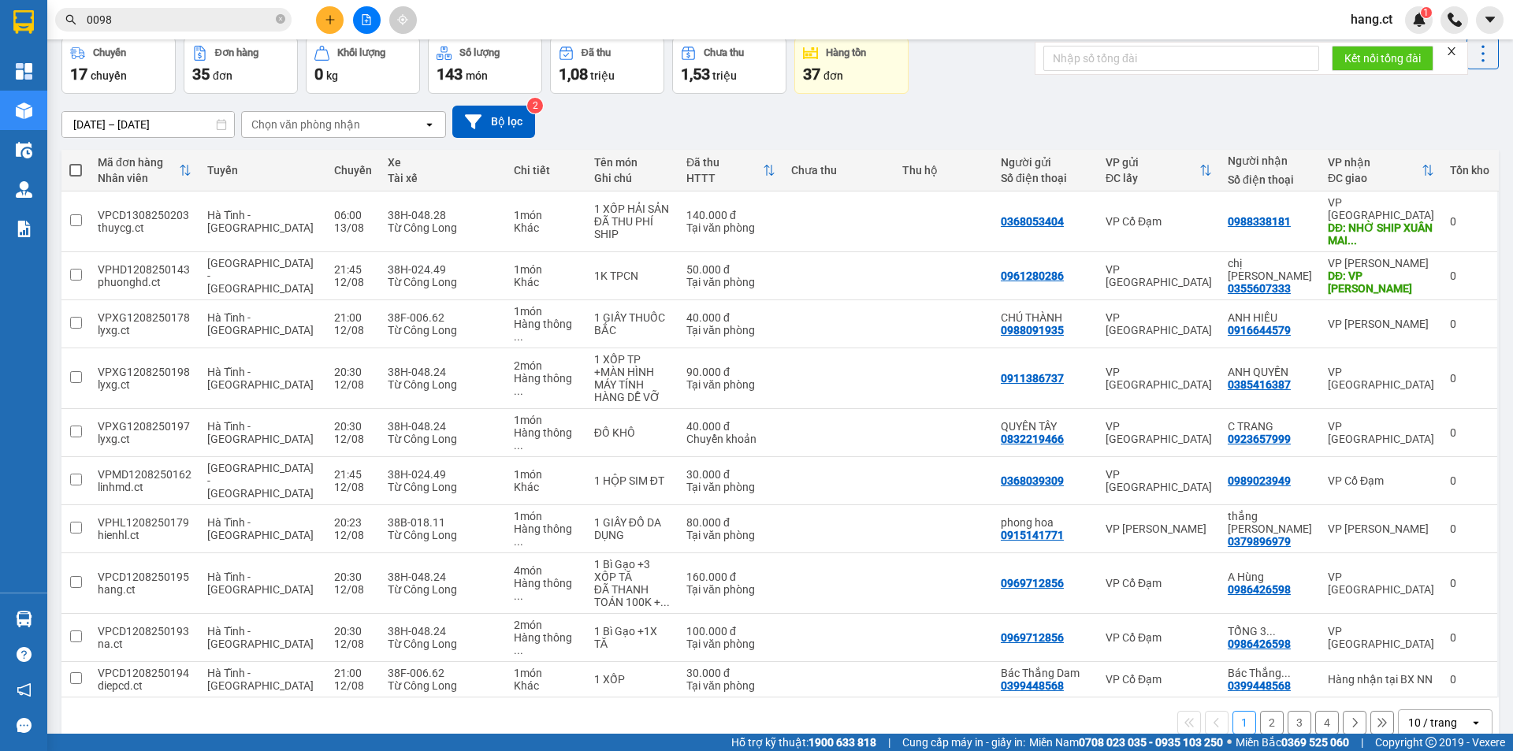
click at [389, 130] on div "Chọn văn phòng nhận" at bounding box center [332, 124] width 181 height 25
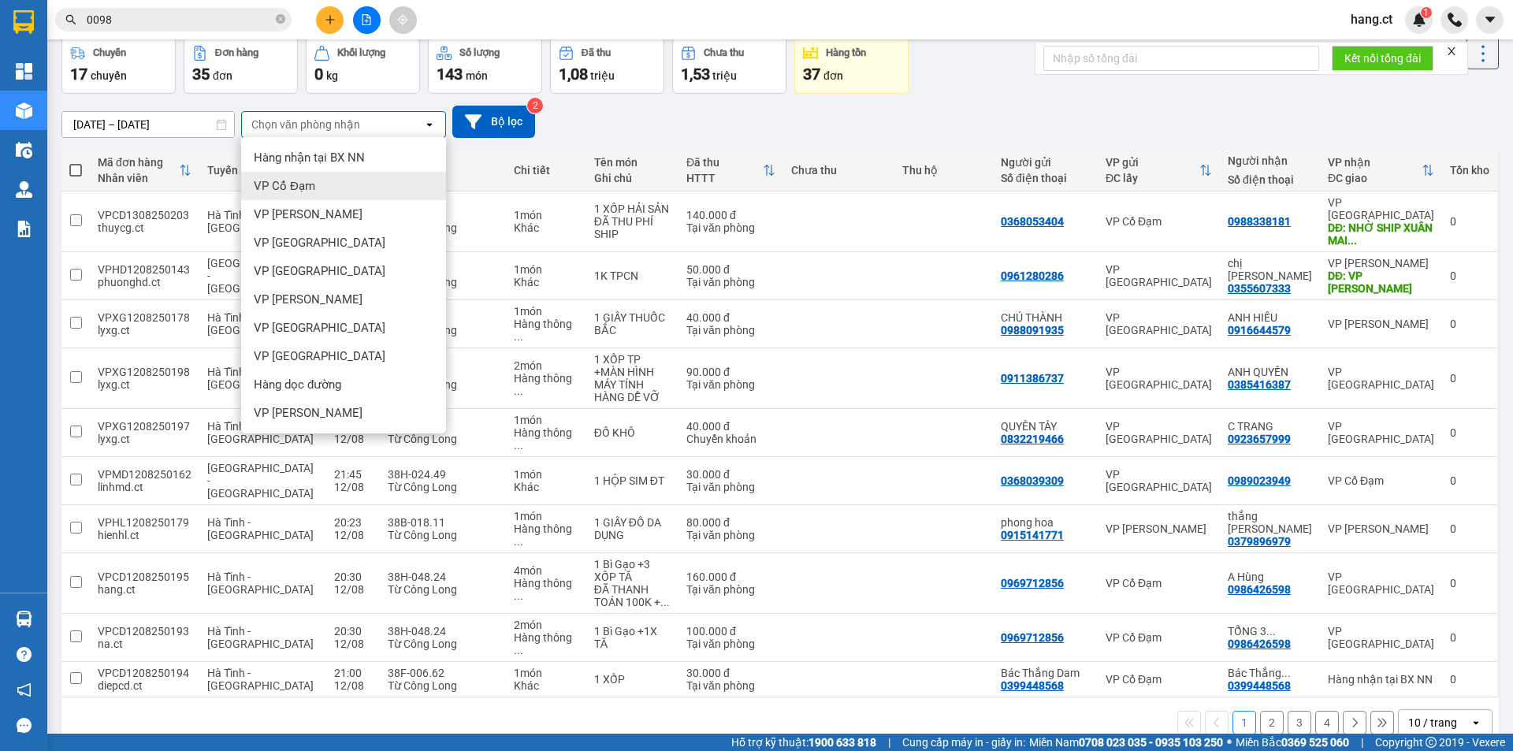
click at [318, 197] on div "VP Cổ Đạm" at bounding box center [343, 186] width 205 height 28
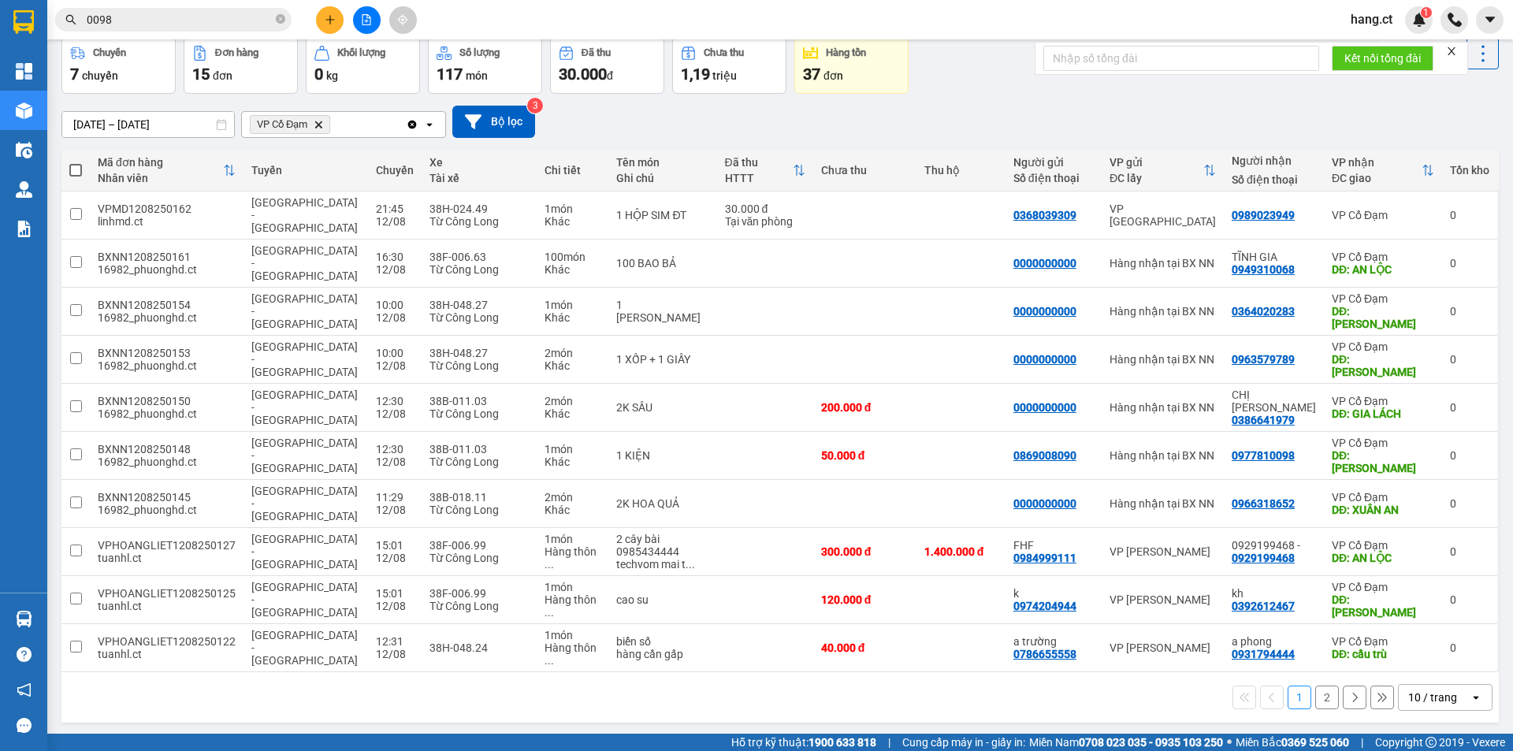
click at [1323, 686] on button "2" at bounding box center [1328, 698] width 24 height 24
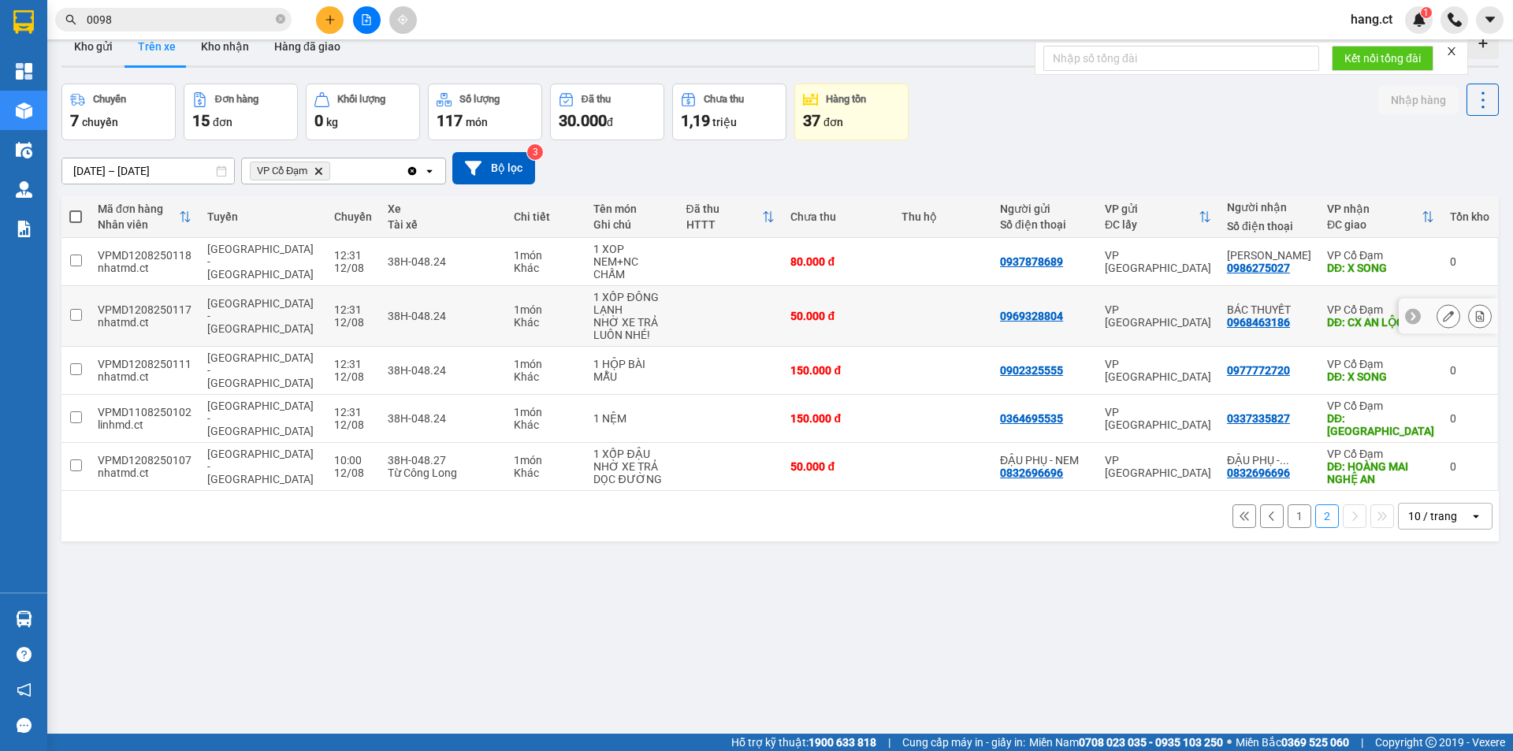
scroll to position [0, 0]
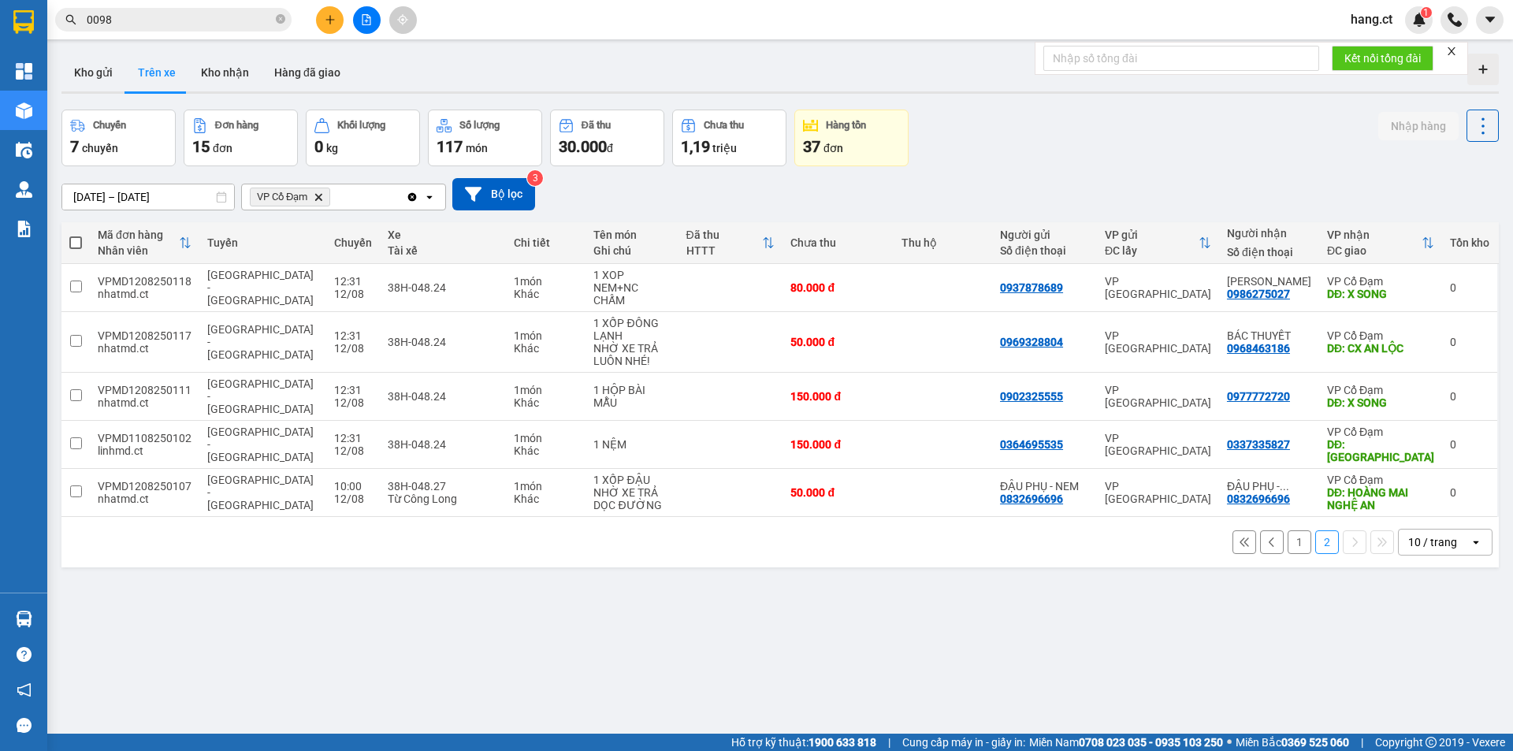
click at [1294, 530] on button "1" at bounding box center [1300, 542] width 24 height 24
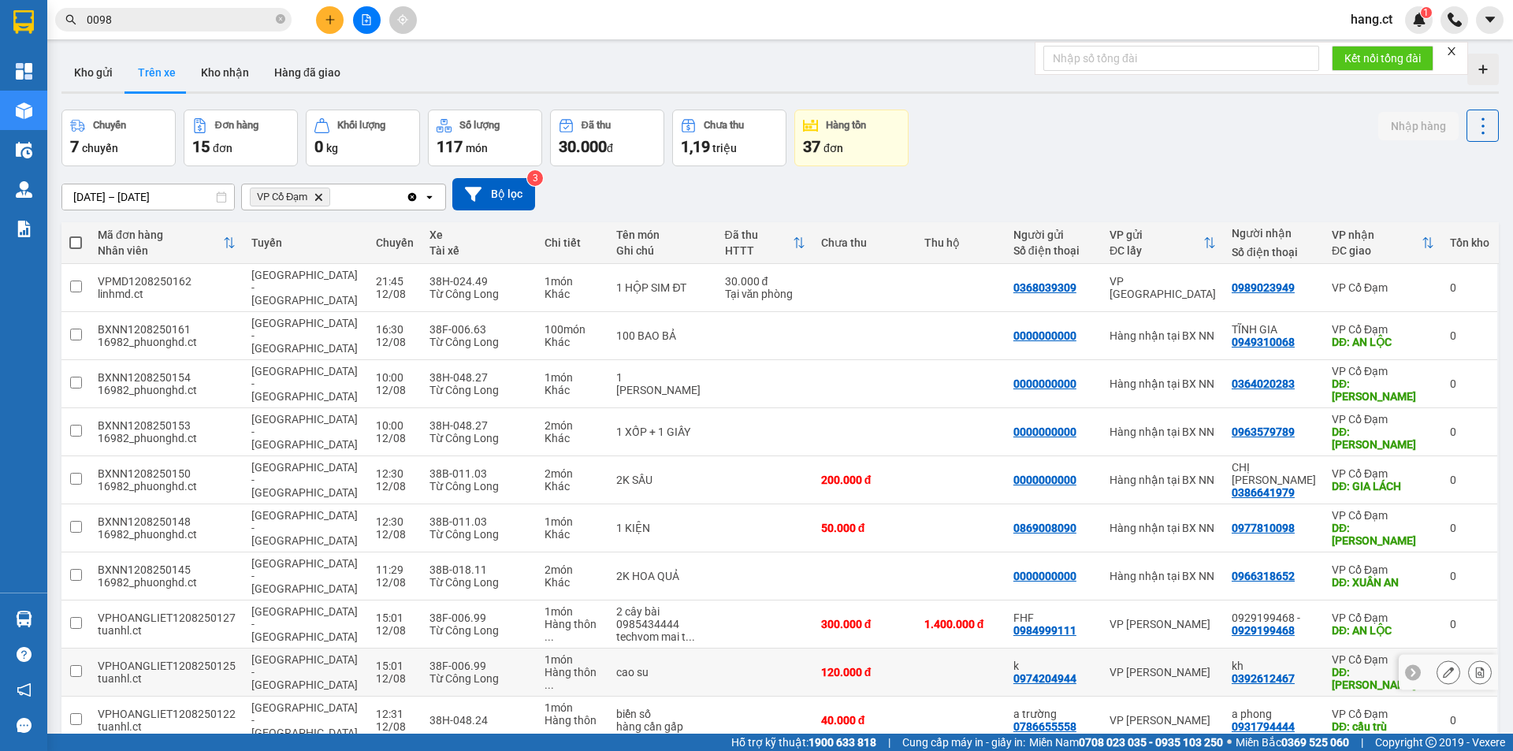
scroll to position [73, 0]
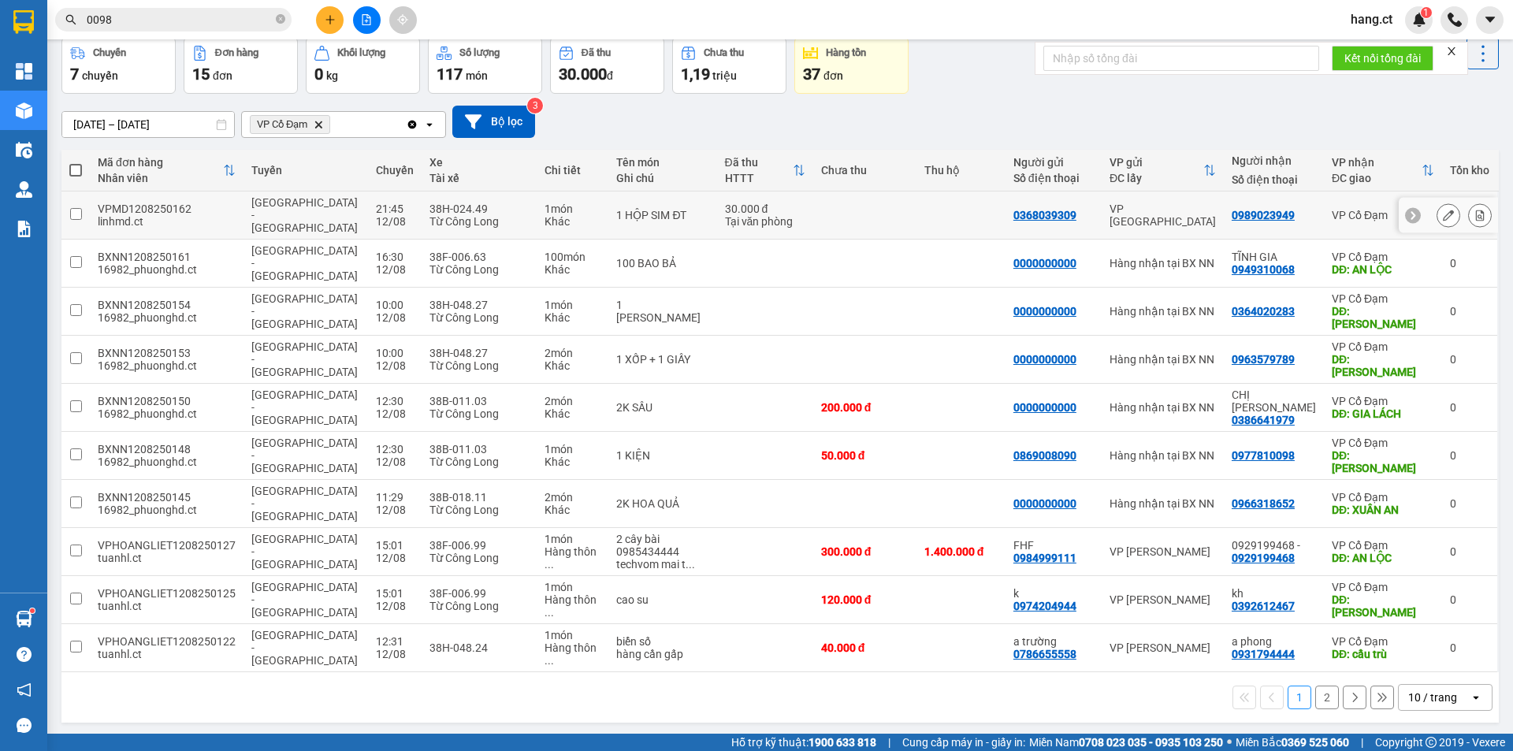
click at [929, 205] on td at bounding box center [961, 216] width 89 height 48
checkbox input "false"
click at [259, 108] on div "[DATE] – [DATE] Press the down arrow key to interact with the calendar and sele…" at bounding box center [780, 122] width 1438 height 32
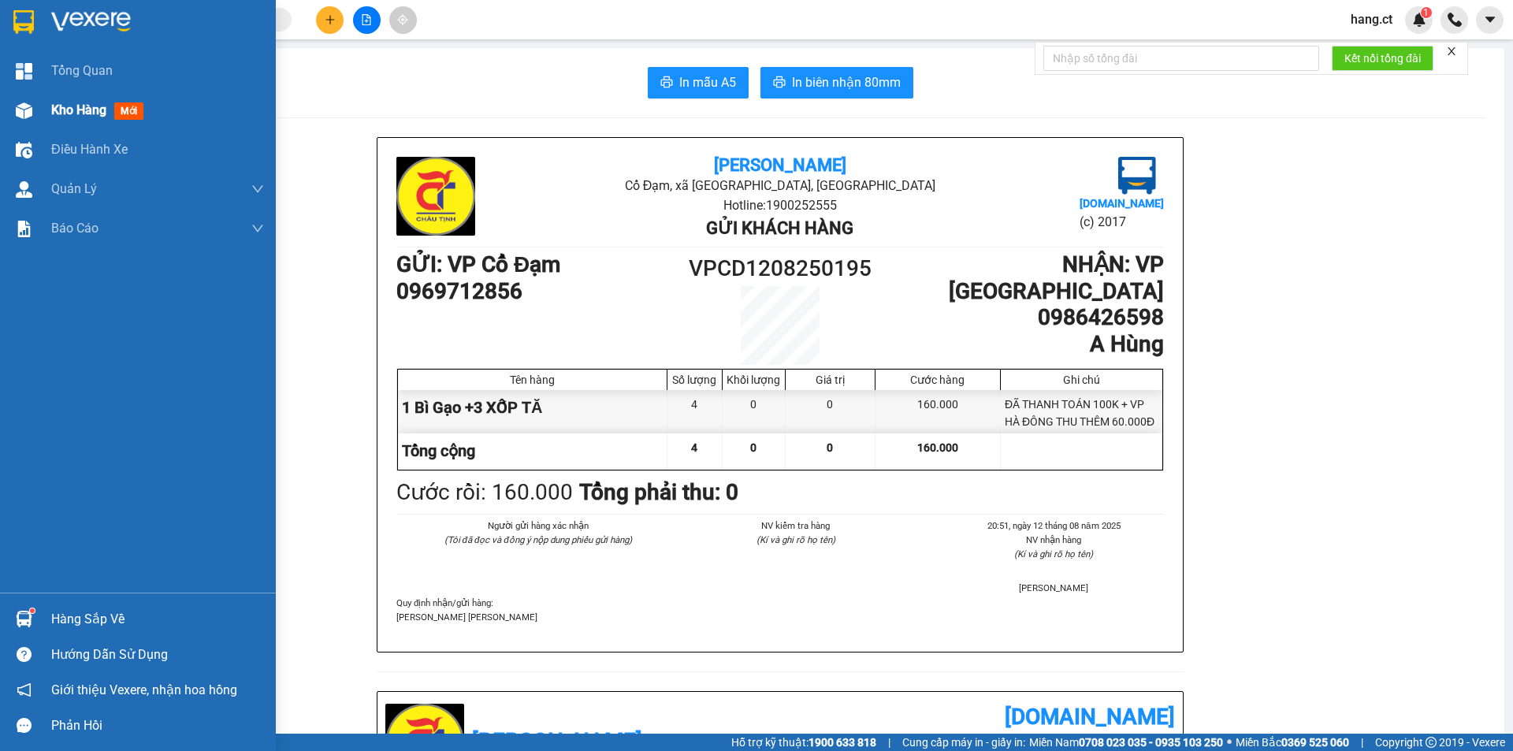
click at [37, 110] on div at bounding box center [24, 111] width 28 height 28
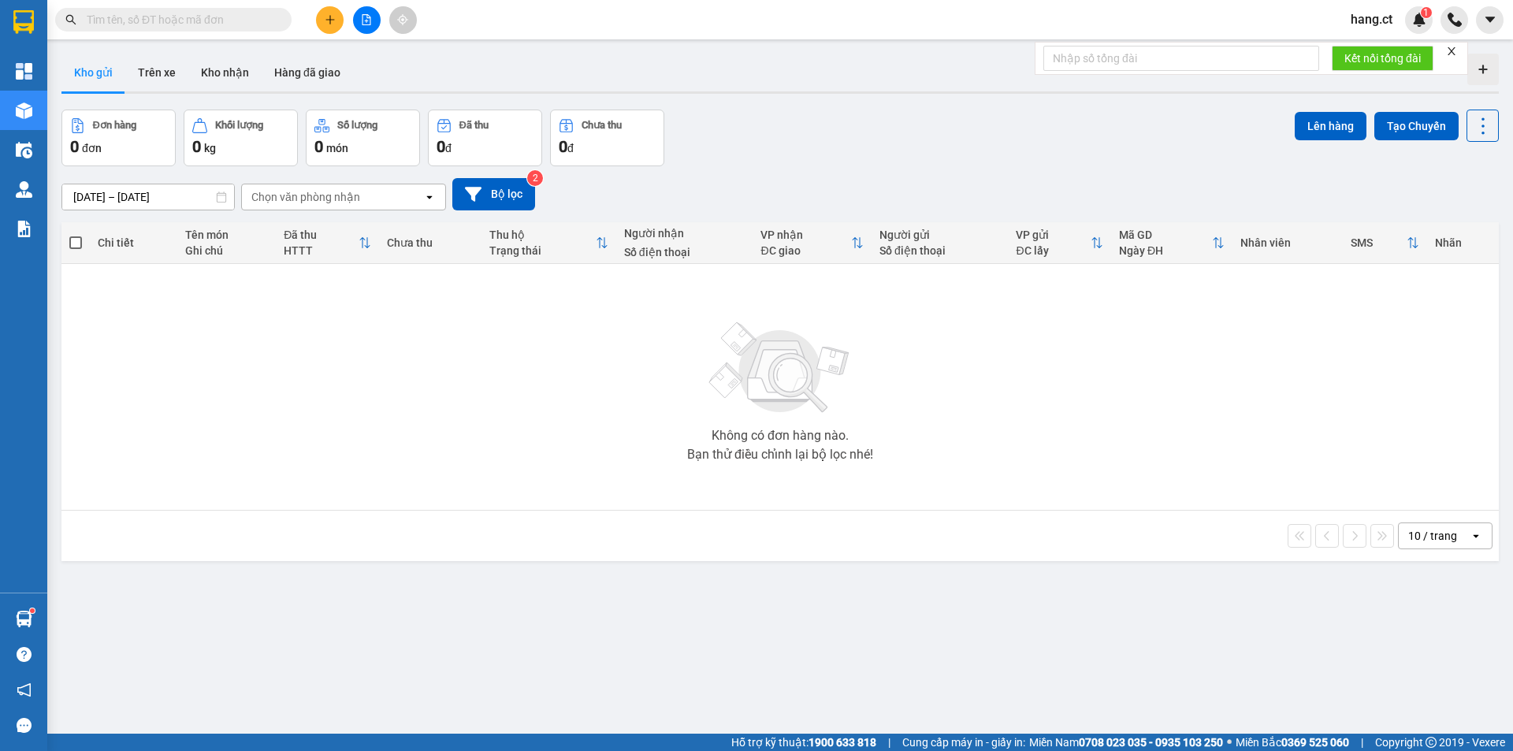
click at [395, 188] on div "Chọn văn phòng nhận" at bounding box center [332, 196] width 181 height 25
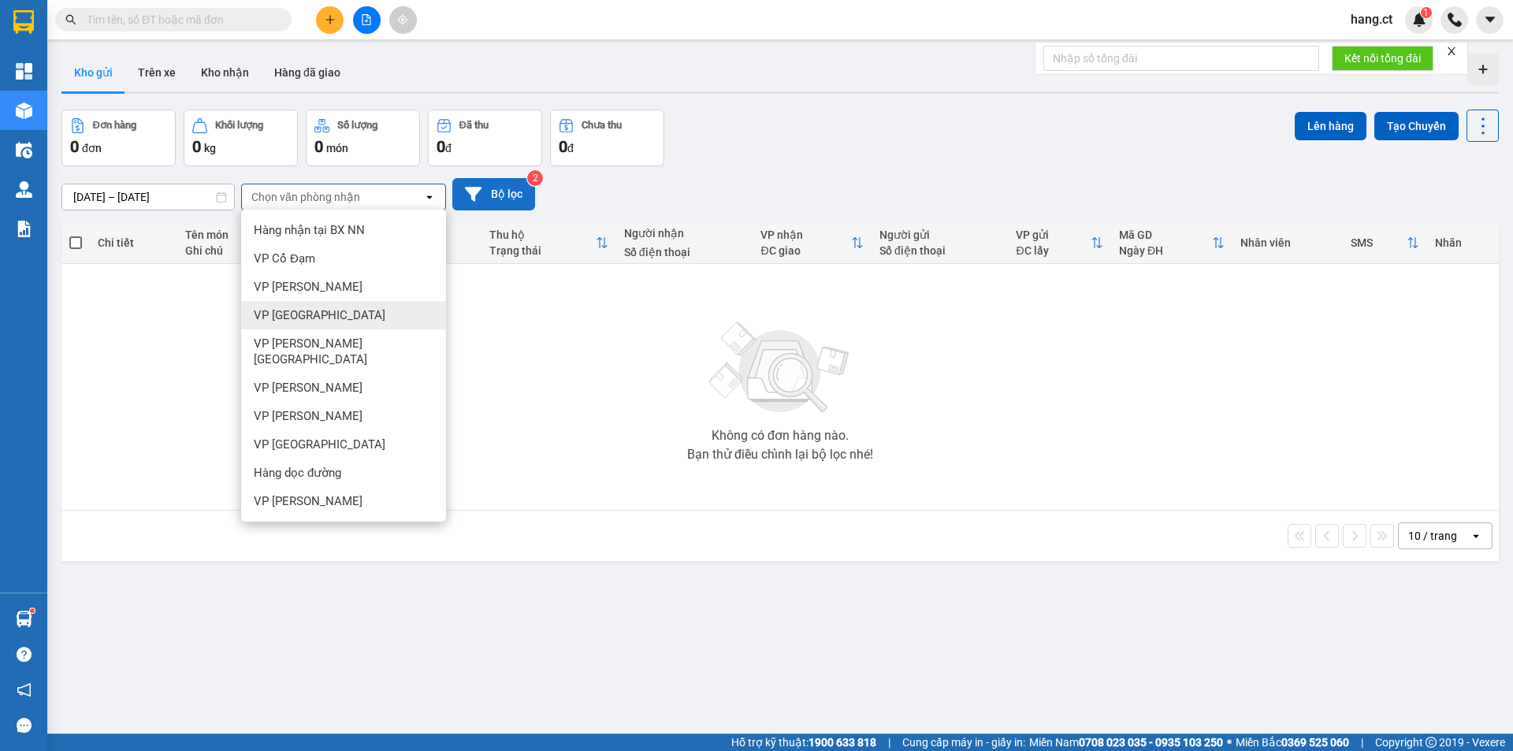
click at [486, 198] on button "Bộ lọc" at bounding box center [493, 194] width 83 height 32
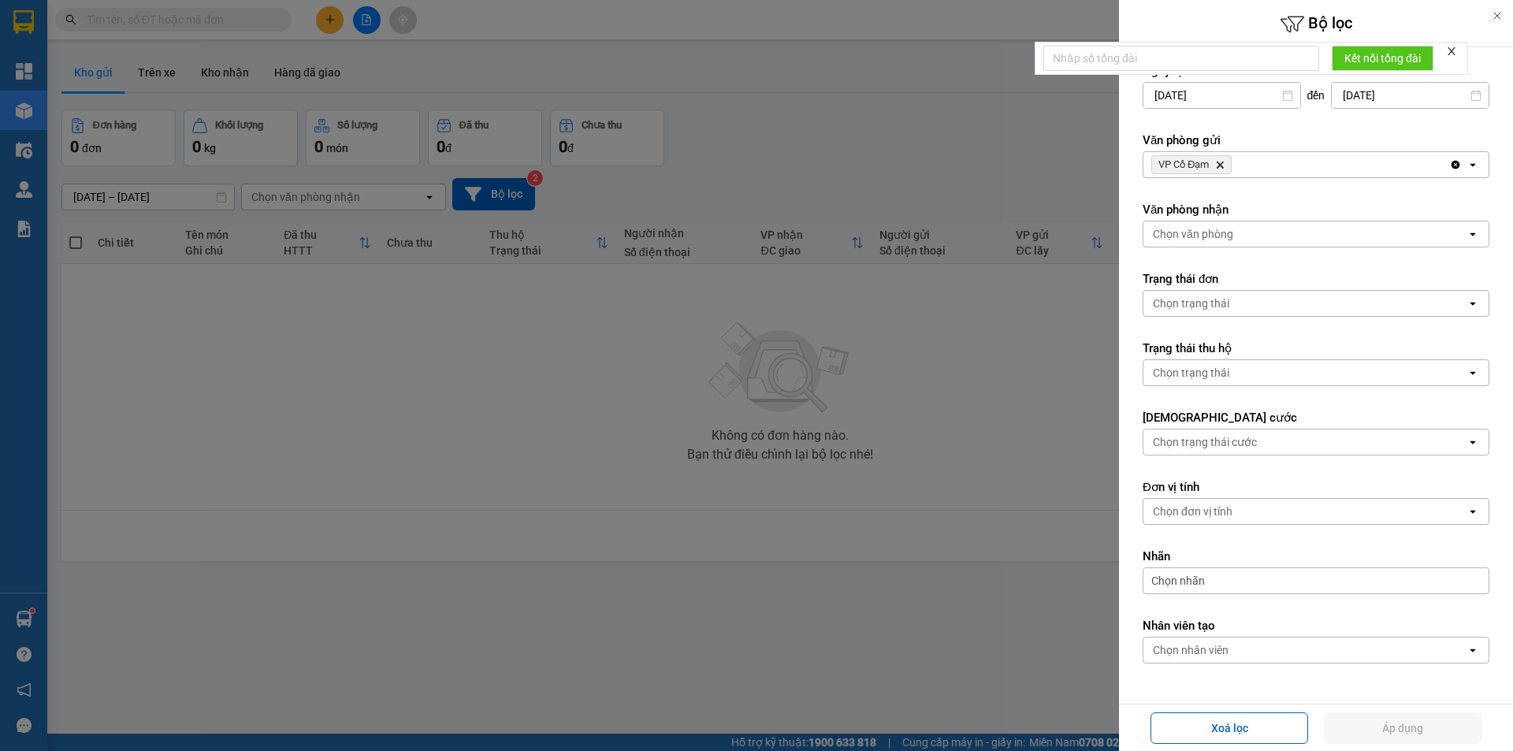
click at [1228, 167] on span "VP Cổ Đạm Delete" at bounding box center [1192, 164] width 80 height 19
click at [1223, 167] on icon "VP Cổ Đạm, close by backspace" at bounding box center [1220, 165] width 7 height 7
click at [1223, 167] on div "Chọn văn phòng" at bounding box center [1193, 165] width 80 height 16
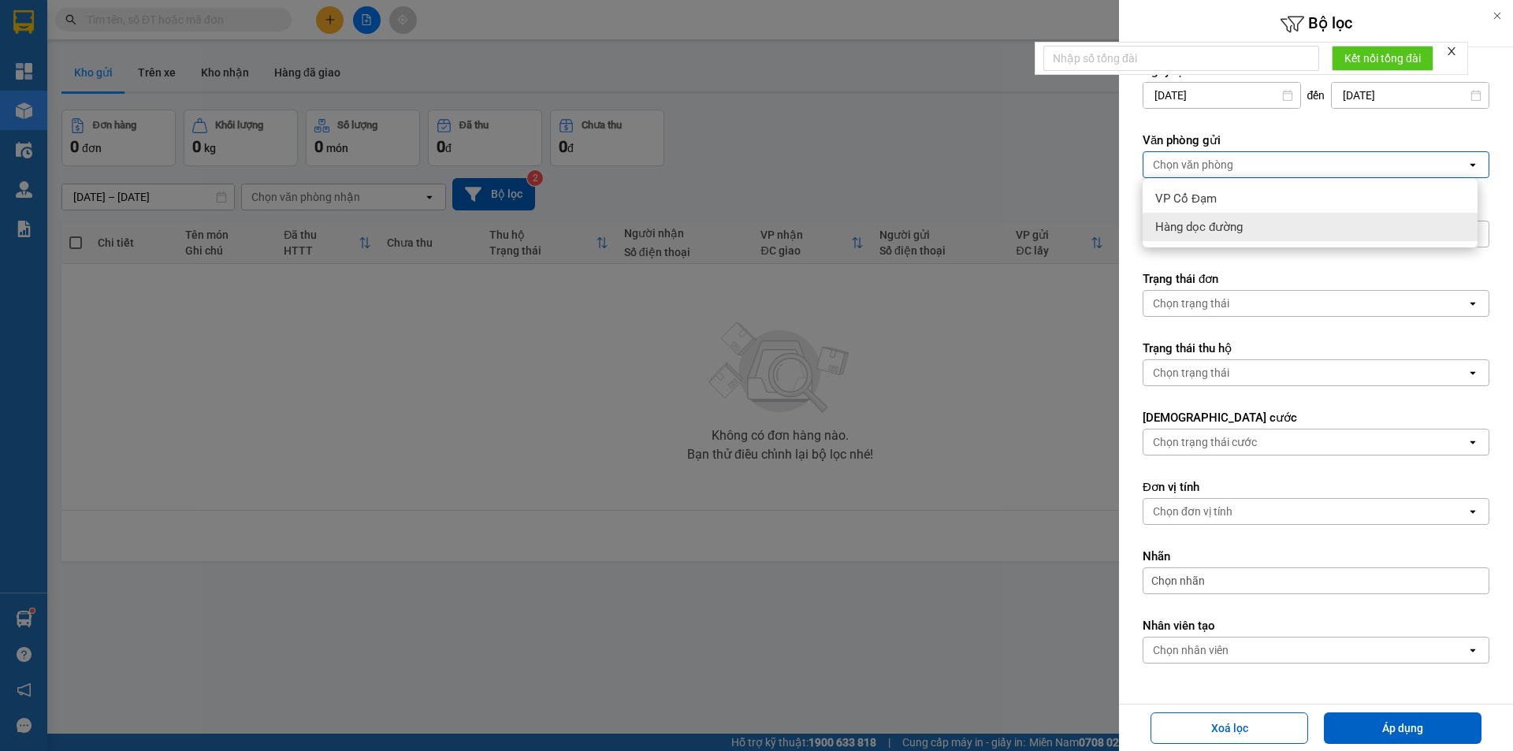
click at [1186, 229] on span "Hàng dọc đường" at bounding box center [1199, 227] width 87 height 16
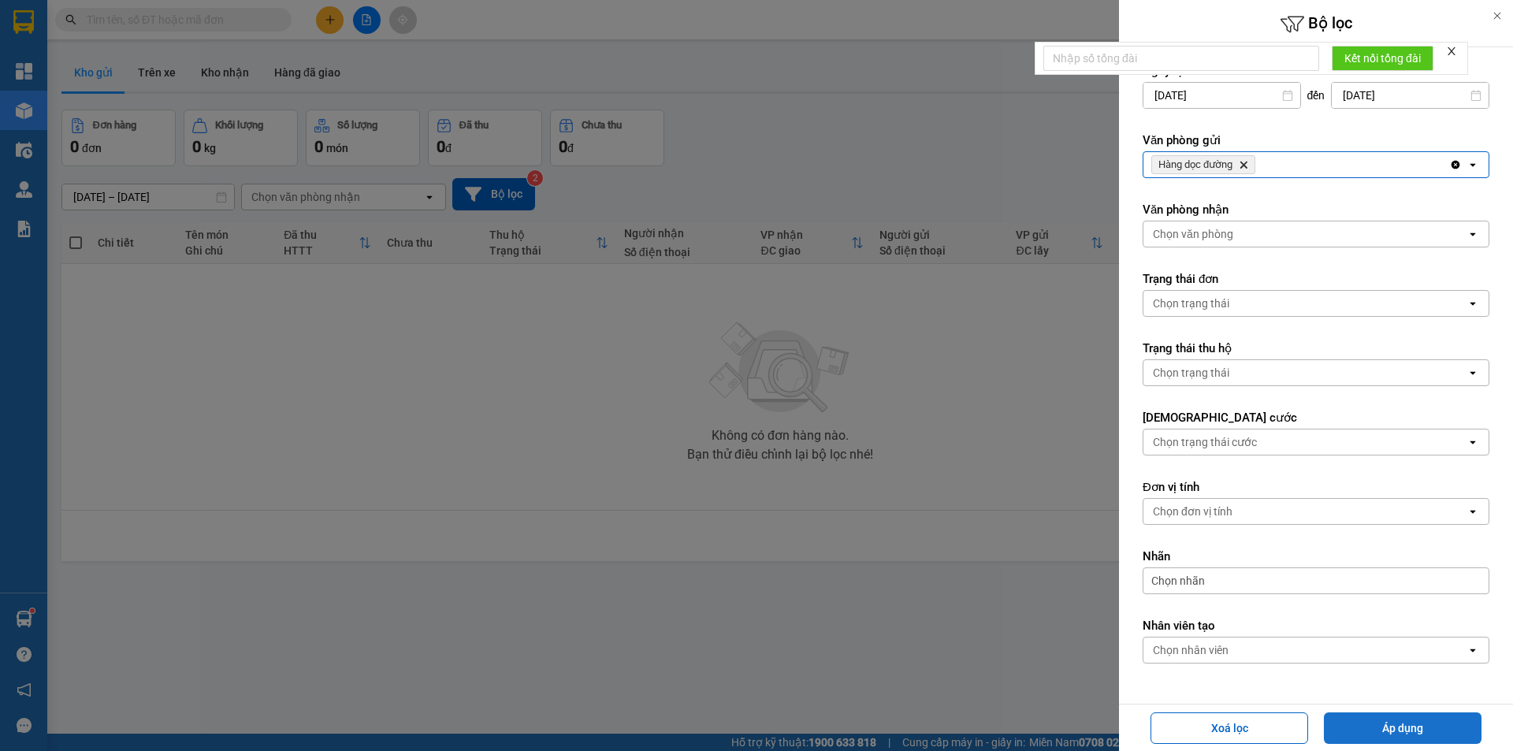
drag, startPoint x: 1364, startPoint y: 743, endPoint x: 1394, endPoint y: 714, distance: 41.8
click at [1373, 739] on button "Áp dụng" at bounding box center [1403, 729] width 158 height 32
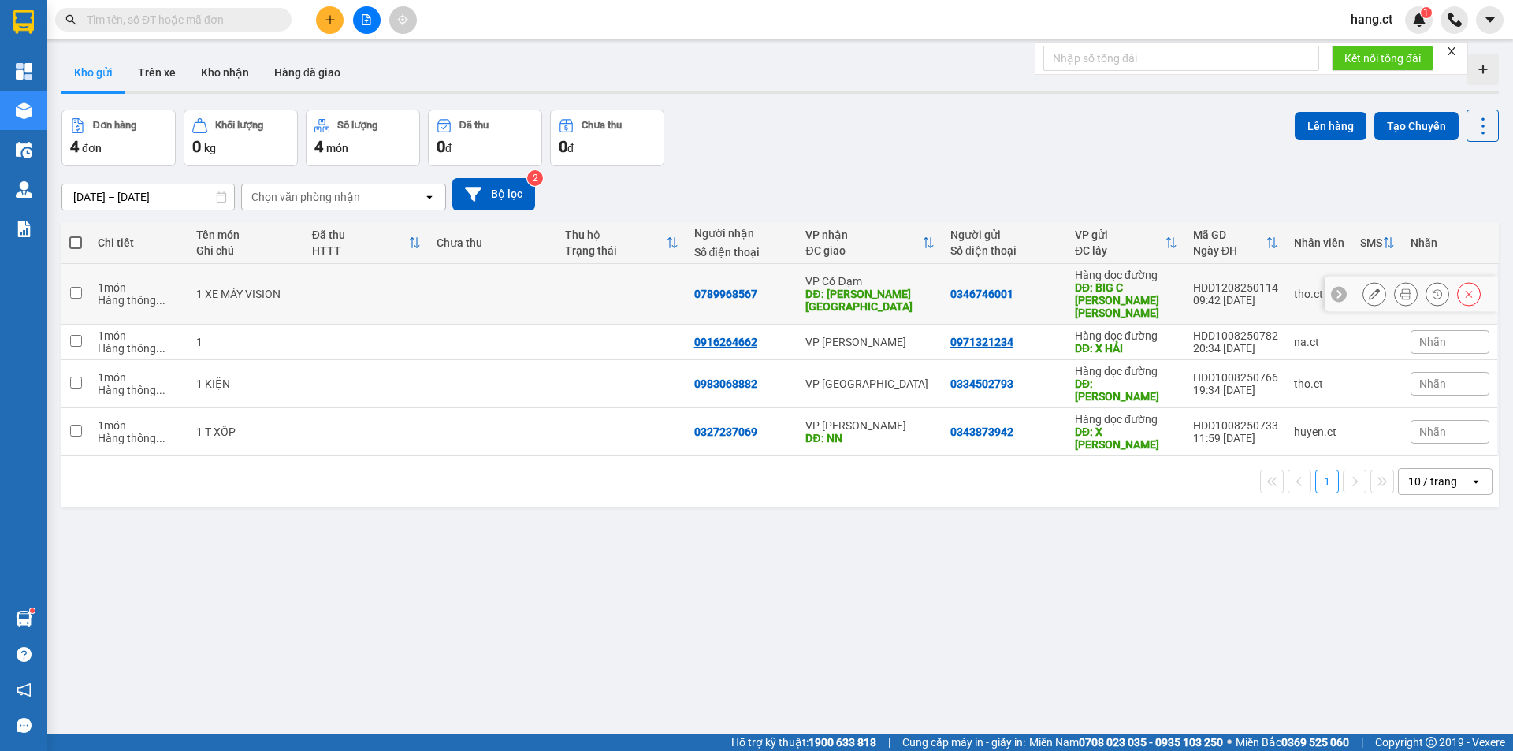
click at [83, 292] on td at bounding box center [75, 294] width 28 height 61
checkbox input "true"
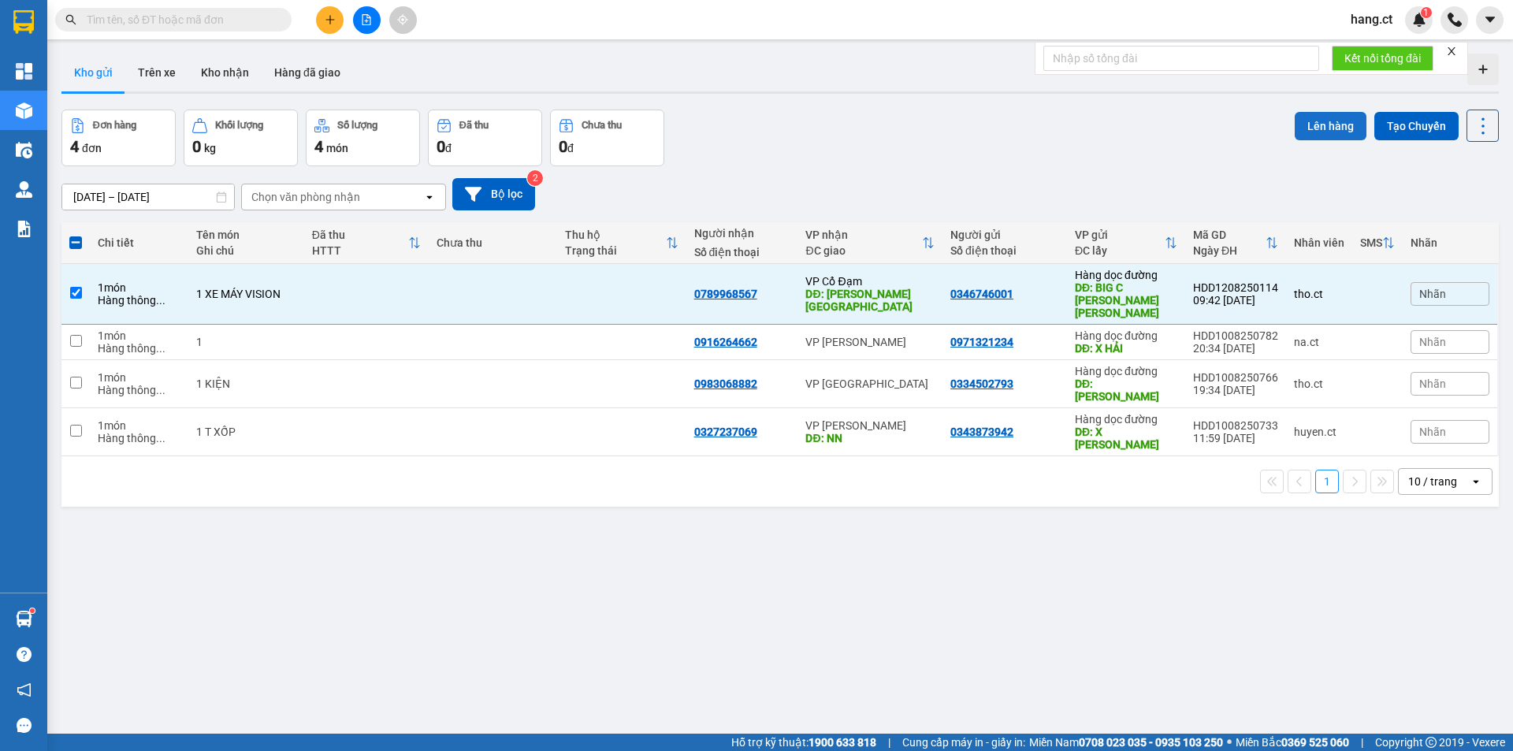
click at [1336, 136] on button "Lên hàng" at bounding box center [1331, 126] width 72 height 28
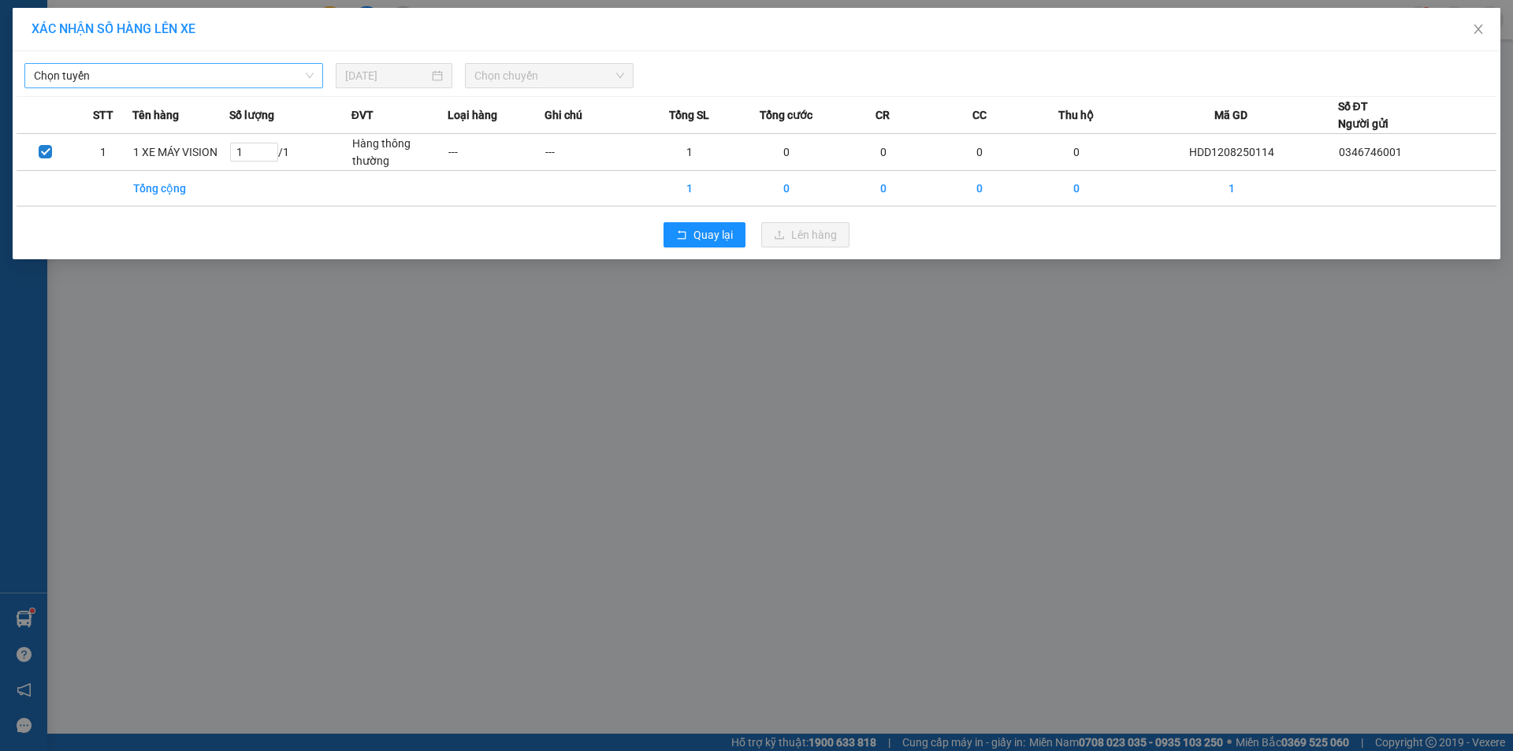
click at [211, 80] on span "Chọn tuyến" at bounding box center [174, 76] width 280 height 24
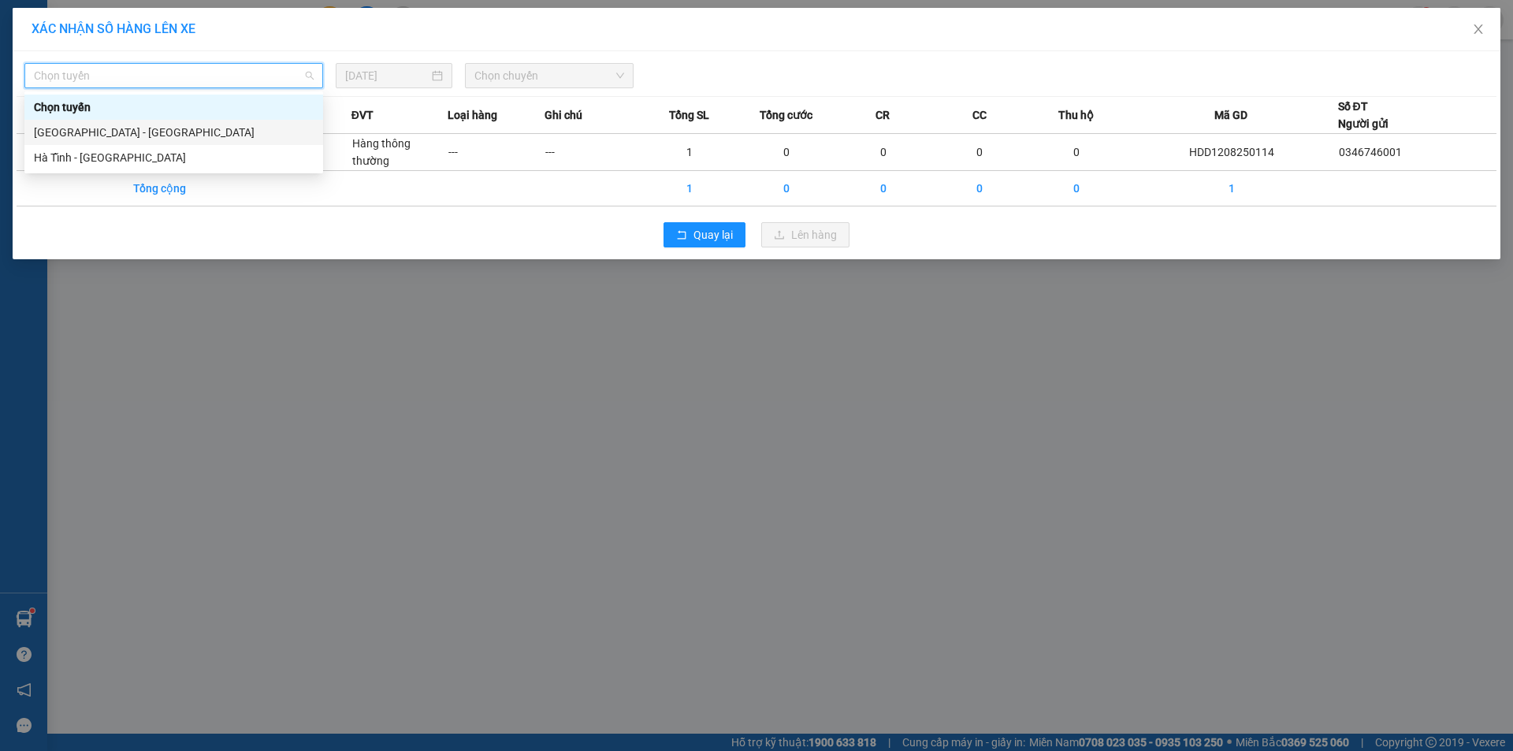
click at [140, 134] on div "[GEOGRAPHIC_DATA] - [GEOGRAPHIC_DATA]" at bounding box center [174, 132] width 280 height 17
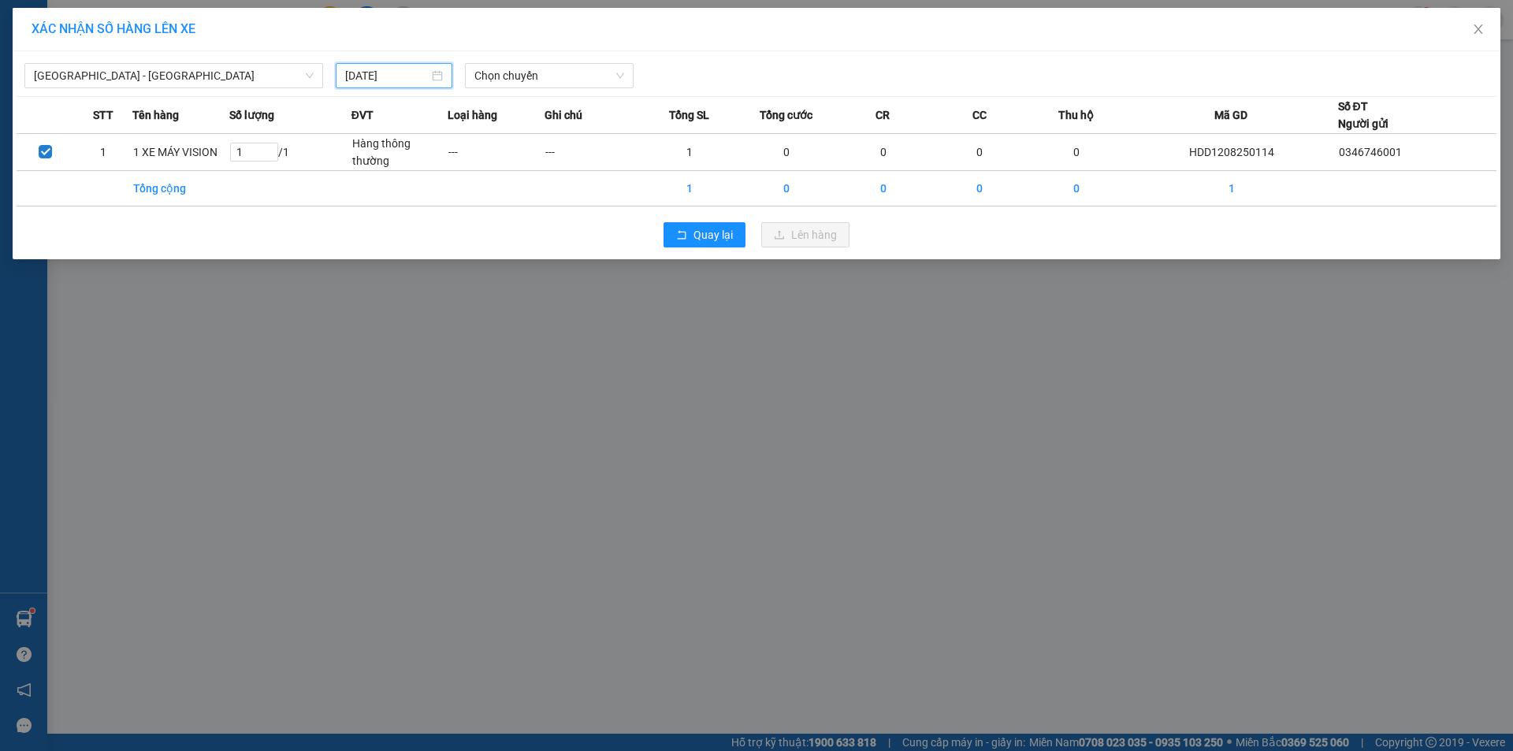
click at [359, 73] on input "[DATE]" at bounding box center [387, 75] width 84 height 17
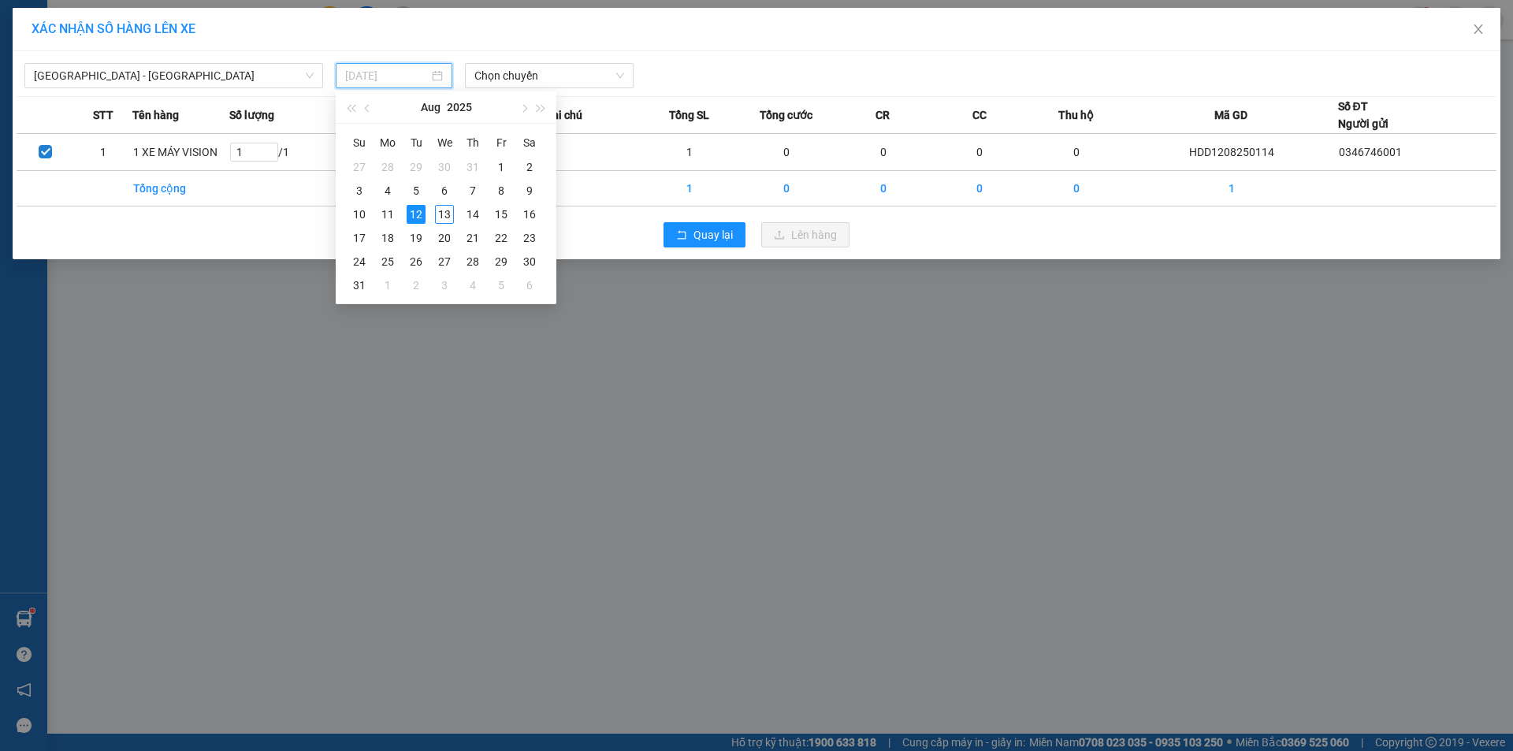
type input "[DATE]"
click at [409, 207] on div "12" at bounding box center [416, 214] width 19 height 19
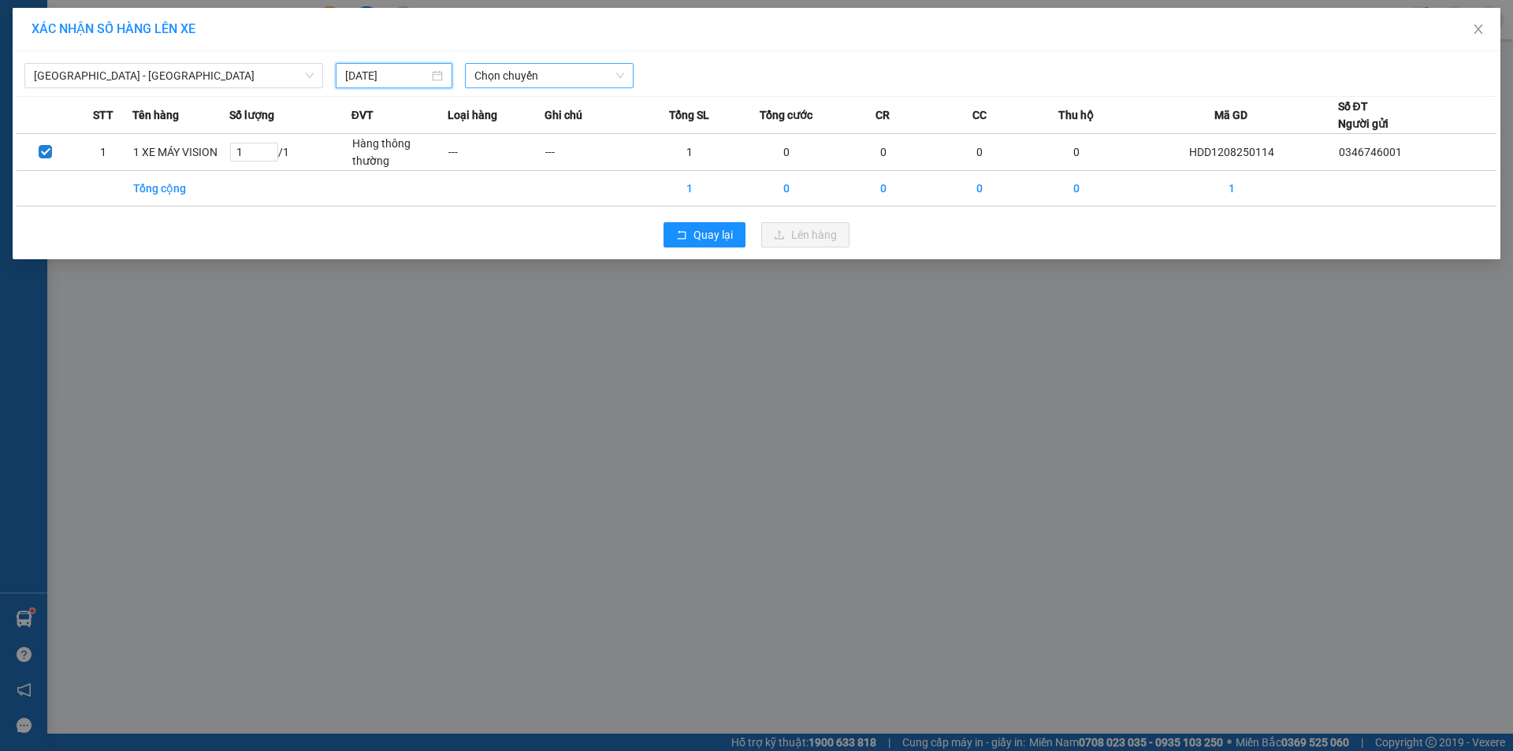
click at [567, 84] on span "Chọn chuyến" at bounding box center [550, 76] width 150 height 24
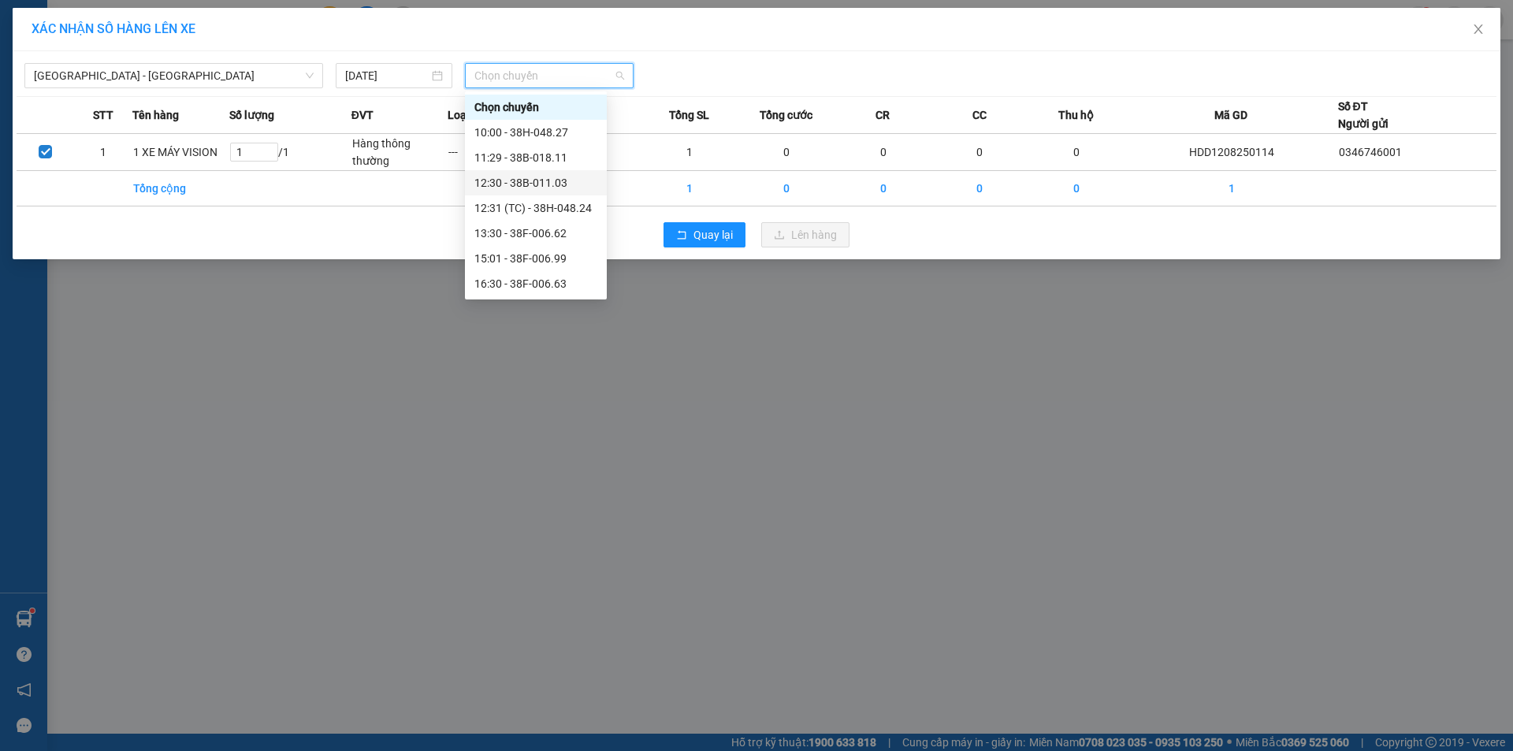
click at [553, 187] on div "12:30 - 38B-011.03" at bounding box center [536, 182] width 123 height 17
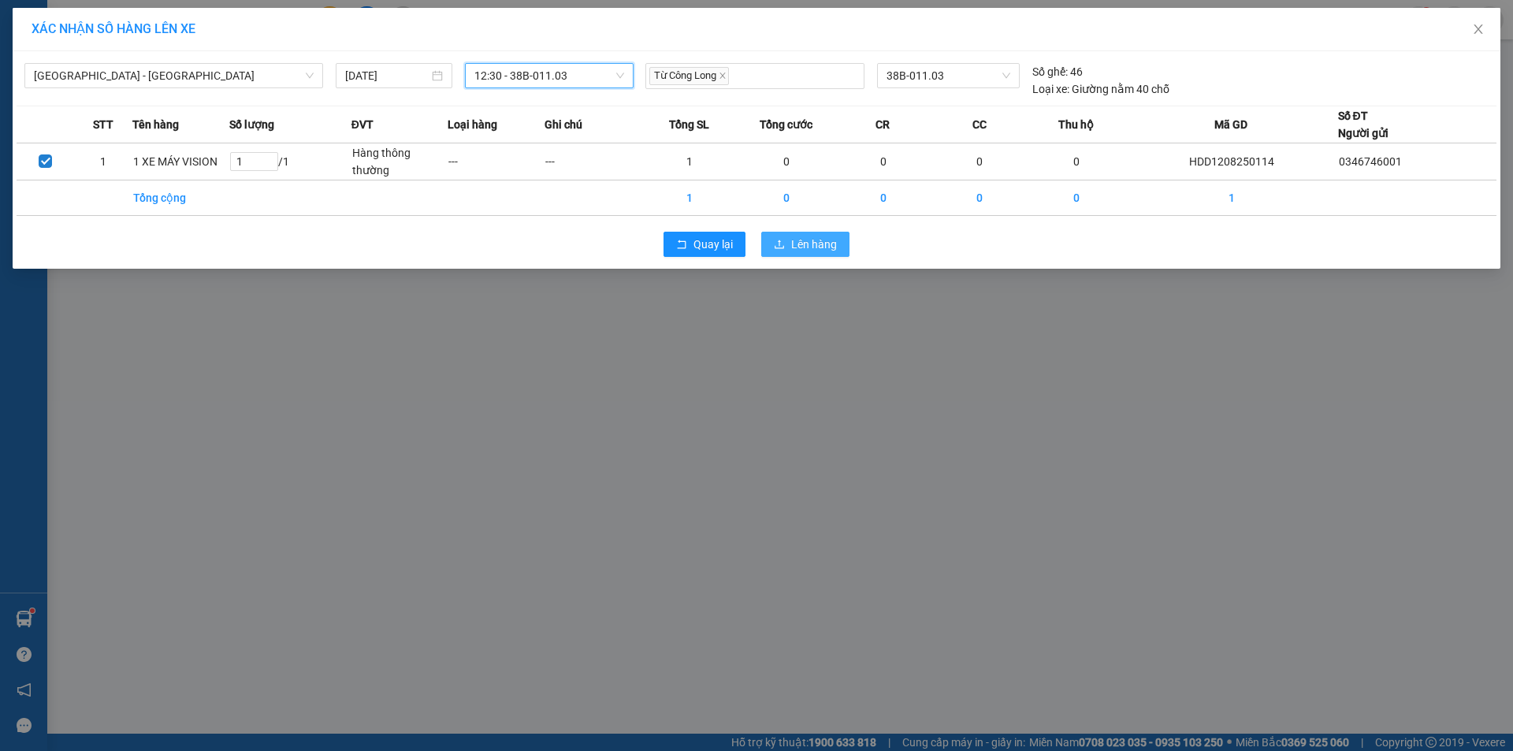
click at [837, 236] on button "Lên hàng" at bounding box center [805, 244] width 88 height 25
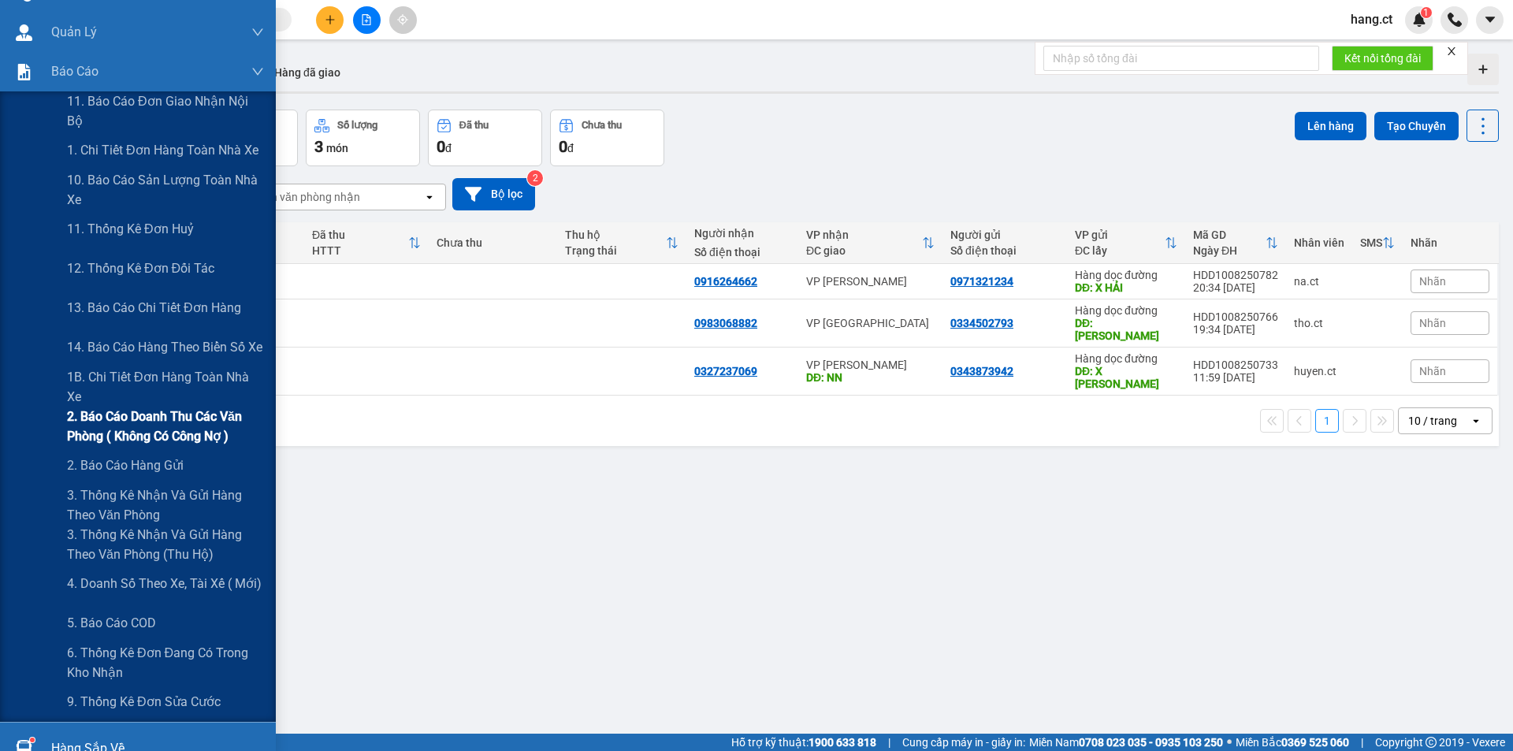
scroll to position [158, 0]
click at [111, 643] on span "6. Thống kê đơn đang có trong kho nhận" at bounding box center [165, 661] width 197 height 39
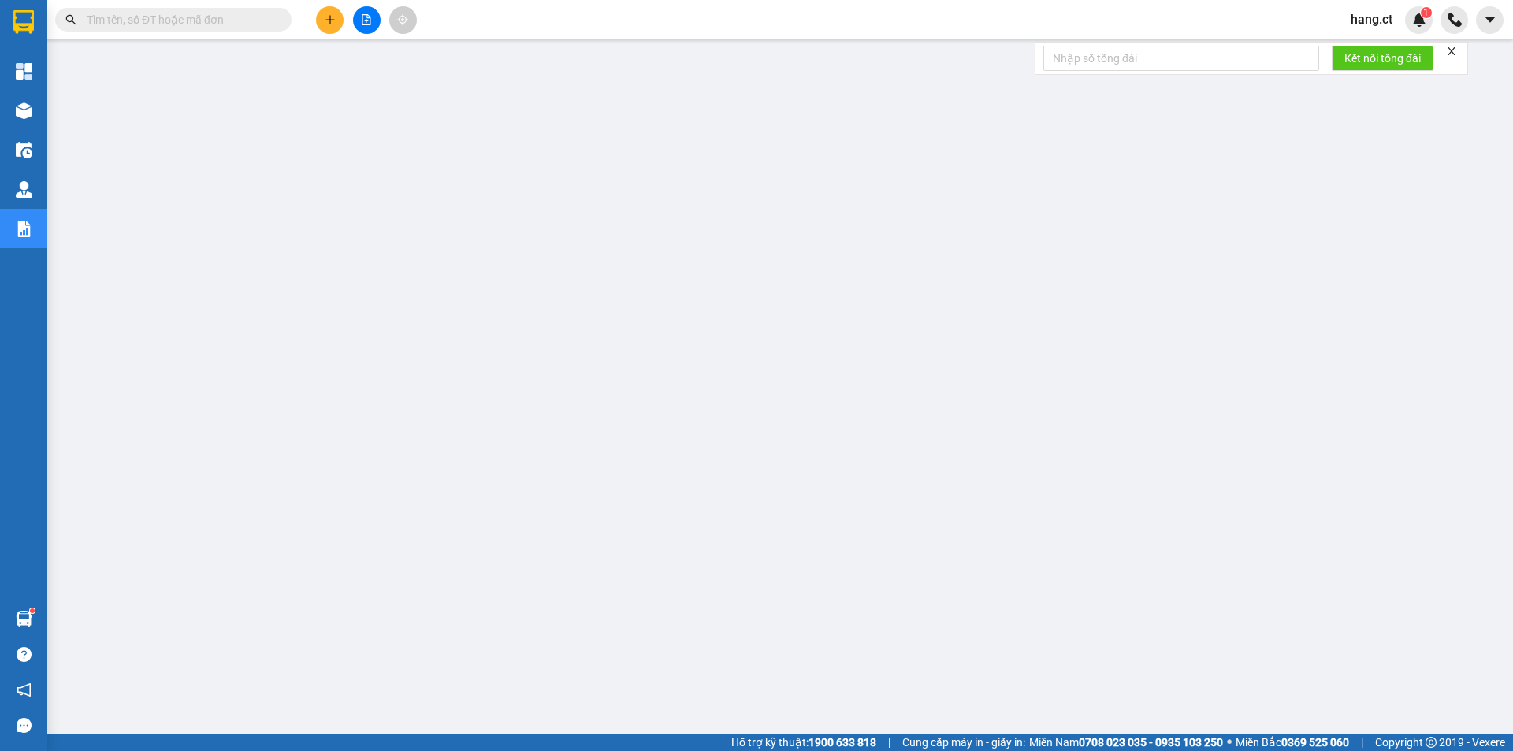
click at [184, 19] on input "text" at bounding box center [180, 19] width 186 height 17
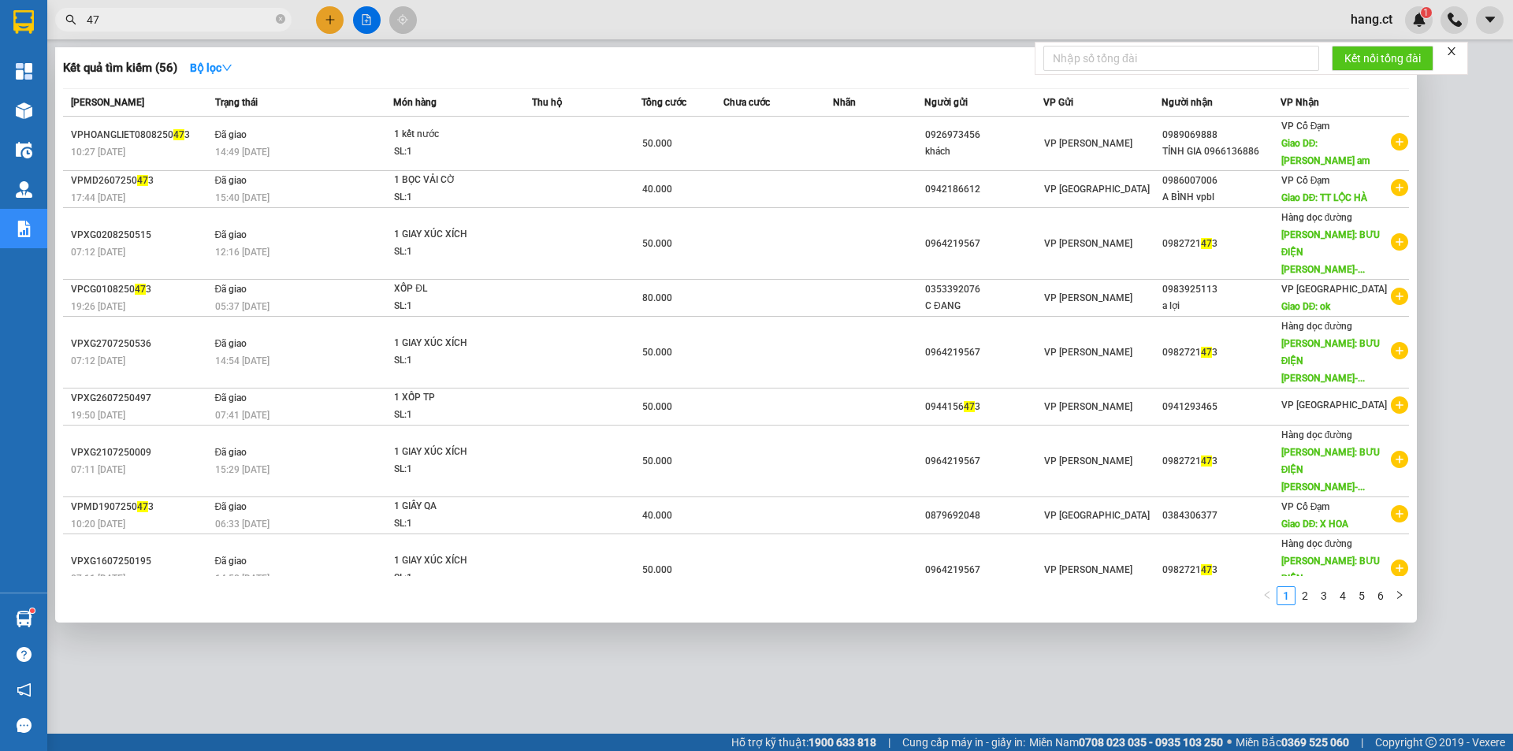
type input "4"
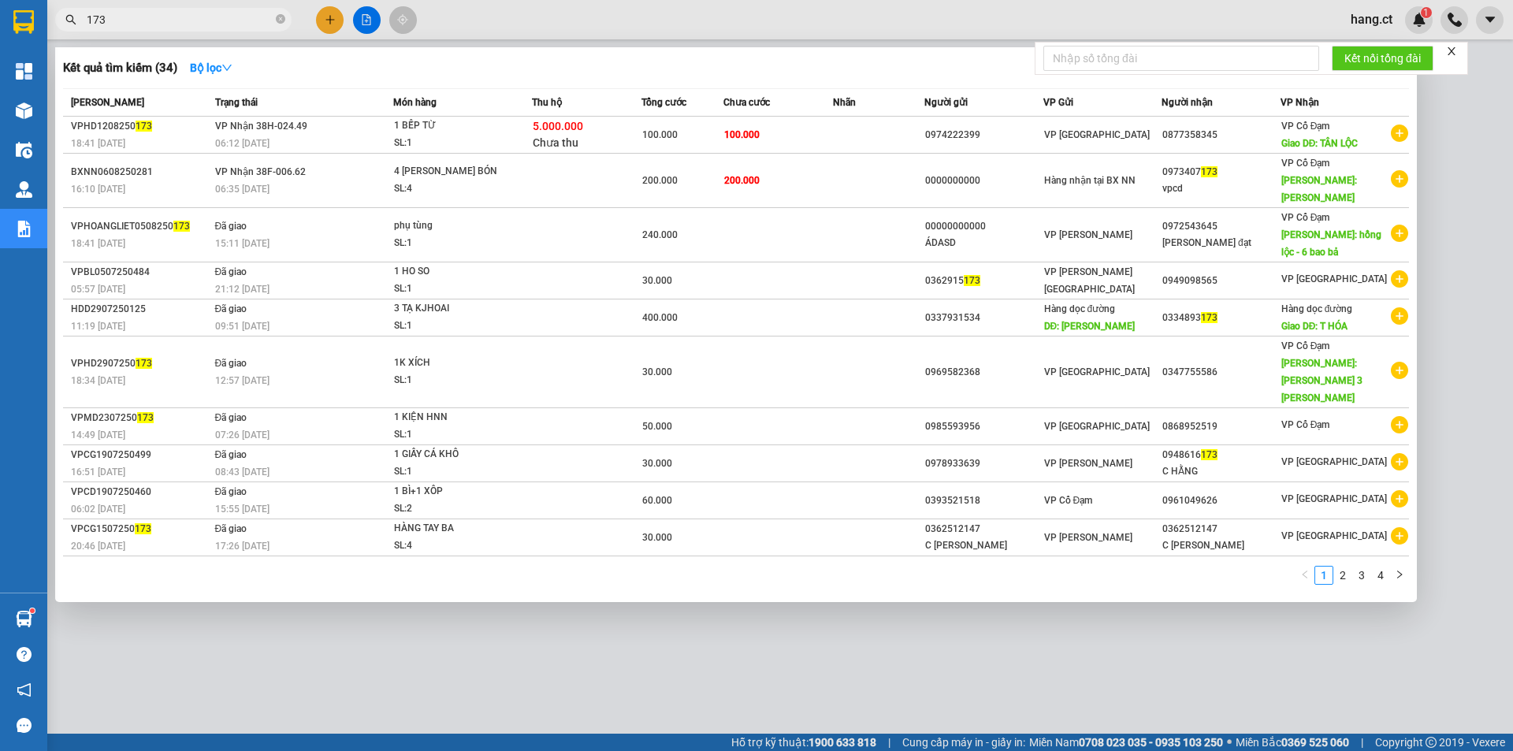
type input "173"
